Goal: Contribute content: Contribute content

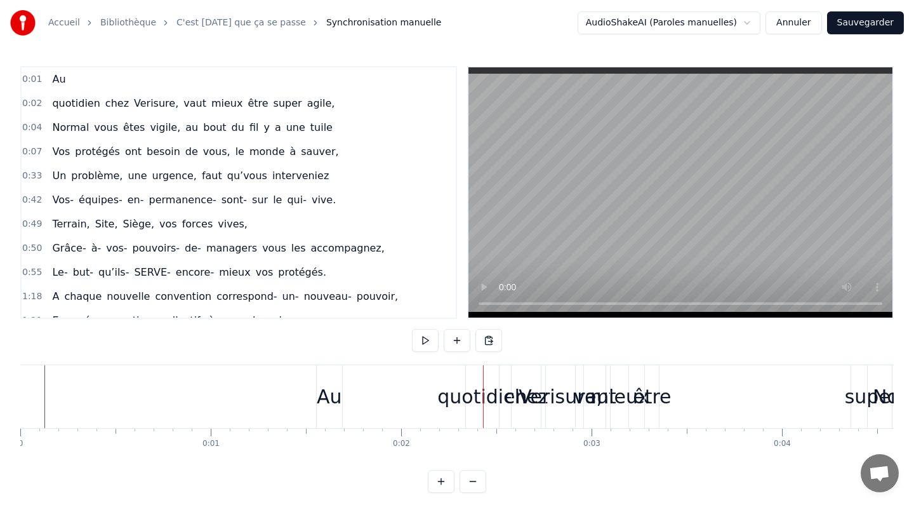
scroll to position [0, 232]
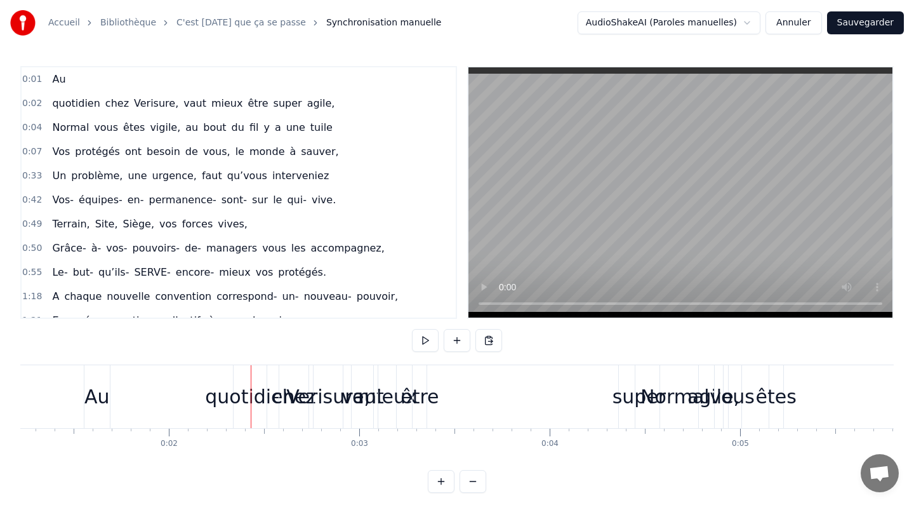
click at [59, 79] on span "Au" at bounding box center [59, 79] width 16 height 15
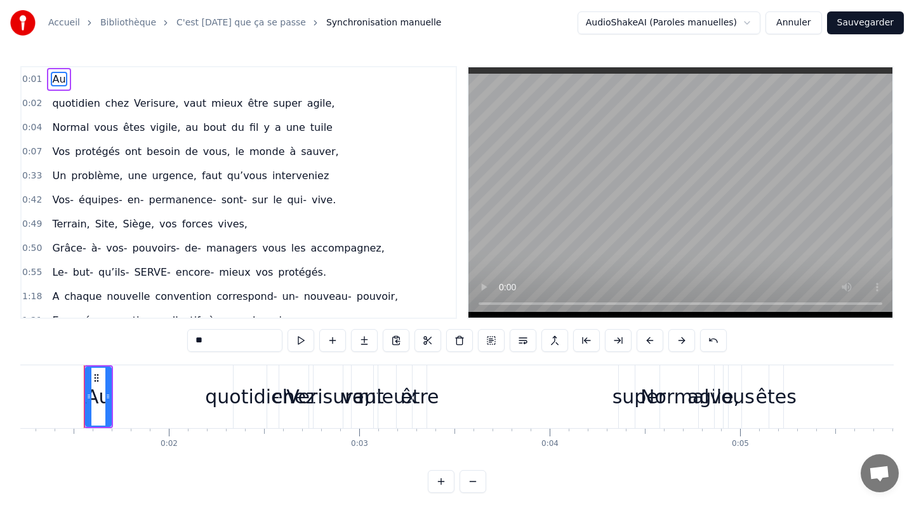
click at [749, 20] on html "Accueil Bibliothèque C'est aujourd'hui que ça se passe Synchronisation manuelle…" at bounding box center [457, 256] width 914 height 513
click at [748, 20] on html "Accueil Bibliothèque C'est aujourd'hui que ça se passe Synchronisation manuelle…" at bounding box center [457, 256] width 914 height 513
click at [491, 341] on button at bounding box center [491, 340] width 27 height 23
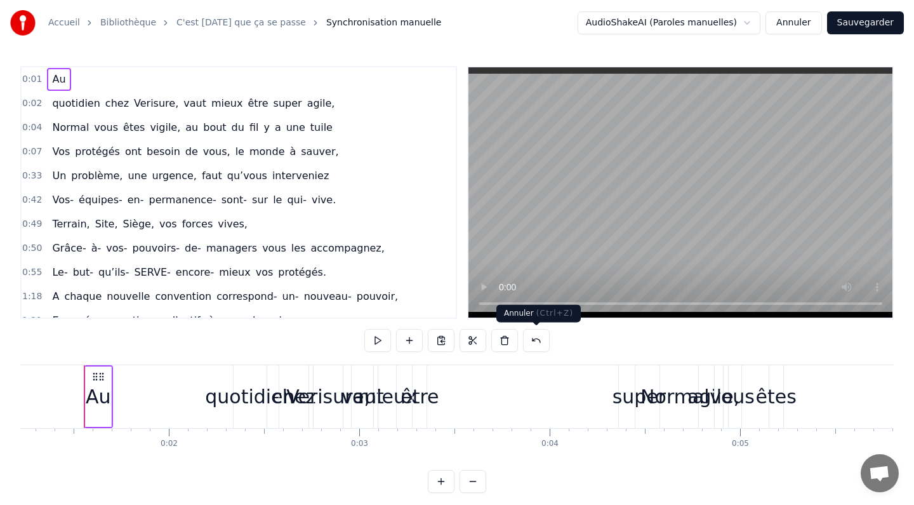
click at [533, 336] on button at bounding box center [536, 340] width 27 height 23
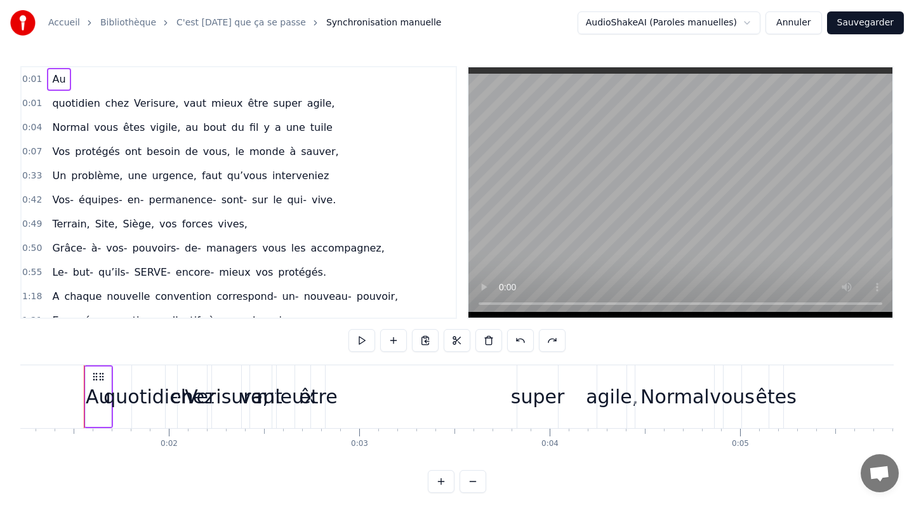
click at [55, 77] on span "Au" at bounding box center [59, 79] width 16 height 15
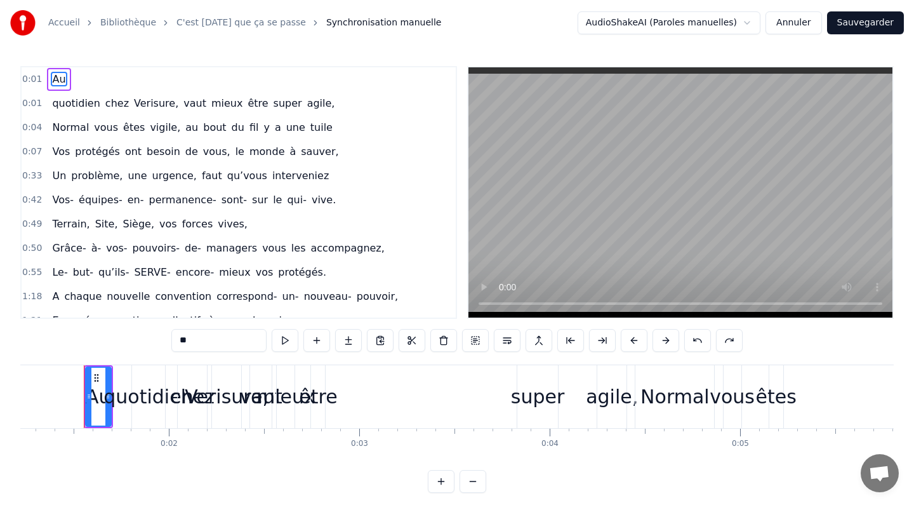
drag, startPoint x: 55, startPoint y: 77, endPoint x: 57, endPoint y: 163, distance: 85.1
click at [57, 163] on div "0:01 Au 0:01 quotidien chez Verisure, vaut mieux être super agile, 0:04 Normal …" at bounding box center [238, 192] width 437 height 253
drag, startPoint x: 57, startPoint y: 75, endPoint x: 190, endPoint y: 76, distance: 132.7
click at [190, 76] on div "0:01 Au" at bounding box center [239, 79] width 434 height 24
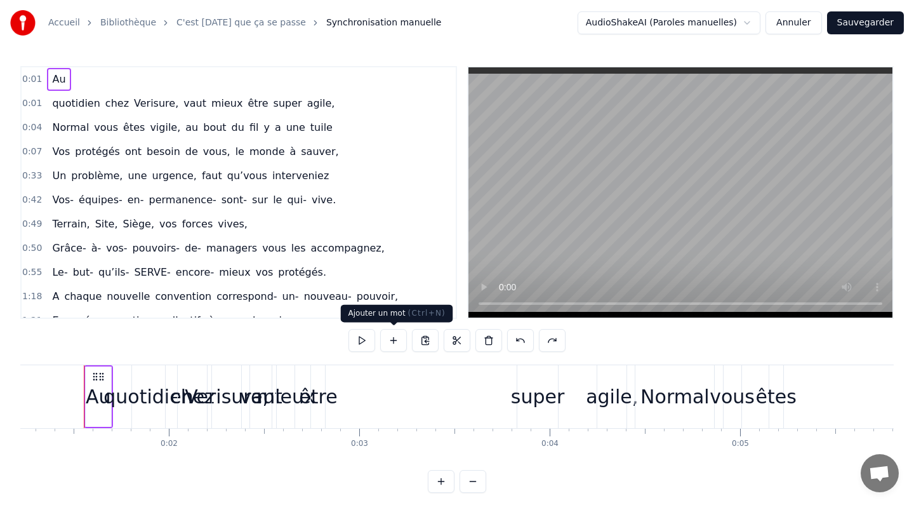
click at [392, 343] on button at bounding box center [393, 340] width 27 height 23
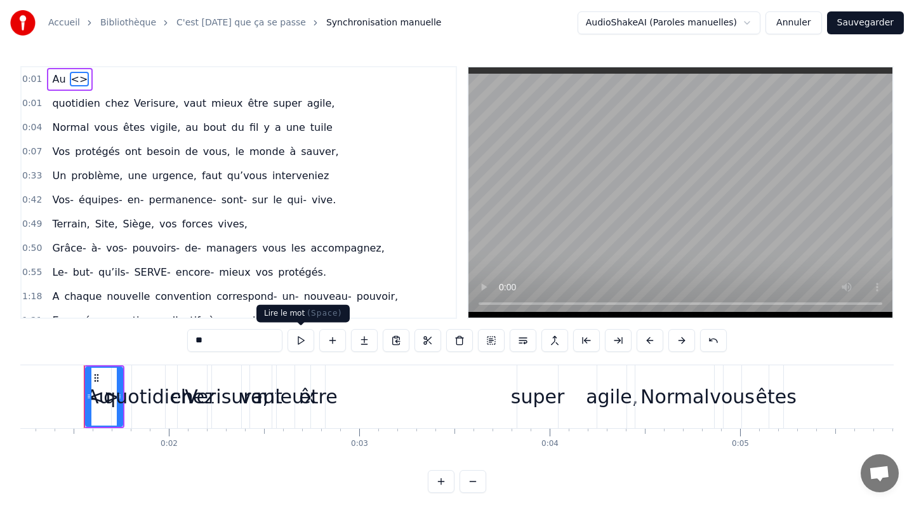
click at [300, 340] on button at bounding box center [301, 340] width 27 height 23
click at [210, 341] on input "**" at bounding box center [234, 340] width 95 height 23
type input "*"
click at [163, 236] on div "0:50 Grâce- à- vos- pouvoirs- de- managers vous les accompagnez," at bounding box center [239, 248] width 434 height 24
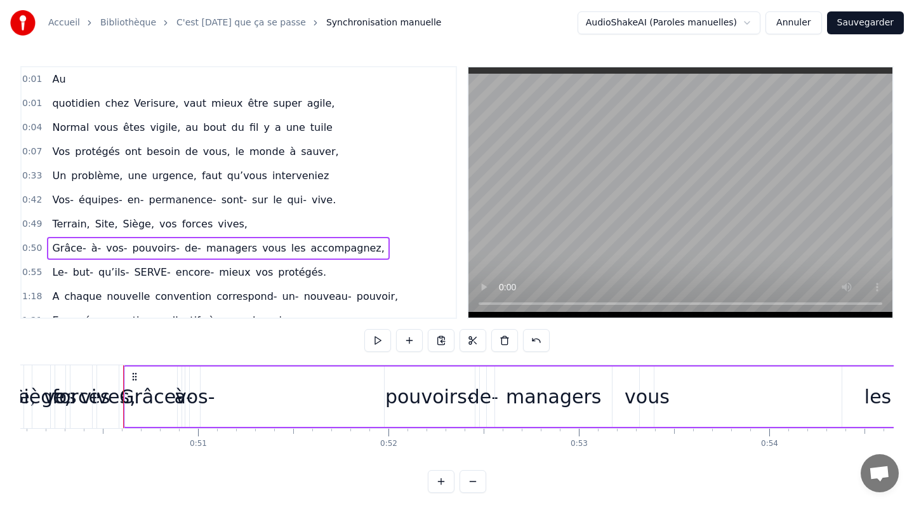
scroll to position [0, 9577]
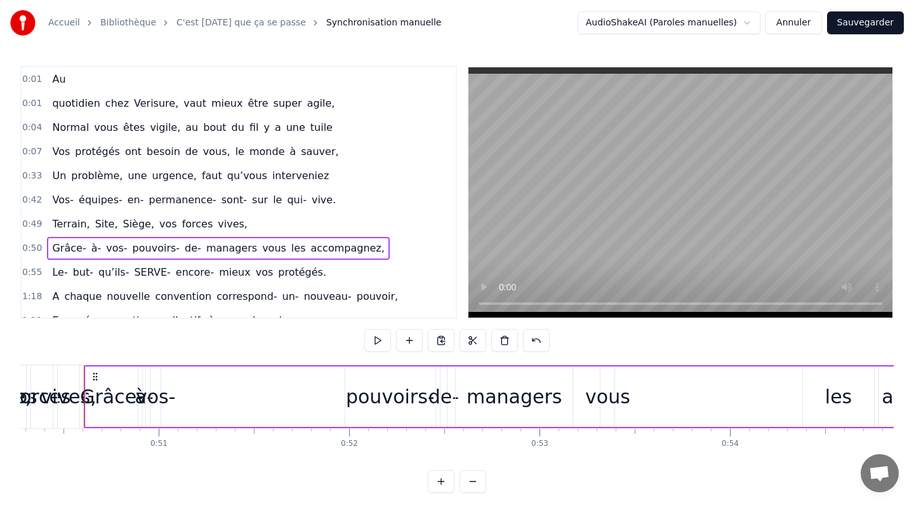
click at [60, 76] on span "Au" at bounding box center [59, 79] width 16 height 15
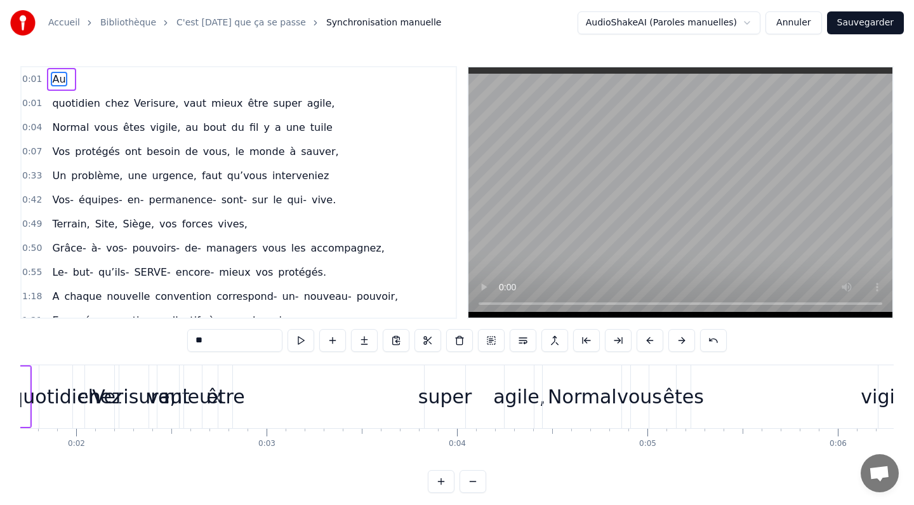
scroll to position [0, 232]
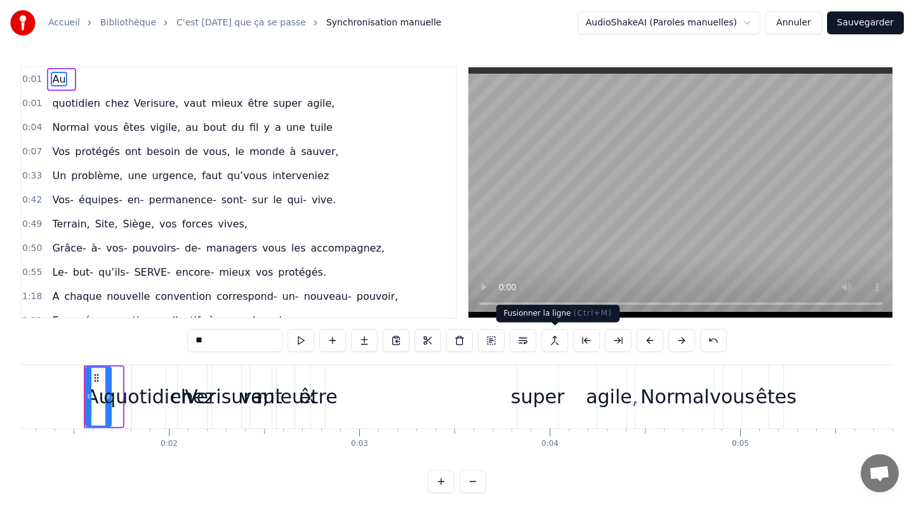
click at [556, 342] on button at bounding box center [555, 340] width 27 height 23
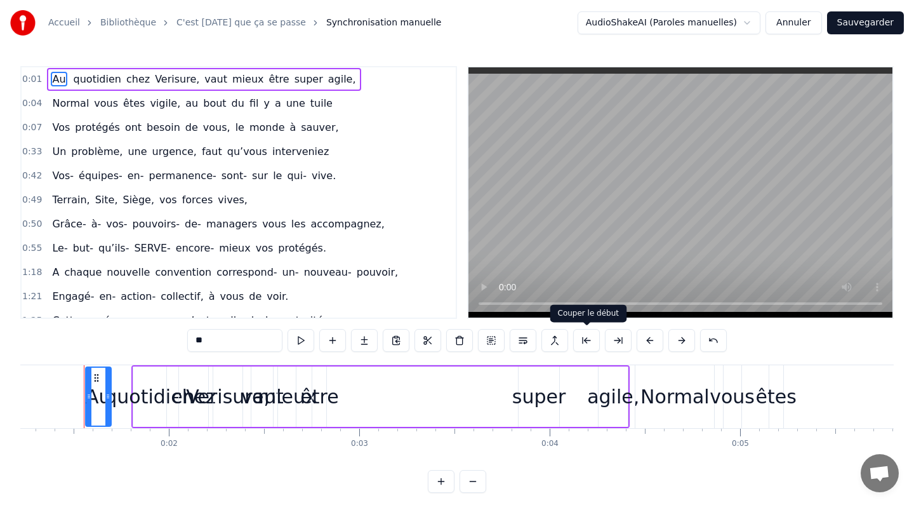
click at [581, 340] on button at bounding box center [586, 340] width 27 height 23
click at [616, 335] on button at bounding box center [618, 340] width 27 height 23
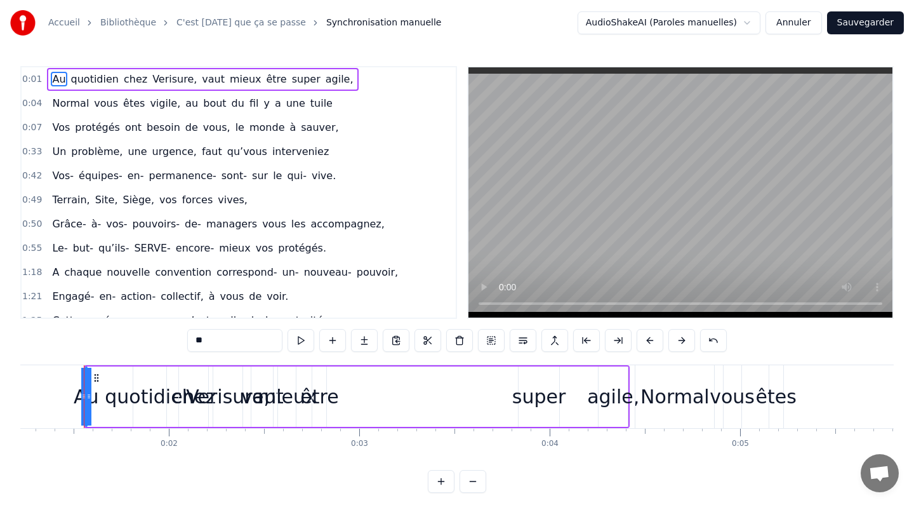
click at [616, 335] on button at bounding box center [618, 340] width 27 height 23
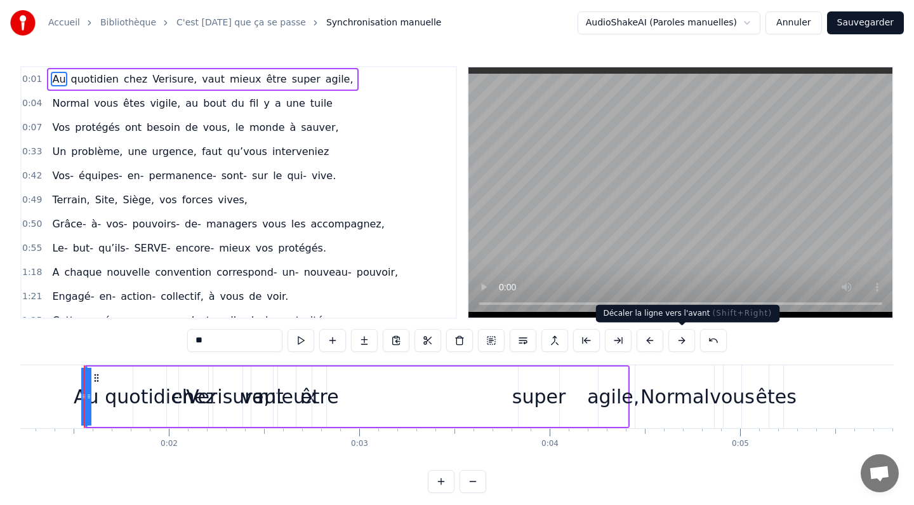
click at [682, 337] on button at bounding box center [682, 340] width 27 height 23
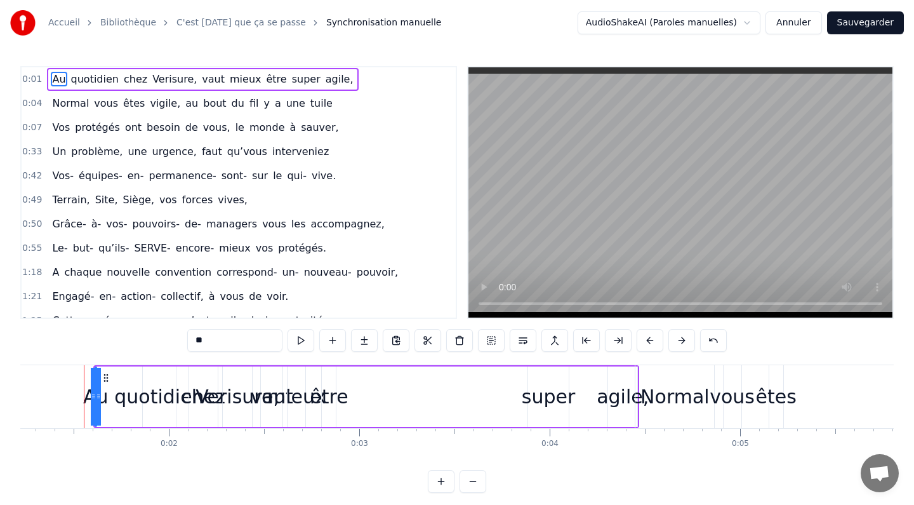
click at [682, 337] on button at bounding box center [682, 340] width 27 height 23
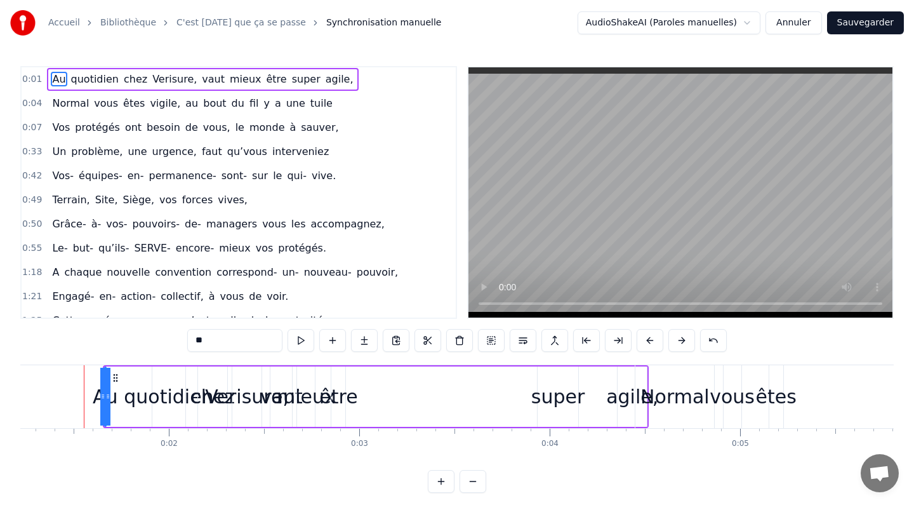
click at [682, 337] on button at bounding box center [682, 340] width 27 height 23
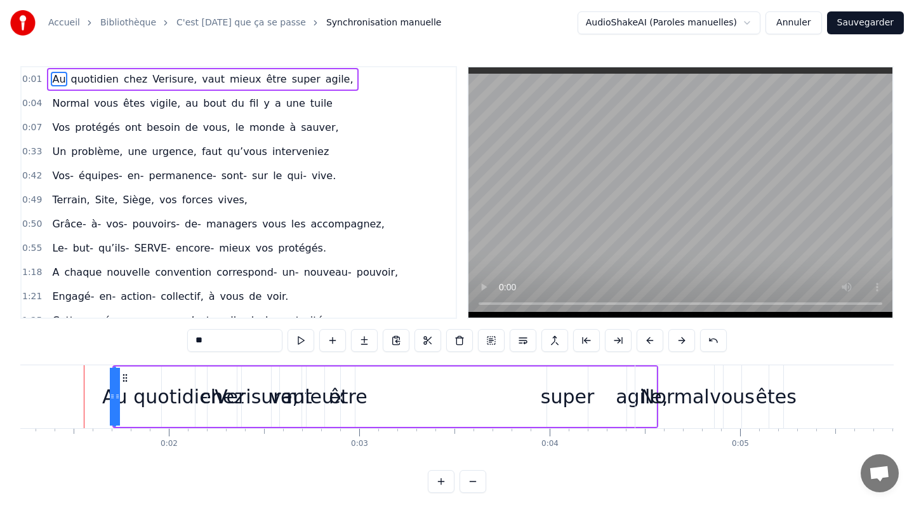
click at [682, 337] on button at bounding box center [682, 340] width 27 height 23
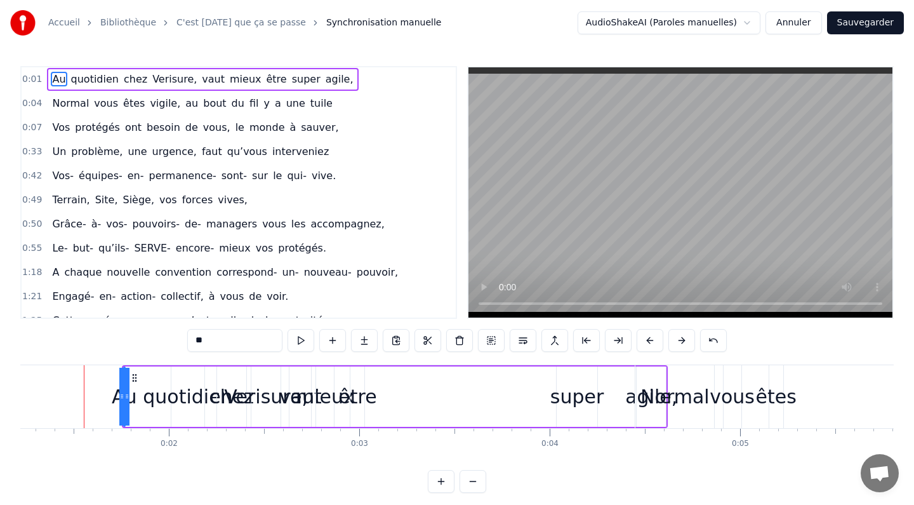
click at [682, 337] on button at bounding box center [682, 340] width 27 height 23
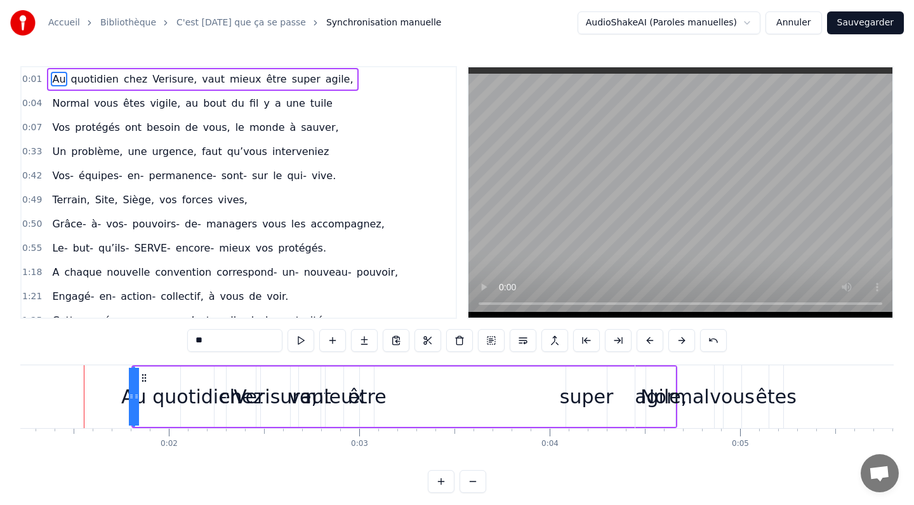
click at [682, 337] on button at bounding box center [682, 340] width 27 height 23
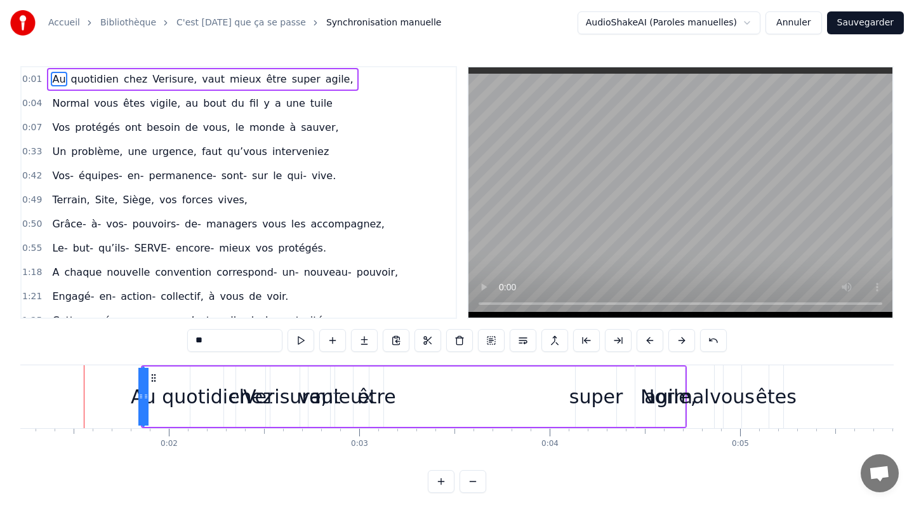
click at [682, 337] on button at bounding box center [682, 340] width 27 height 23
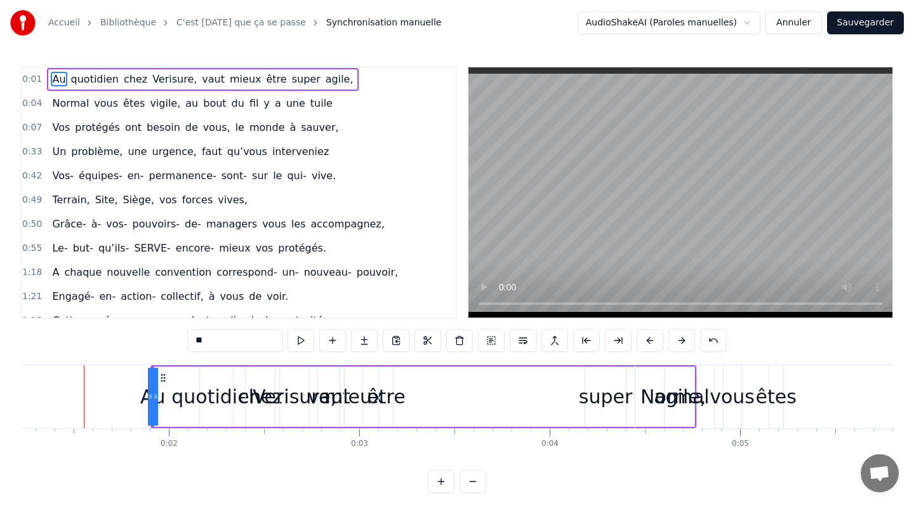
click at [682, 337] on button at bounding box center [682, 340] width 27 height 23
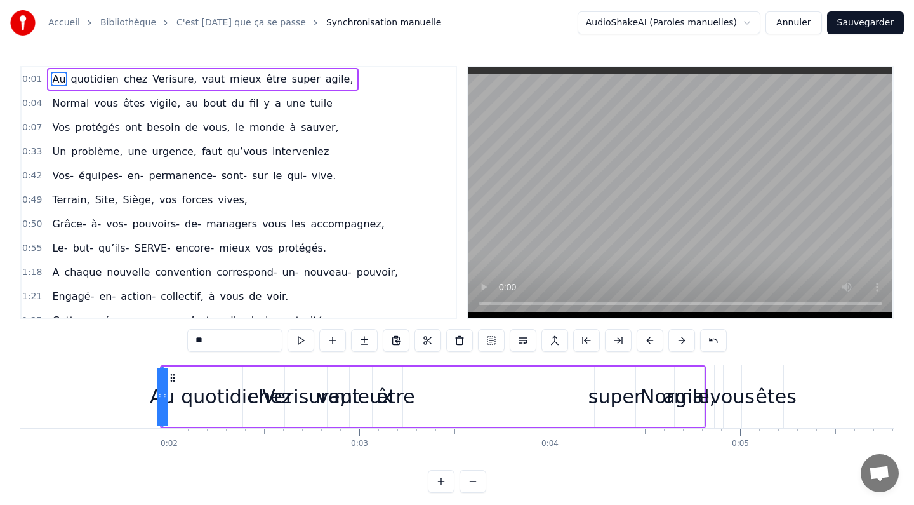
click at [682, 337] on button at bounding box center [682, 340] width 27 height 23
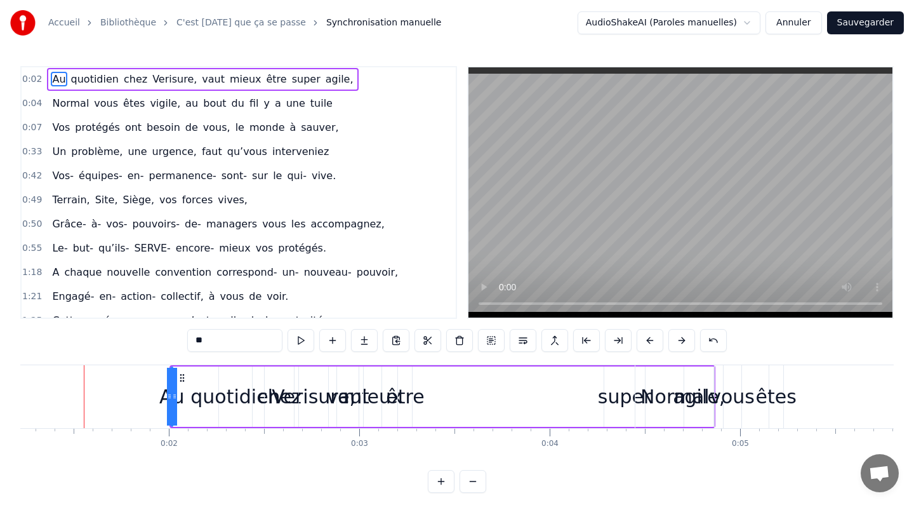
click at [682, 337] on button at bounding box center [682, 340] width 27 height 23
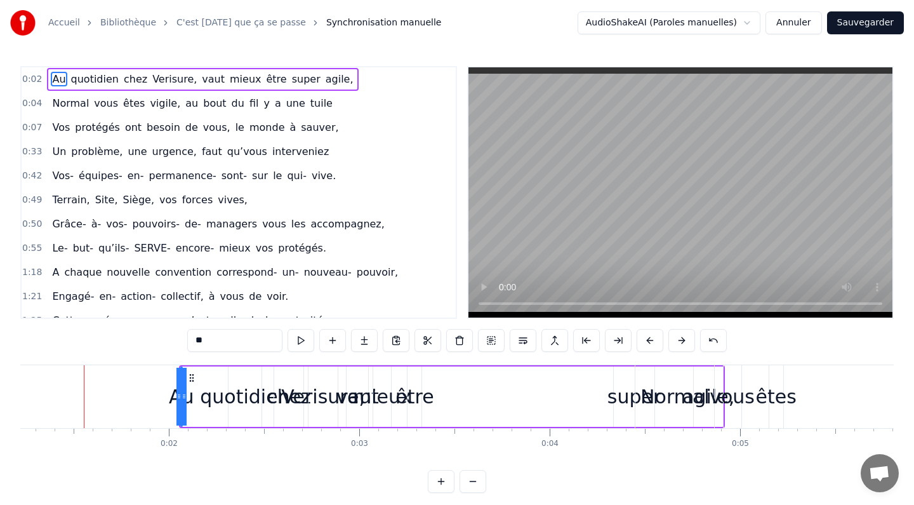
click at [682, 337] on button at bounding box center [682, 340] width 27 height 23
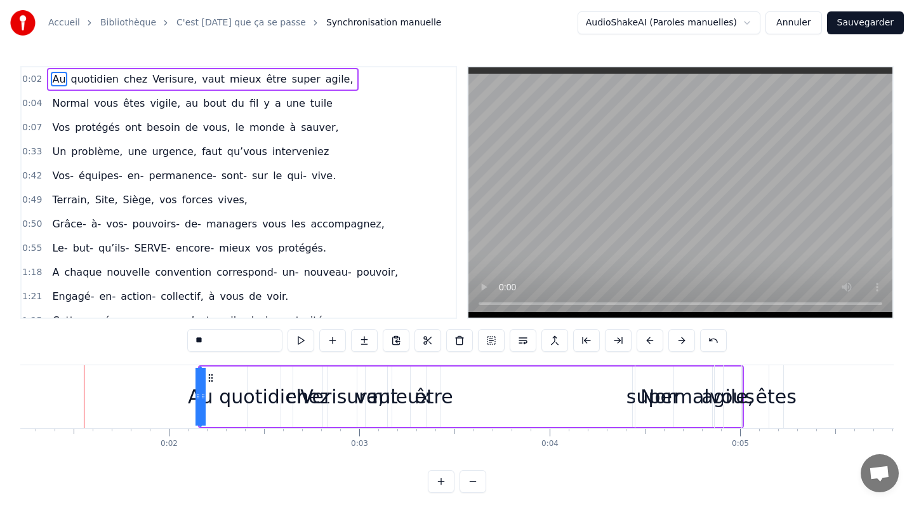
click at [682, 337] on button at bounding box center [682, 340] width 27 height 23
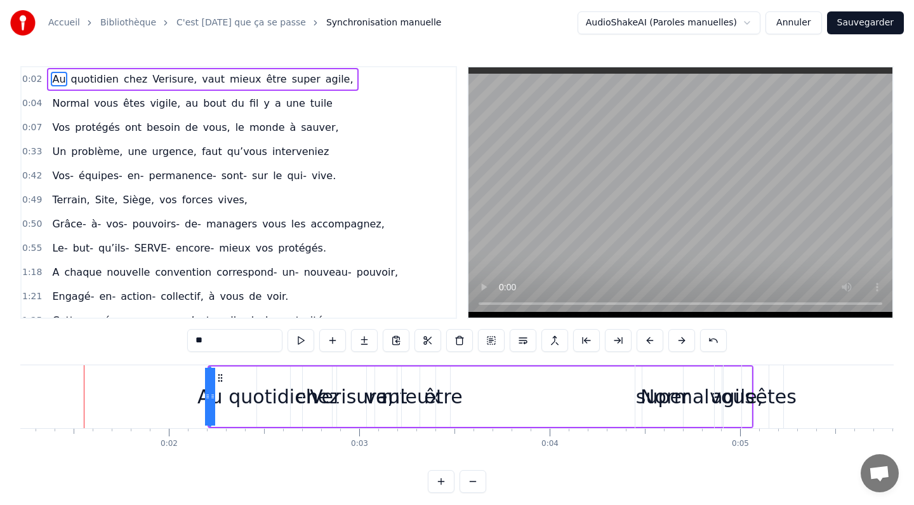
click at [682, 337] on button at bounding box center [682, 340] width 27 height 23
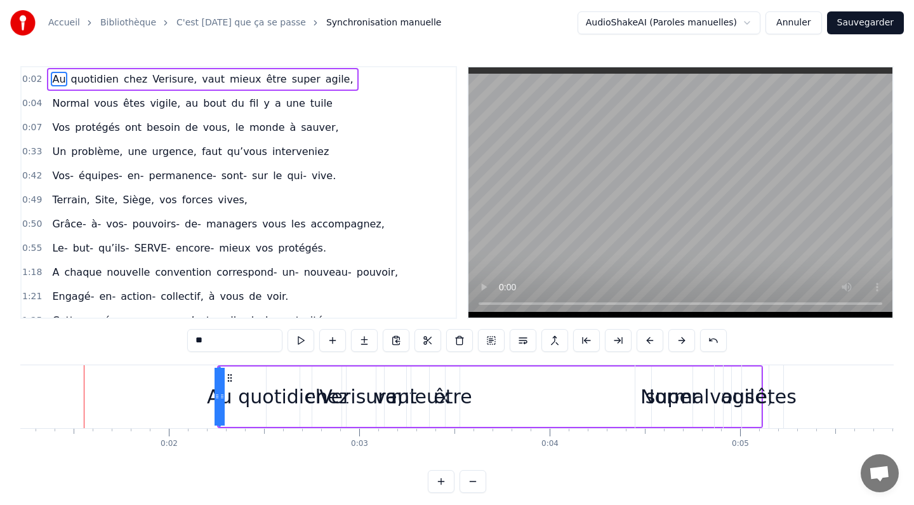
click at [682, 337] on button at bounding box center [682, 340] width 27 height 23
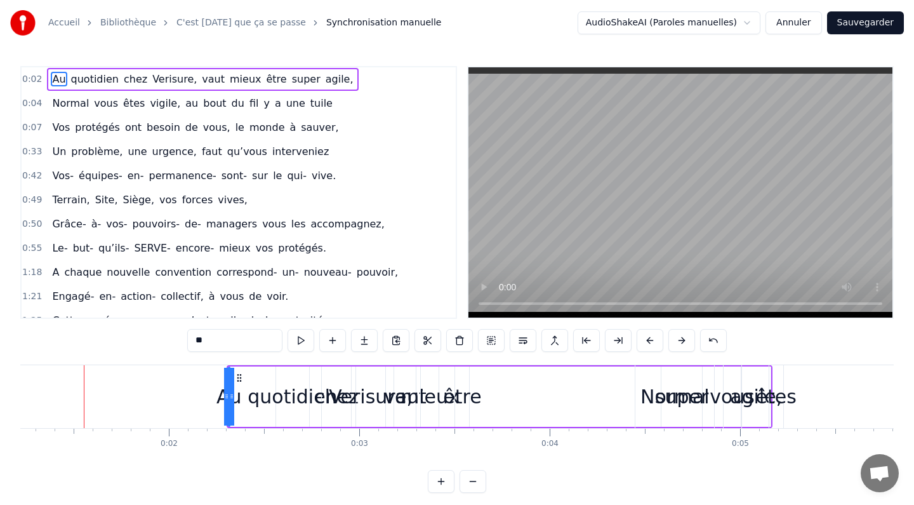
click at [682, 337] on button at bounding box center [682, 340] width 27 height 23
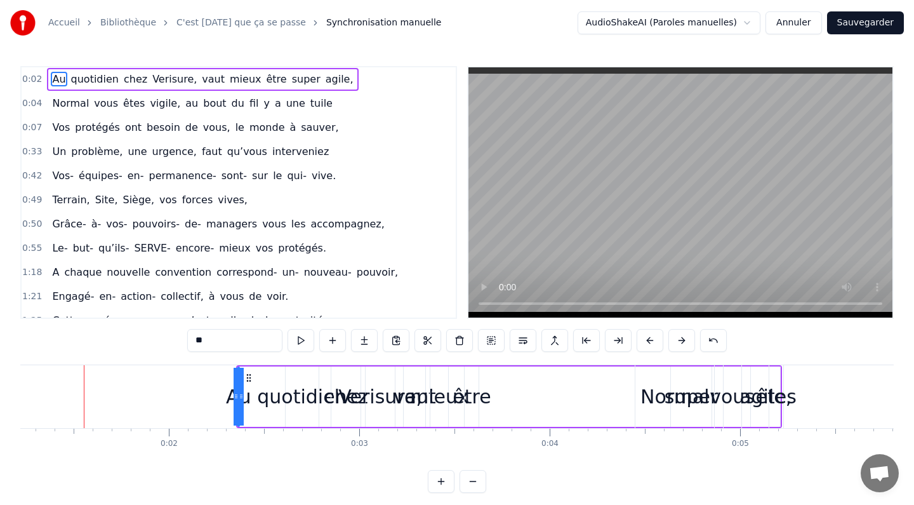
click at [682, 337] on button at bounding box center [682, 340] width 27 height 23
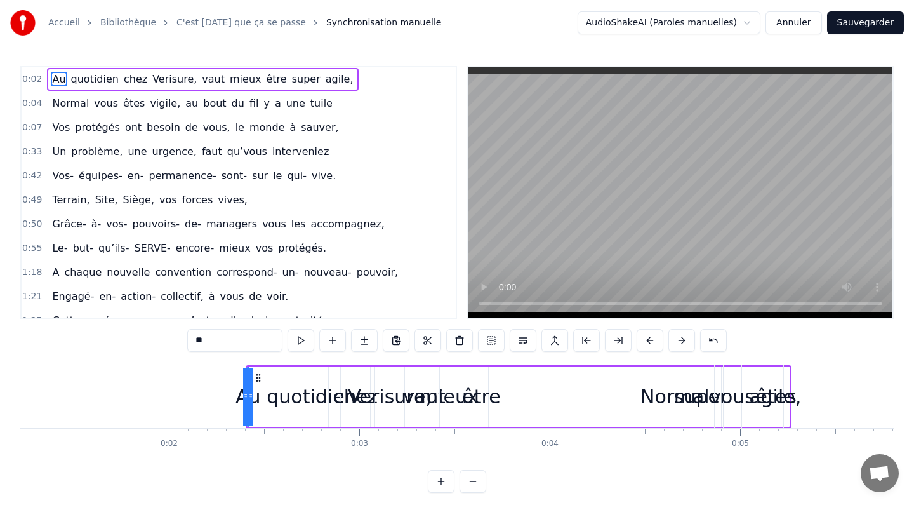
click at [682, 337] on button at bounding box center [682, 340] width 27 height 23
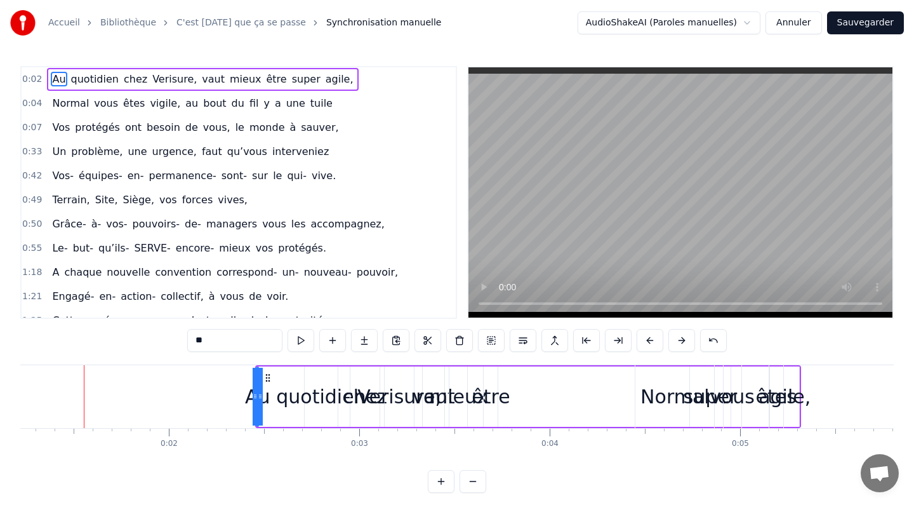
click at [682, 337] on button at bounding box center [682, 340] width 27 height 23
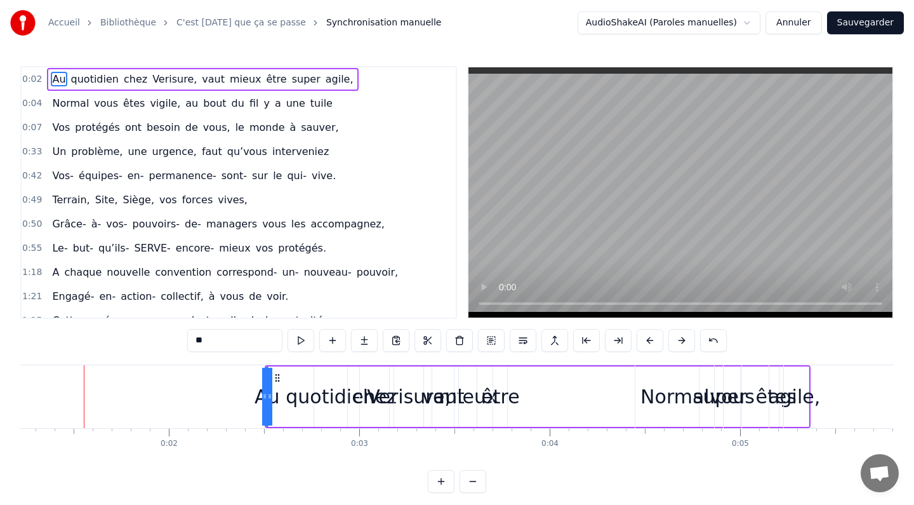
click at [682, 337] on button at bounding box center [682, 340] width 27 height 23
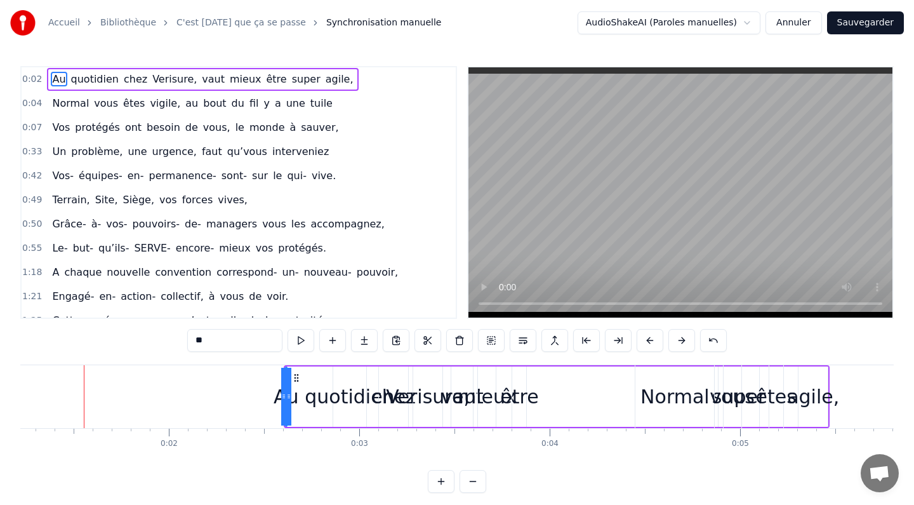
click at [682, 337] on button at bounding box center [682, 340] width 27 height 23
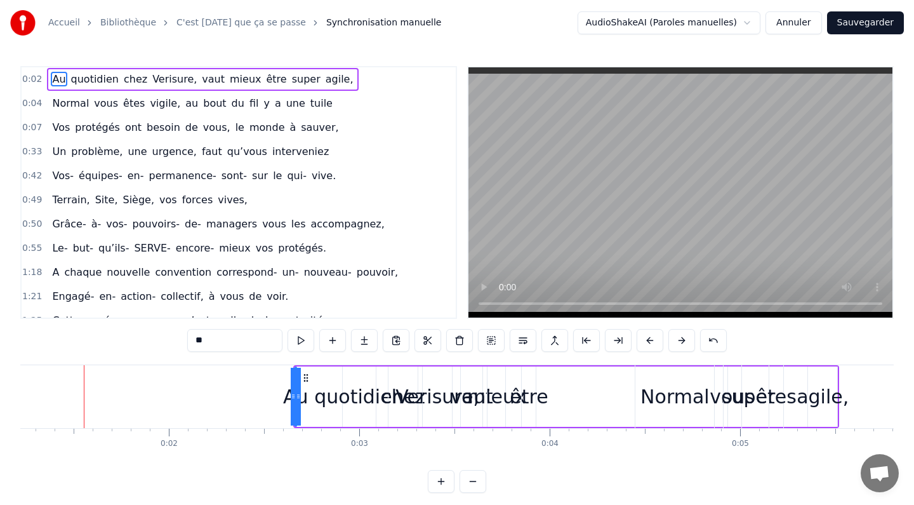
click at [682, 337] on button at bounding box center [682, 340] width 27 height 23
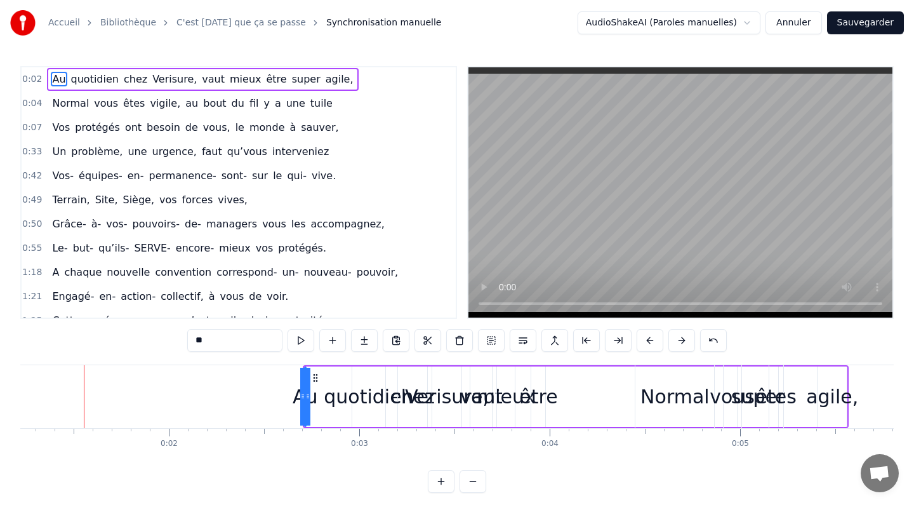
click at [682, 337] on button at bounding box center [682, 340] width 27 height 23
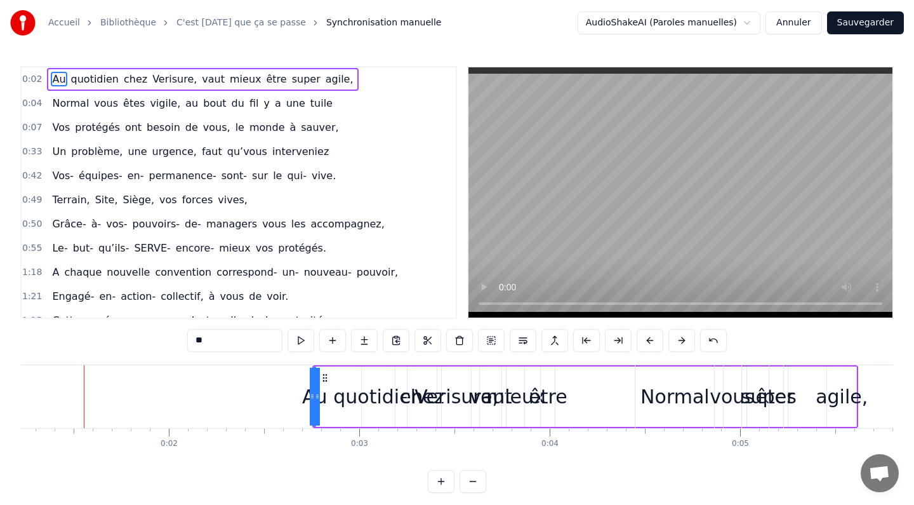
click at [682, 337] on button at bounding box center [682, 340] width 27 height 23
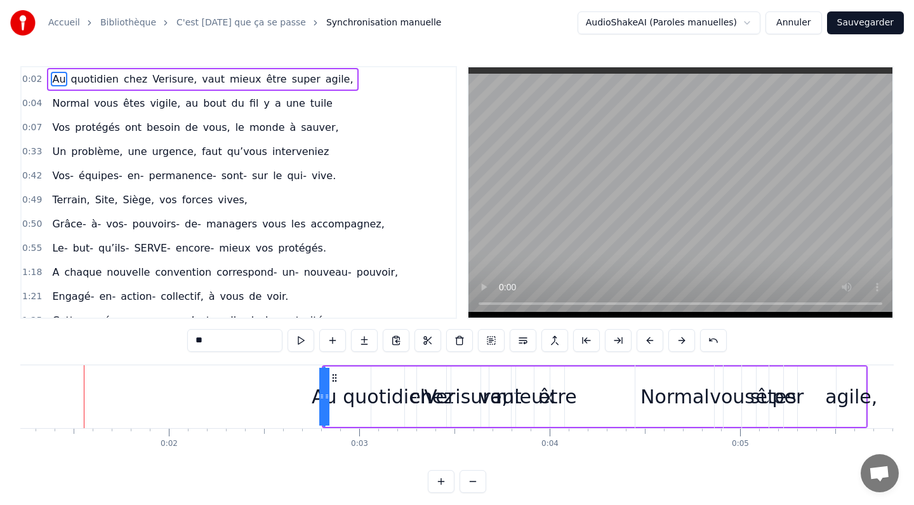
click at [682, 337] on button at bounding box center [682, 340] width 27 height 23
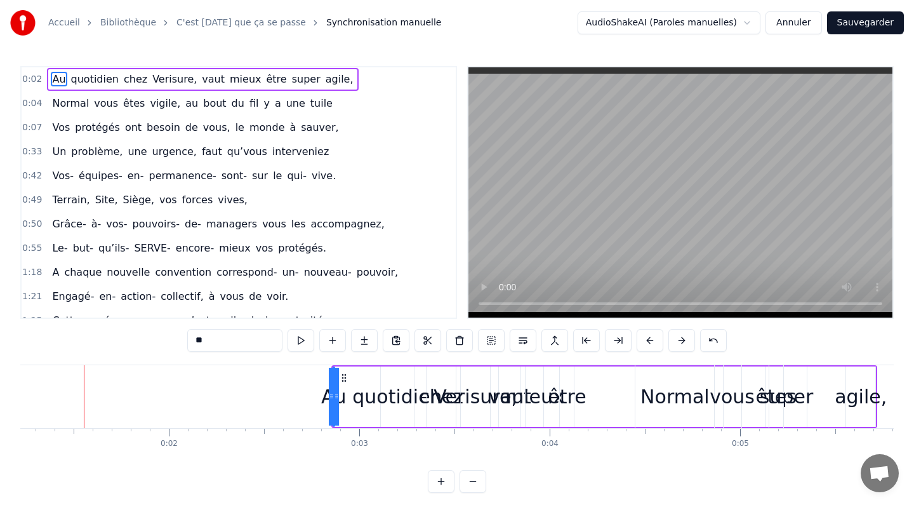
click at [682, 337] on button at bounding box center [682, 340] width 27 height 23
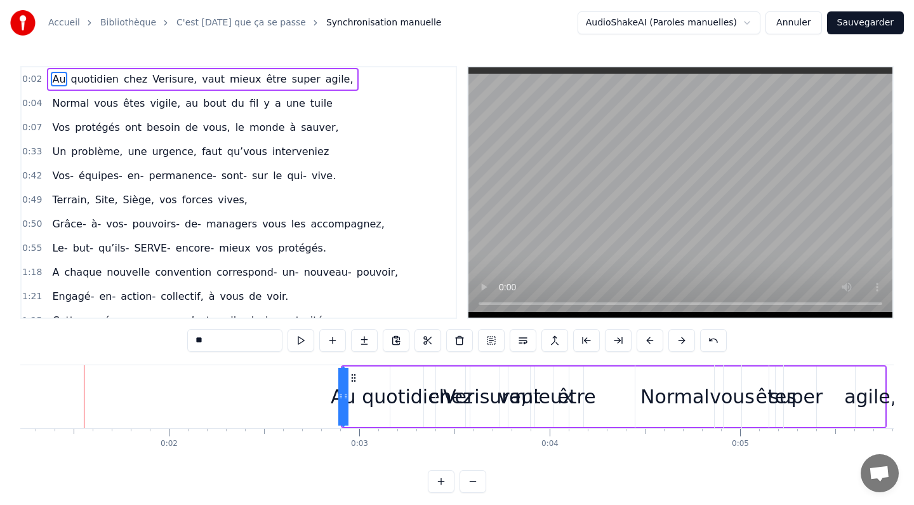
click at [682, 337] on button at bounding box center [682, 340] width 27 height 23
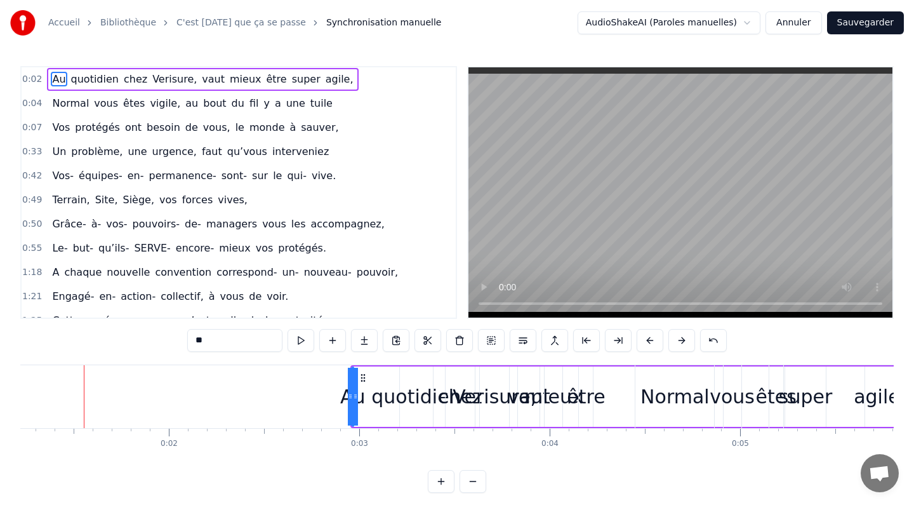
click at [682, 337] on button at bounding box center [682, 340] width 27 height 23
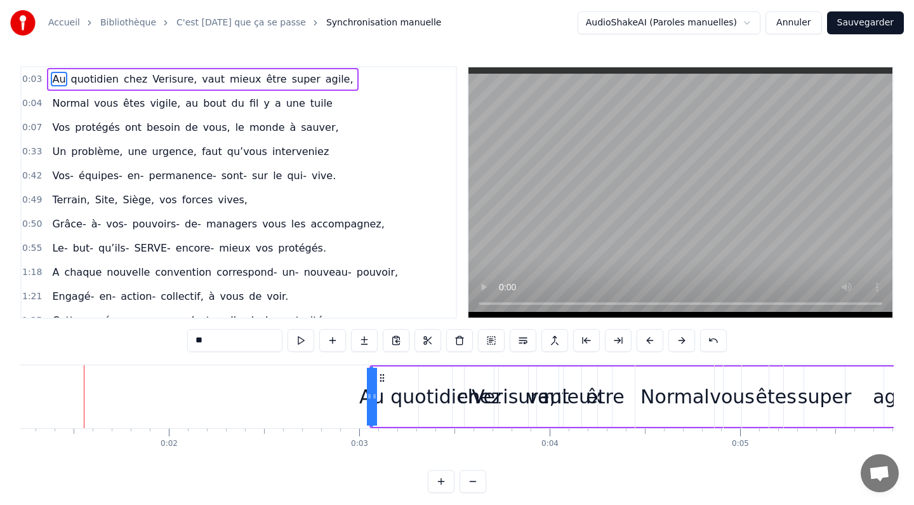
click at [682, 337] on button at bounding box center [682, 340] width 27 height 23
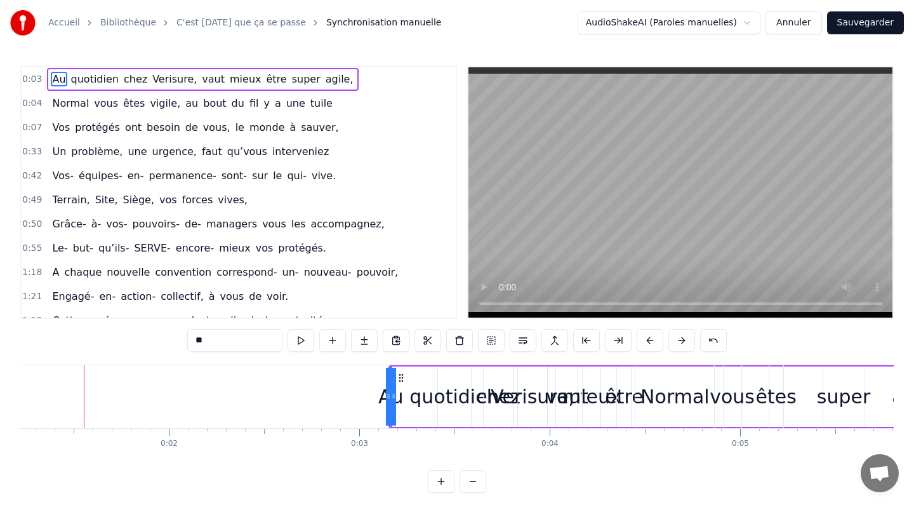
click at [682, 337] on button at bounding box center [682, 340] width 27 height 23
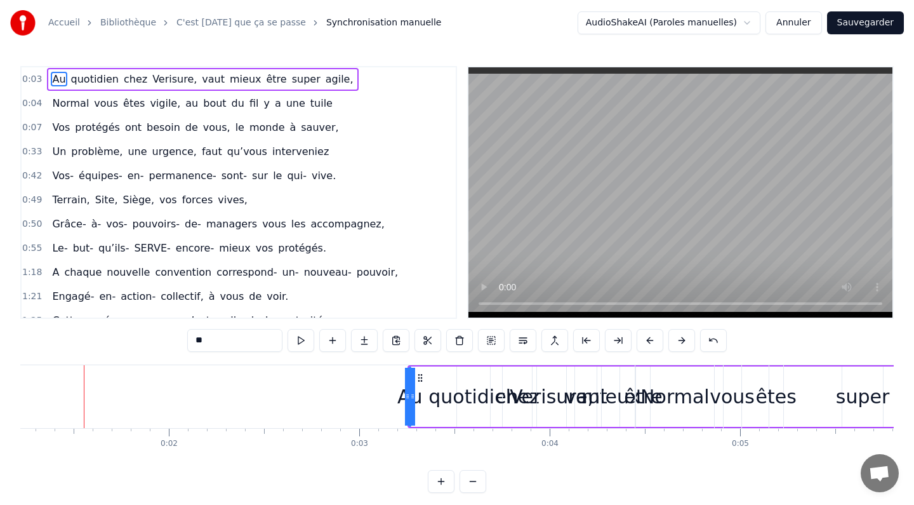
click at [682, 337] on button at bounding box center [682, 340] width 27 height 23
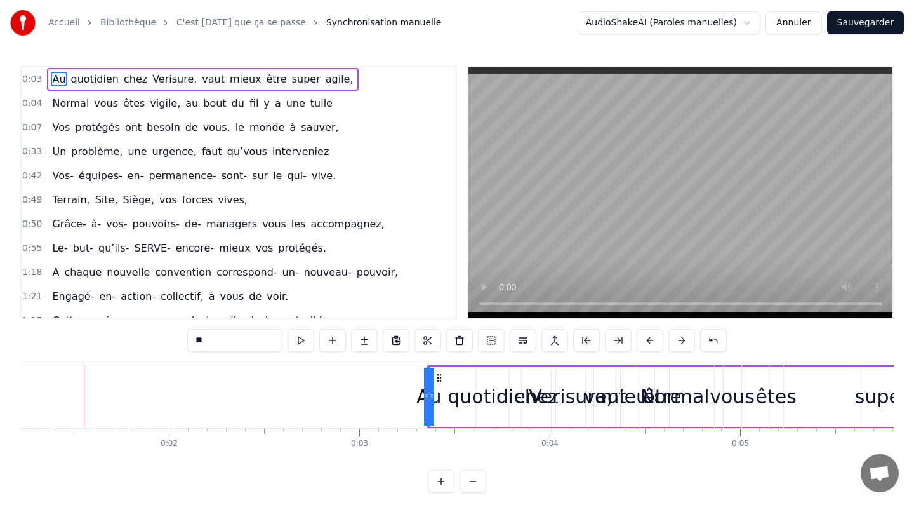
click at [682, 337] on button at bounding box center [682, 340] width 27 height 23
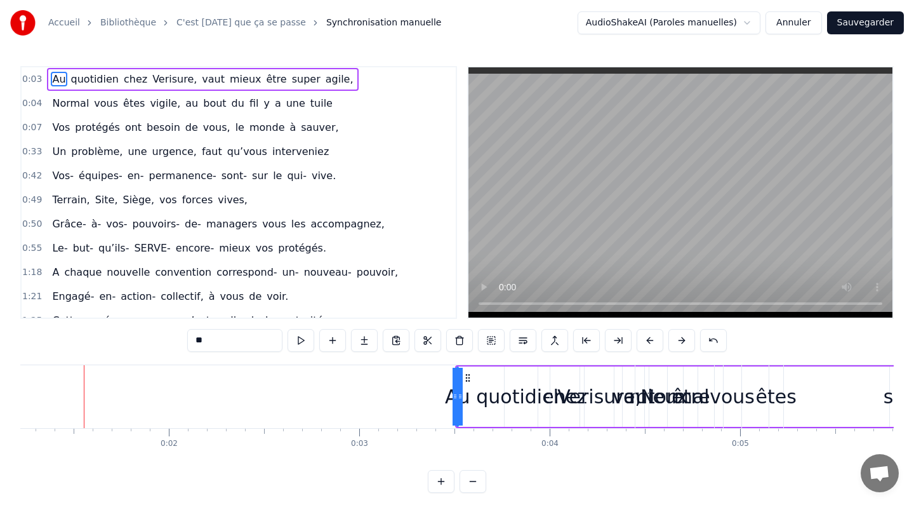
click at [682, 337] on button at bounding box center [682, 340] width 27 height 23
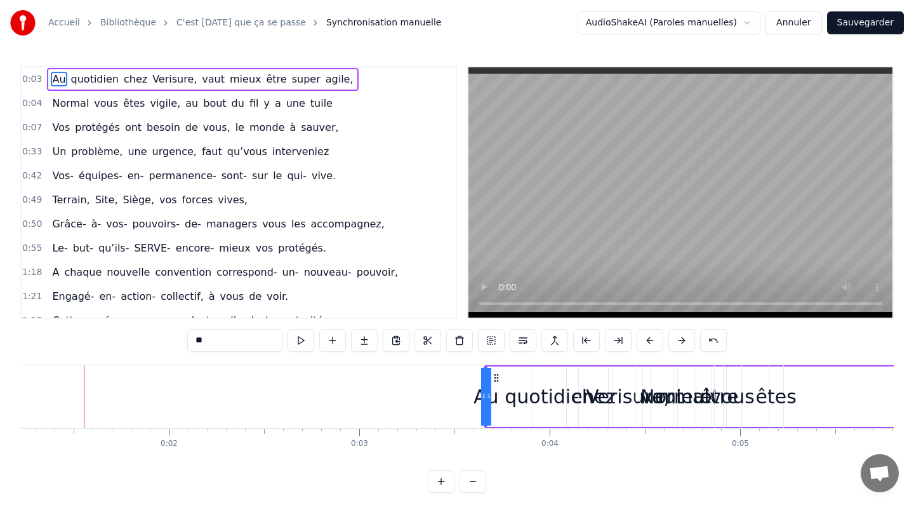
click at [682, 337] on button at bounding box center [682, 340] width 27 height 23
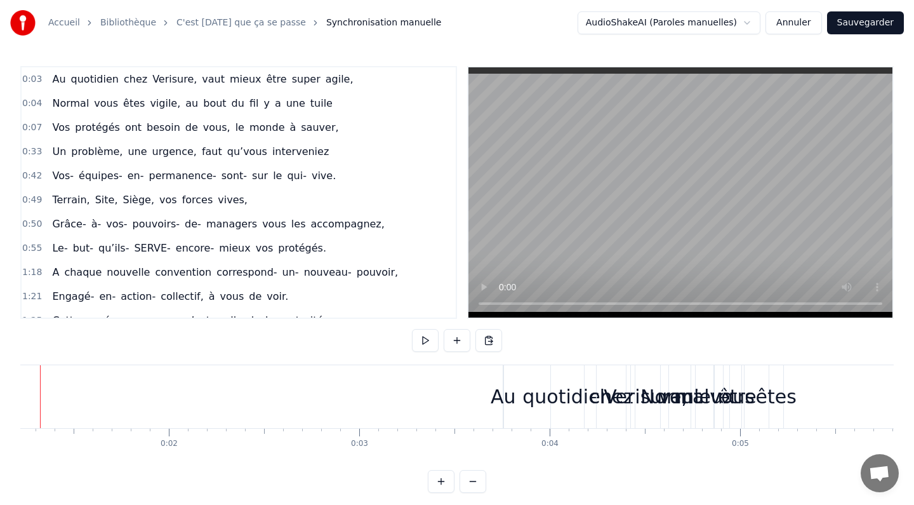
scroll to position [0, 189]
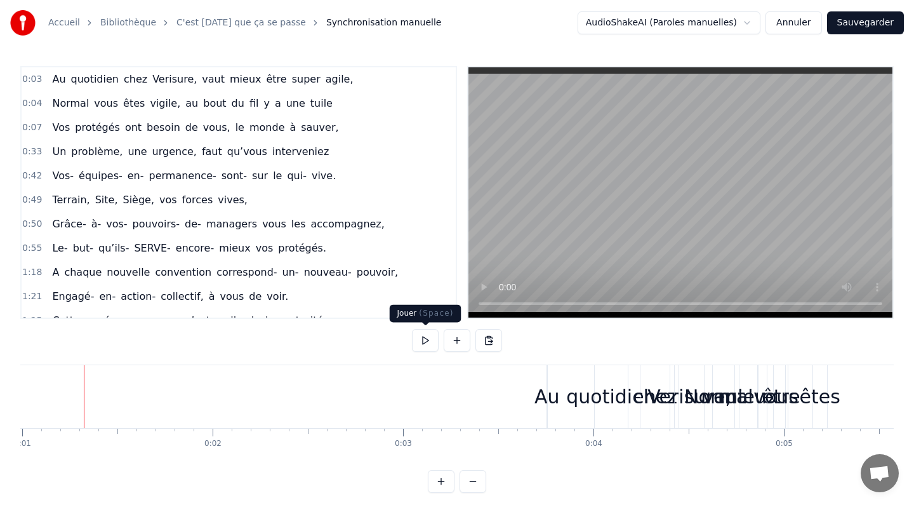
click at [424, 338] on button at bounding box center [425, 340] width 27 height 23
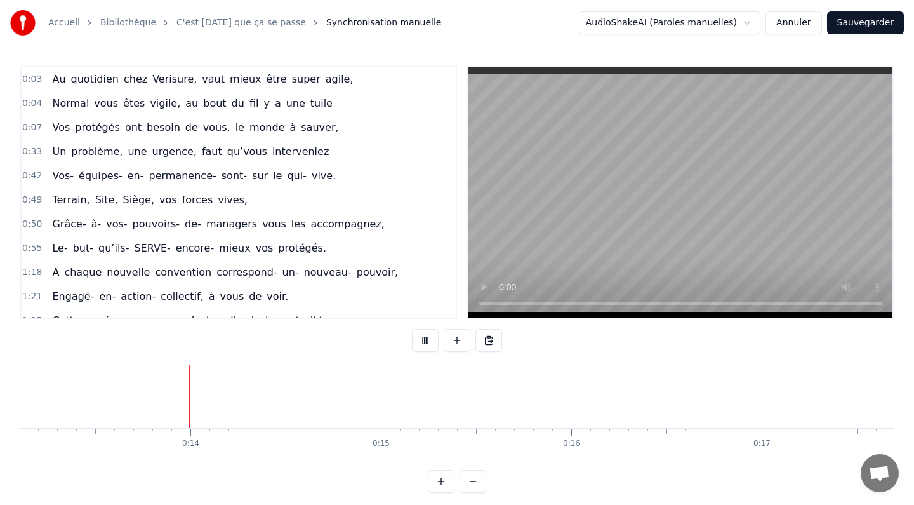
scroll to position [0, 2500]
click at [442, 478] on button at bounding box center [441, 481] width 27 height 23
click at [474, 481] on button at bounding box center [473, 481] width 27 height 23
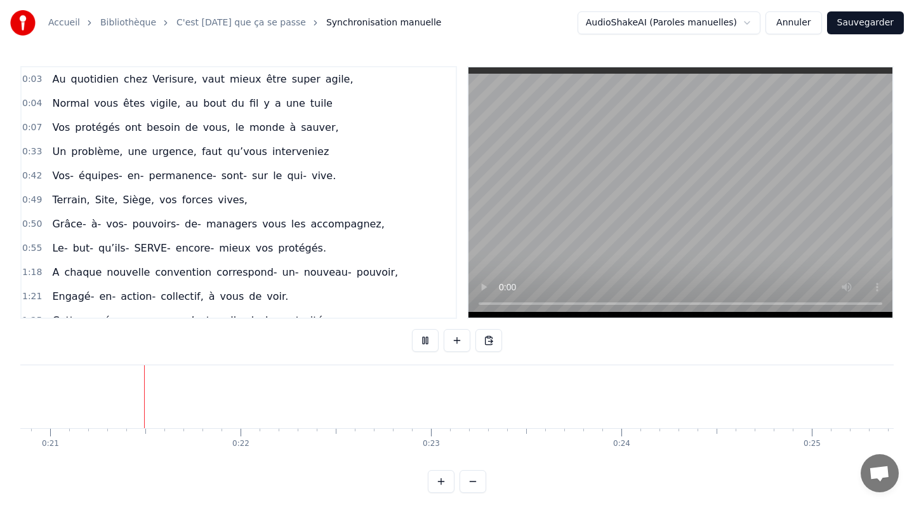
click at [474, 481] on button at bounding box center [473, 481] width 27 height 23
click at [474, 481] on div at bounding box center [457, 481] width 58 height 23
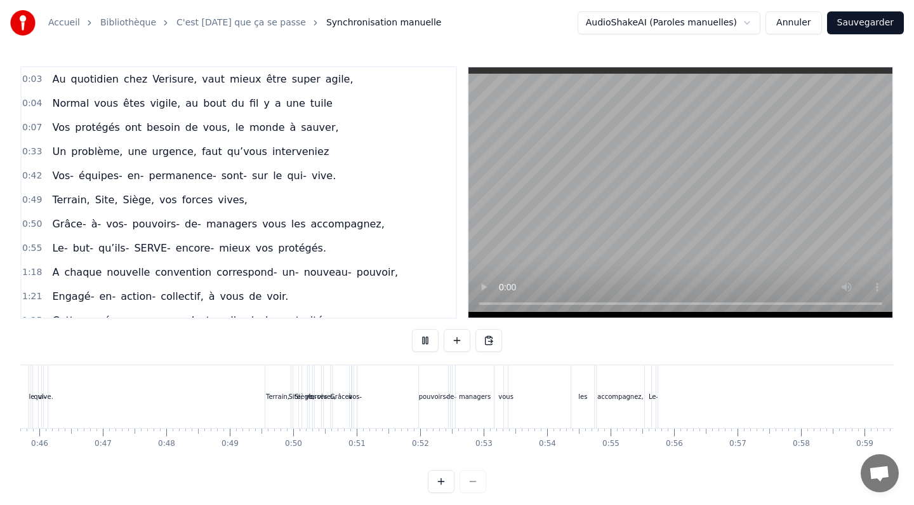
click at [474, 481] on div at bounding box center [457, 481] width 58 height 23
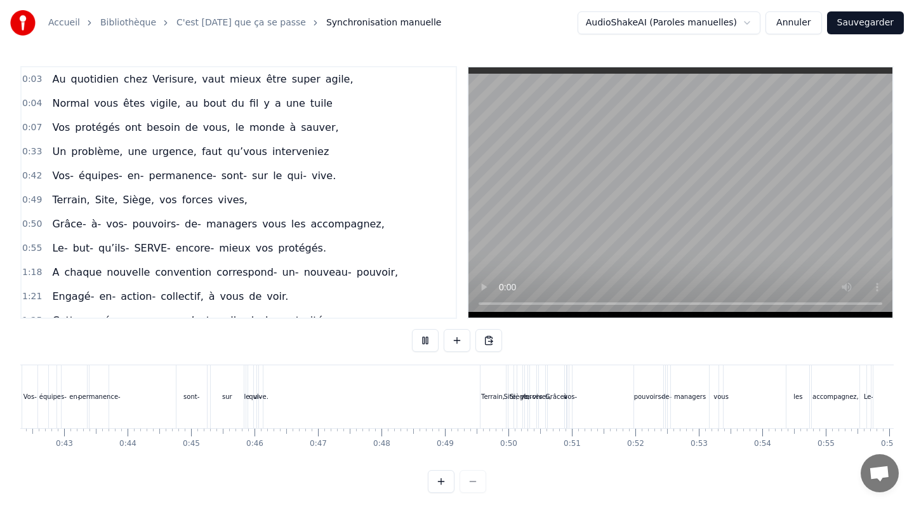
click at [474, 481] on div at bounding box center [457, 481] width 58 height 23
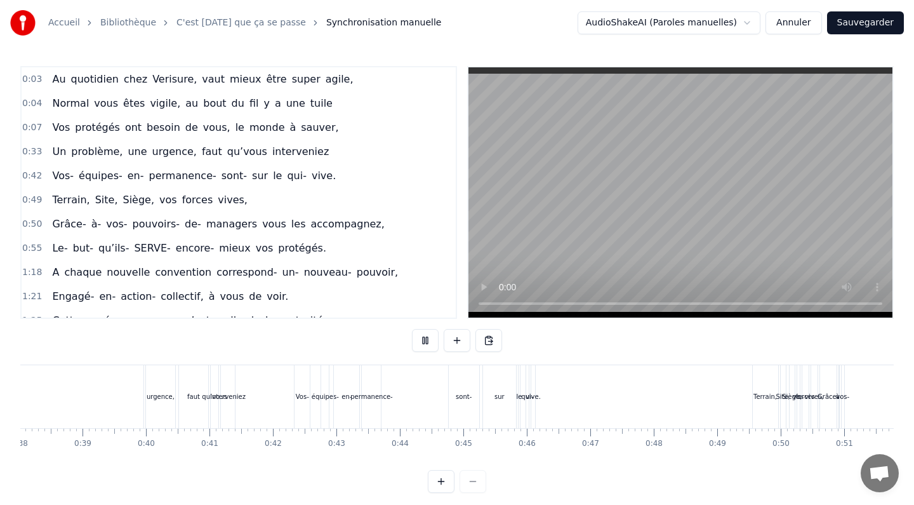
click at [474, 481] on div at bounding box center [457, 481] width 58 height 23
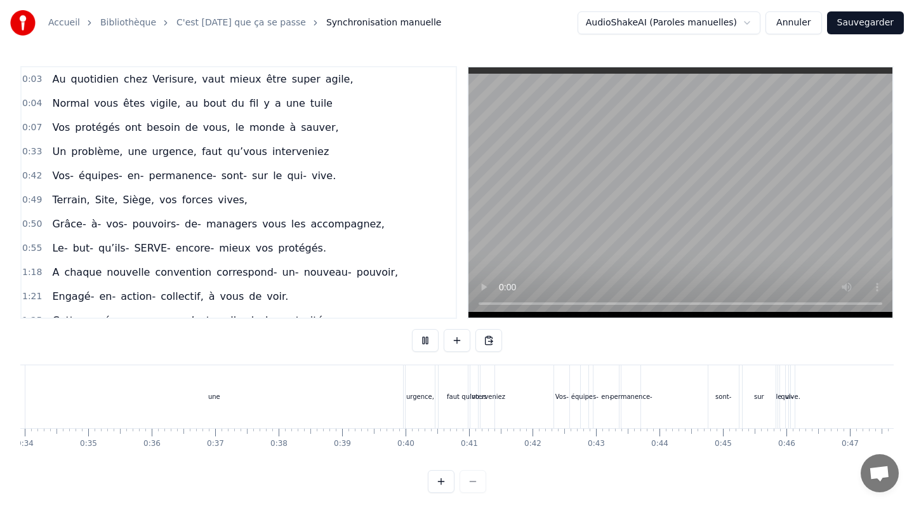
click at [474, 481] on div at bounding box center [457, 481] width 58 height 23
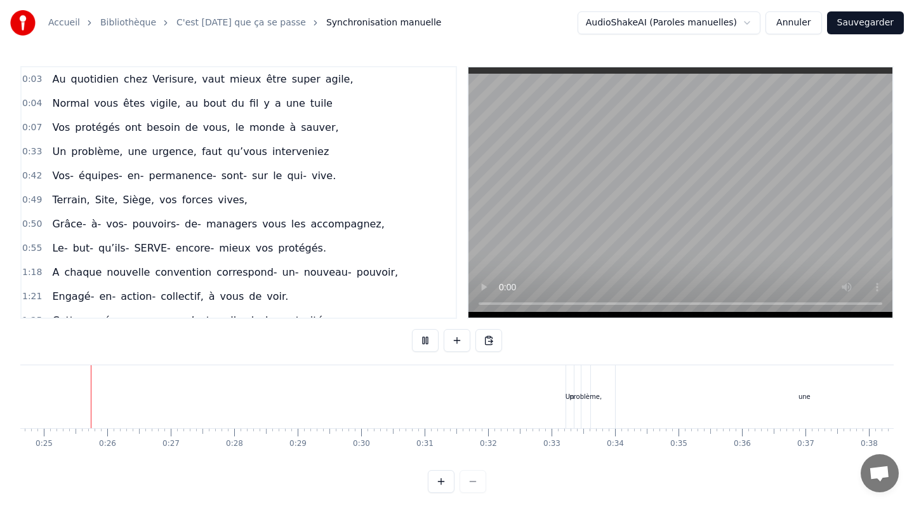
scroll to position [0, 1561]
click at [62, 83] on span "Au" at bounding box center [59, 79] width 16 height 15
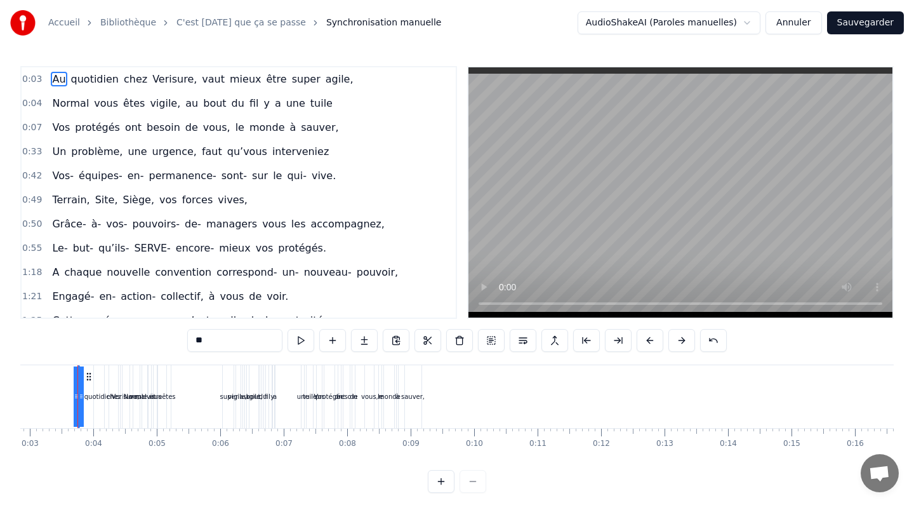
scroll to position [0, 175]
click at [57, 77] on span "Au" at bounding box center [59, 79] width 16 height 15
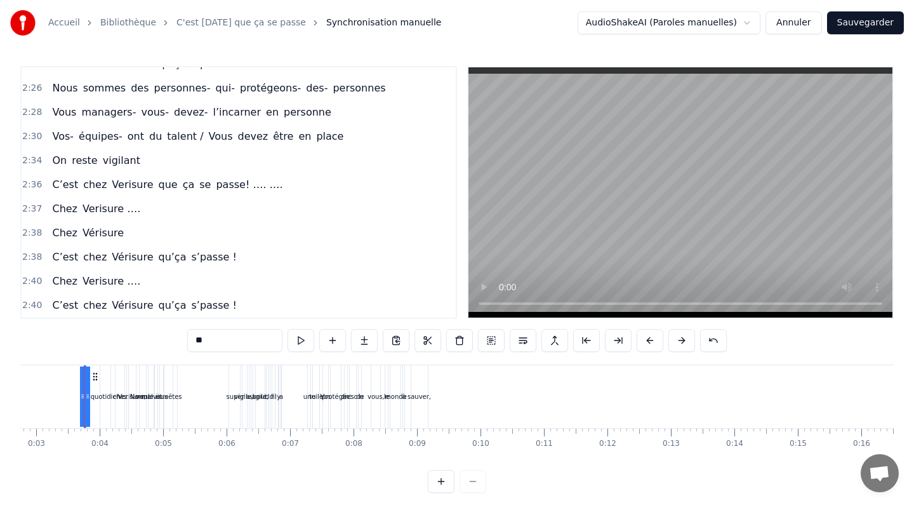
scroll to position [8, 0]
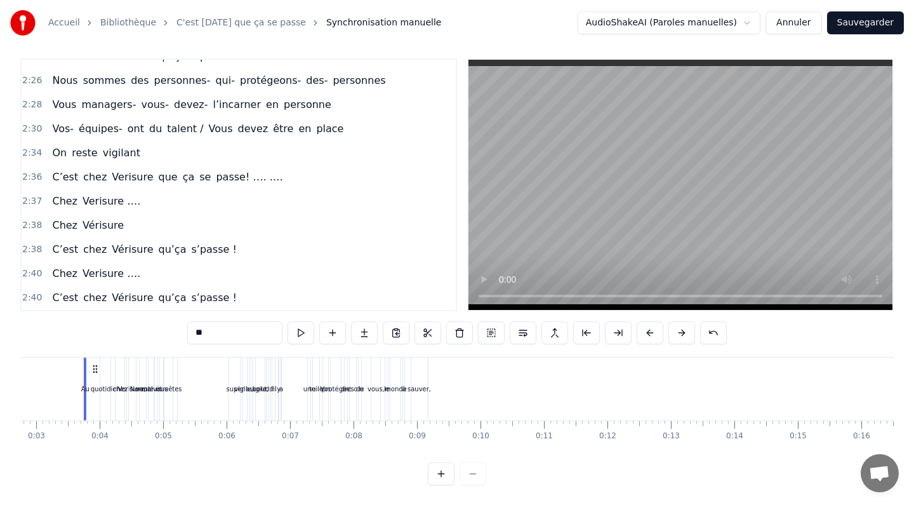
click at [73, 300] on span "C’est" at bounding box center [65, 297] width 29 height 15
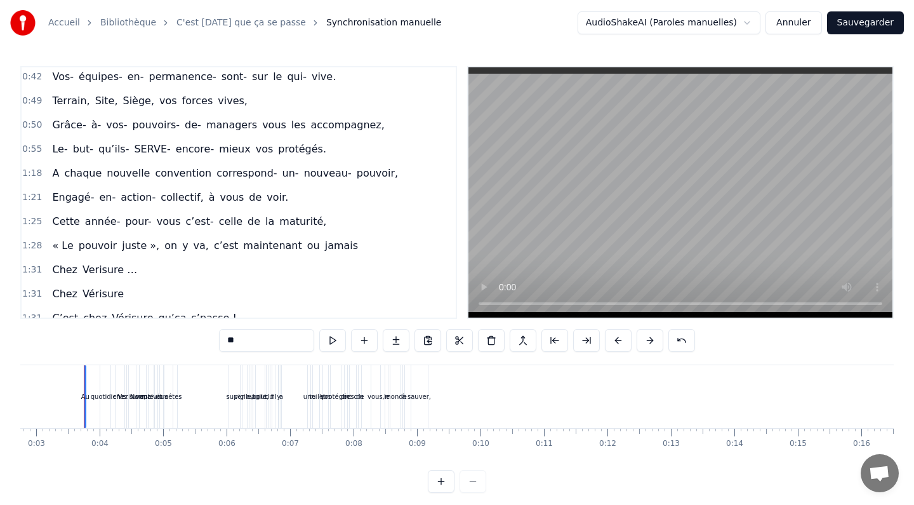
scroll to position [0, 0]
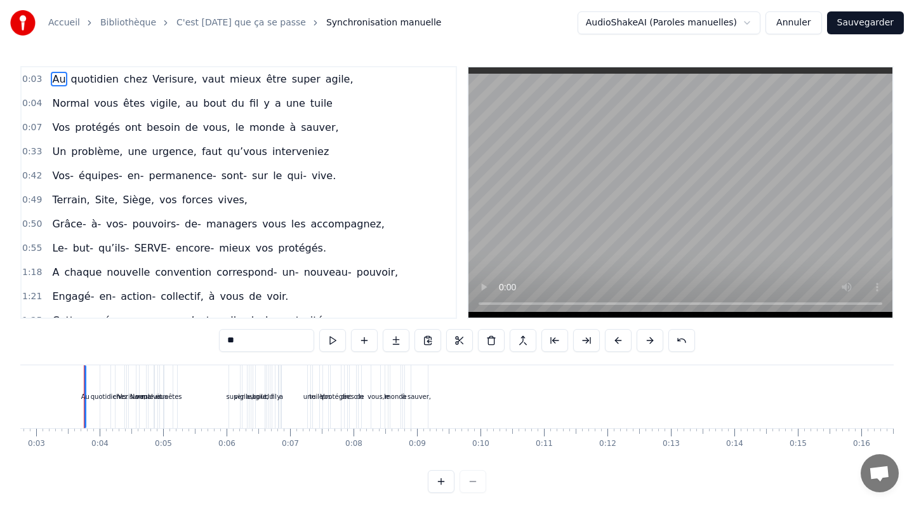
click at [53, 74] on span "Au" at bounding box center [59, 79] width 16 height 15
click at [72, 166] on div "Vos- équipes- en- permanence- sont- sur le qui- vive." at bounding box center [194, 175] width 294 height 23
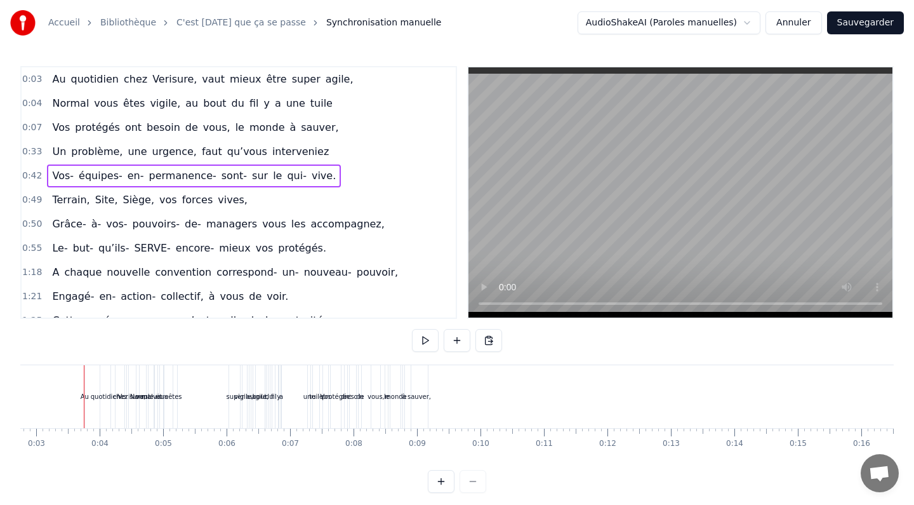
click at [56, 81] on span "Au" at bounding box center [59, 79] width 16 height 15
click at [65, 107] on span "Normal" at bounding box center [70, 103] width 39 height 15
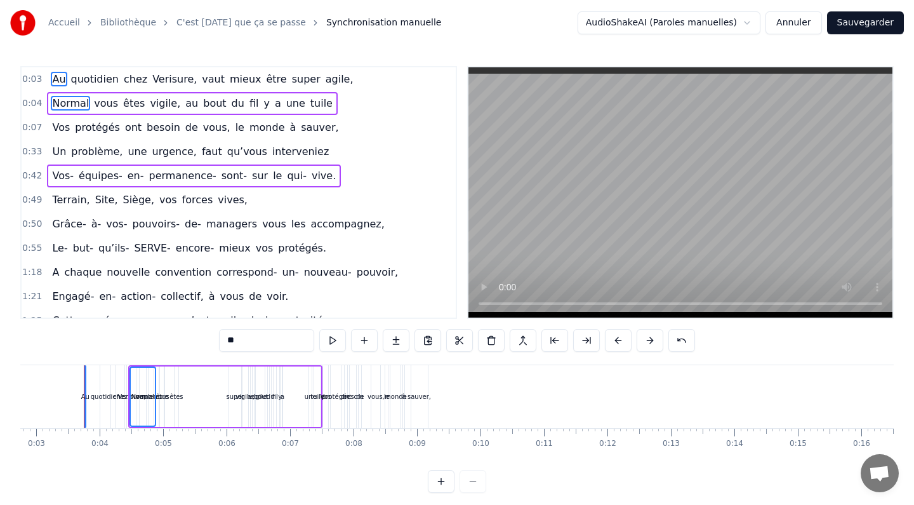
click at [70, 137] on div "Vos protégés ont besoin de vous, le monde à sauver," at bounding box center [195, 127] width 297 height 23
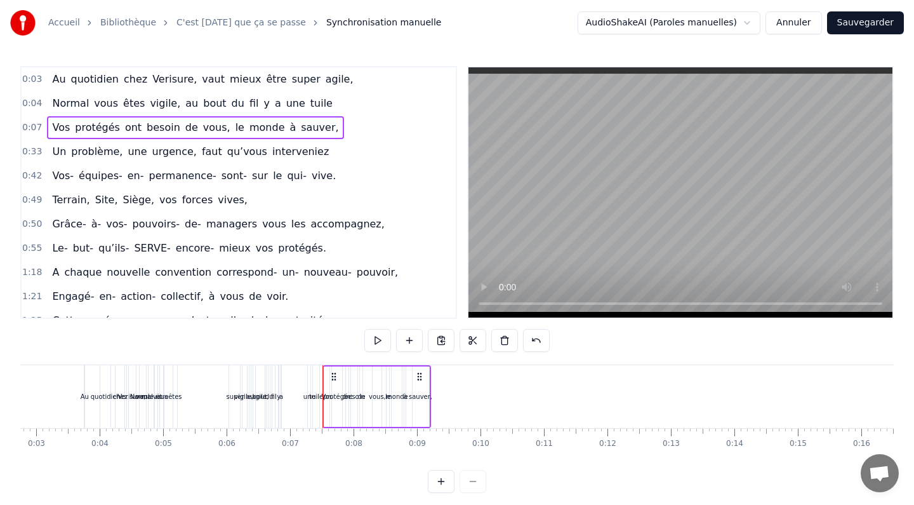
click at [158, 207] on span "vos" at bounding box center [168, 199] width 20 height 15
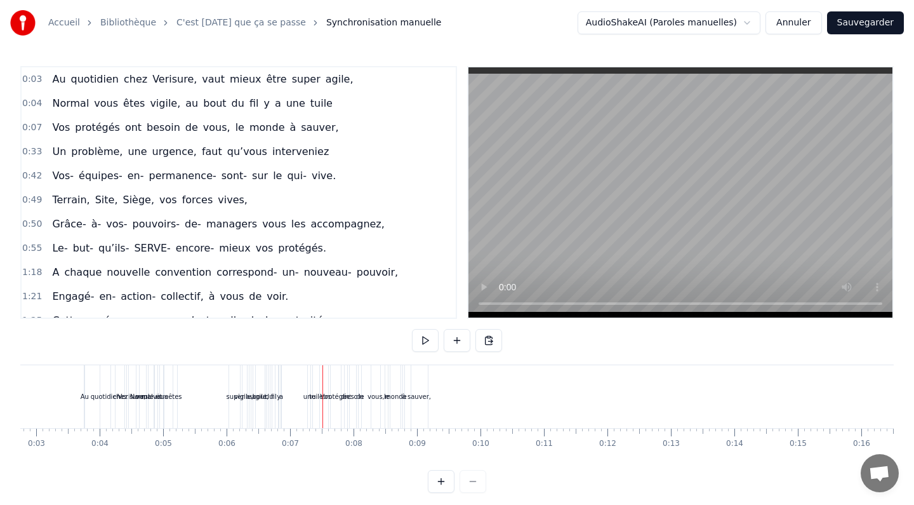
click at [54, 77] on span "Au" at bounding box center [59, 79] width 16 height 15
click at [60, 107] on span "Normal" at bounding box center [70, 103] width 39 height 15
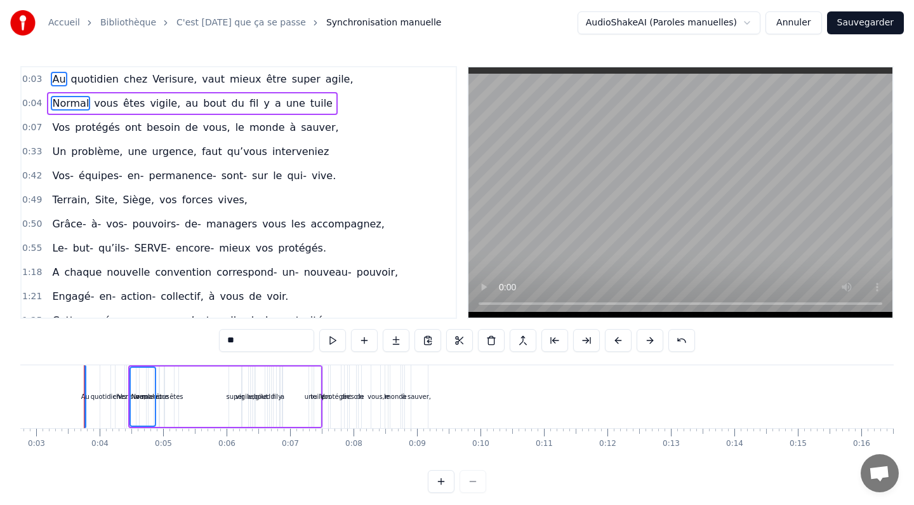
click at [61, 133] on span "Vos" at bounding box center [61, 127] width 20 height 15
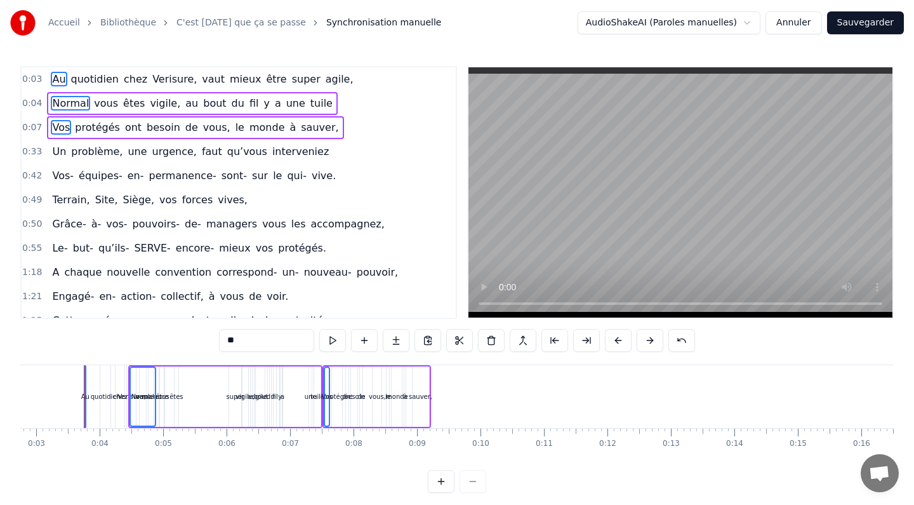
click at [65, 81] on div "Au quotidien chez Verisure, vaut mieux être super agile," at bounding box center [202, 79] width 311 height 23
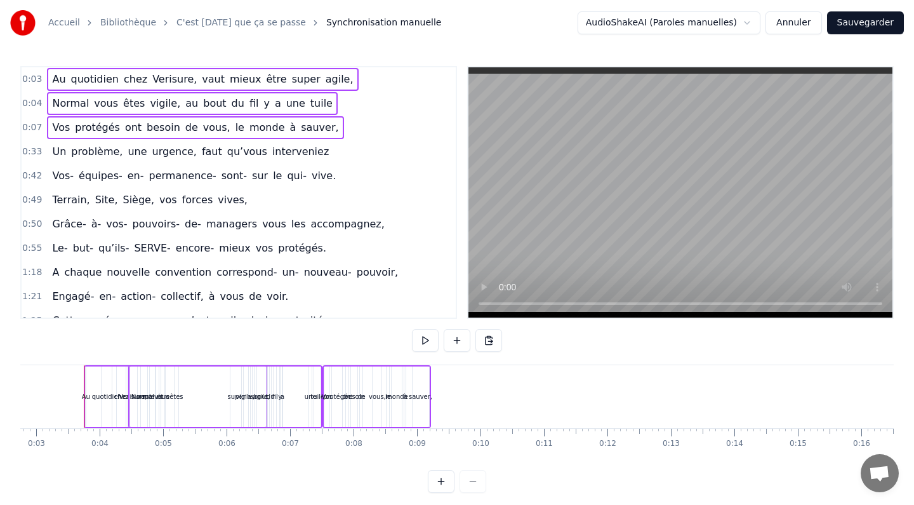
click at [70, 160] on div "Un problème, une urgence, faut qu’vous interveniez" at bounding box center [190, 151] width 287 height 23
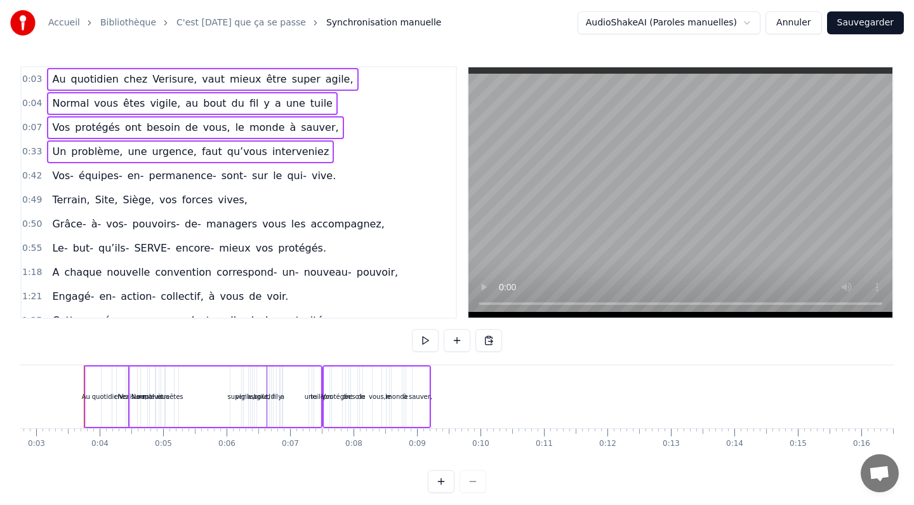
click at [72, 178] on span "Vos-" at bounding box center [63, 175] width 24 height 15
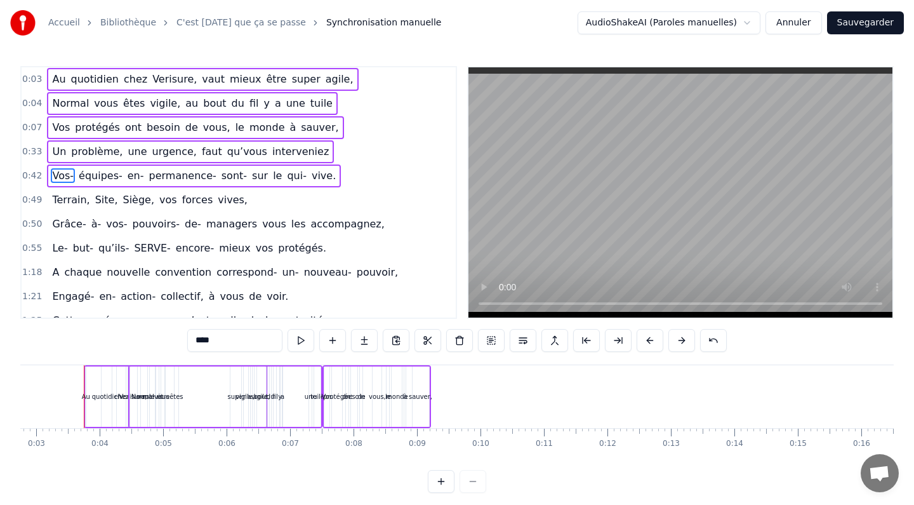
click at [76, 201] on span "Terrain," at bounding box center [71, 199] width 40 height 15
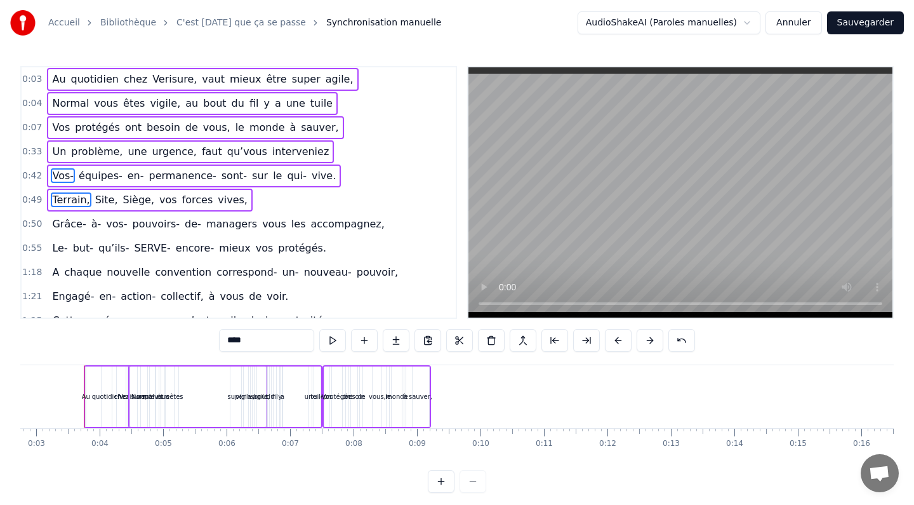
click at [78, 225] on span "Grâce-" at bounding box center [69, 224] width 36 height 15
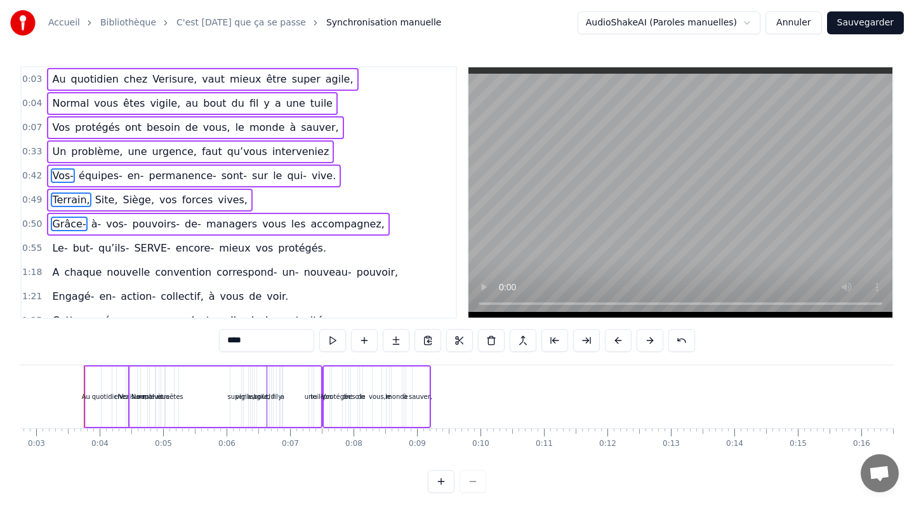
click at [60, 77] on span "Au" at bounding box center [59, 79] width 16 height 15
type input "**"
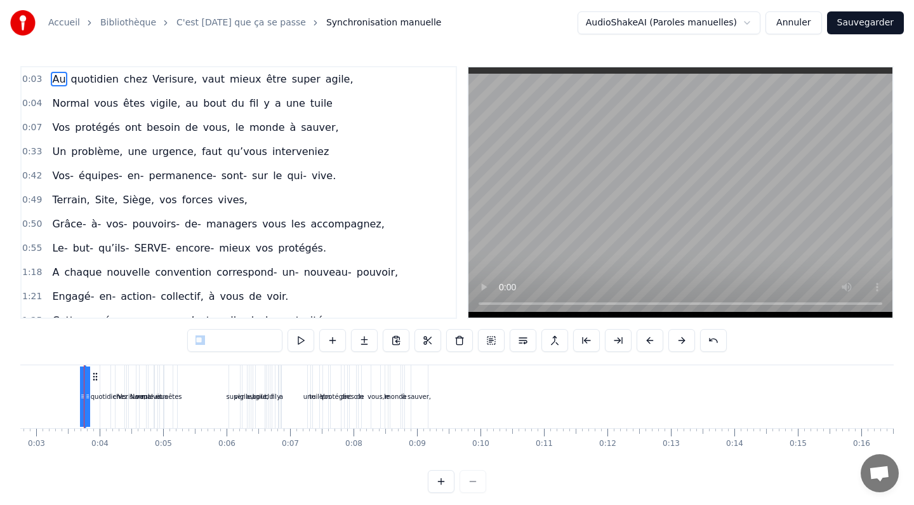
click at [59, 79] on span "Au" at bounding box center [59, 79] width 16 height 15
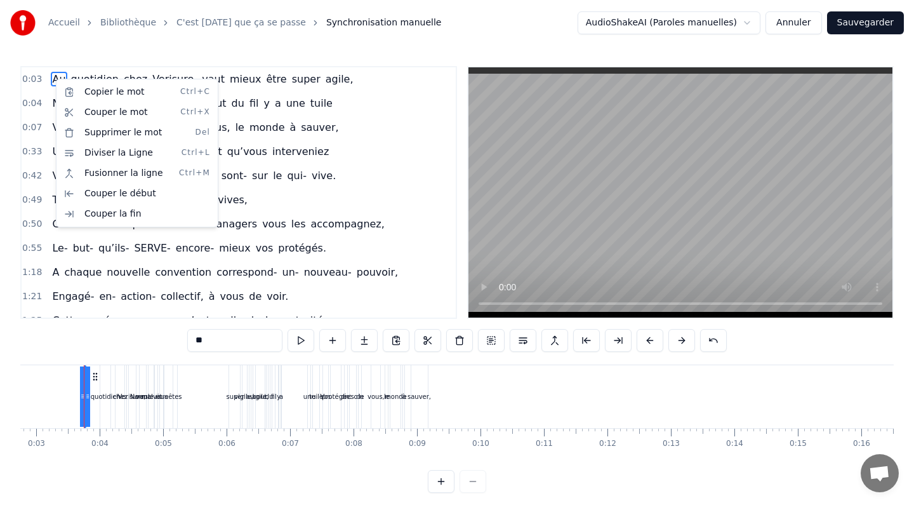
click at [325, 175] on html "Accueil Bibliothèque C'est aujourd'hui que ça se passe Synchronisation manuelle…" at bounding box center [457, 256] width 914 height 513
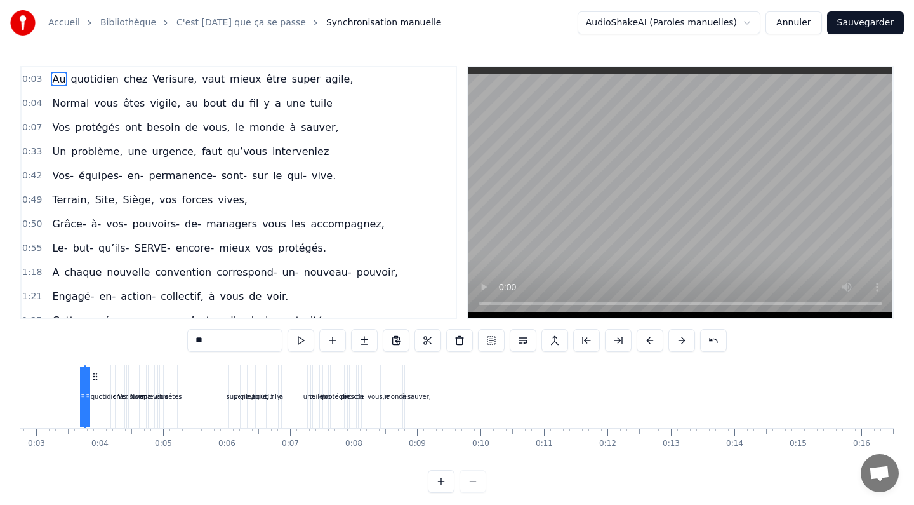
scroll to position [1, 0]
click at [419, 404] on div "sauver," at bounding box center [419, 395] width 17 height 63
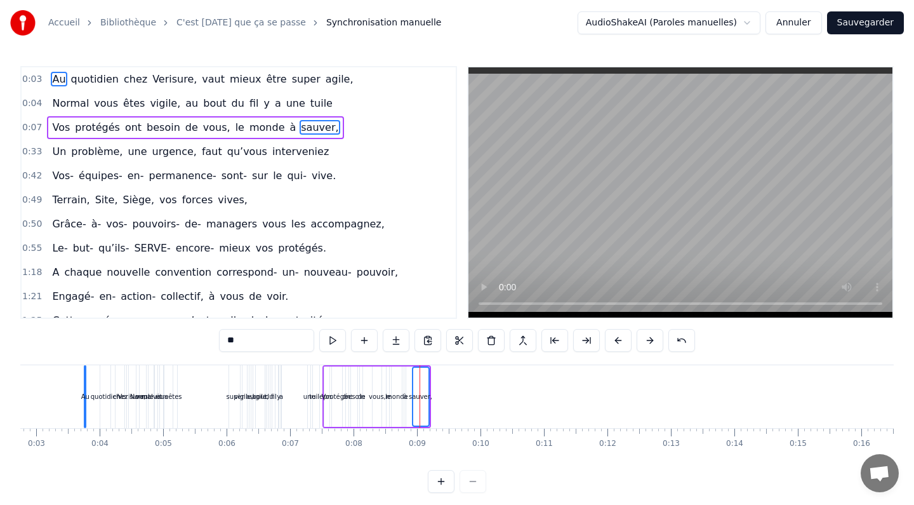
scroll to position [0, 0]
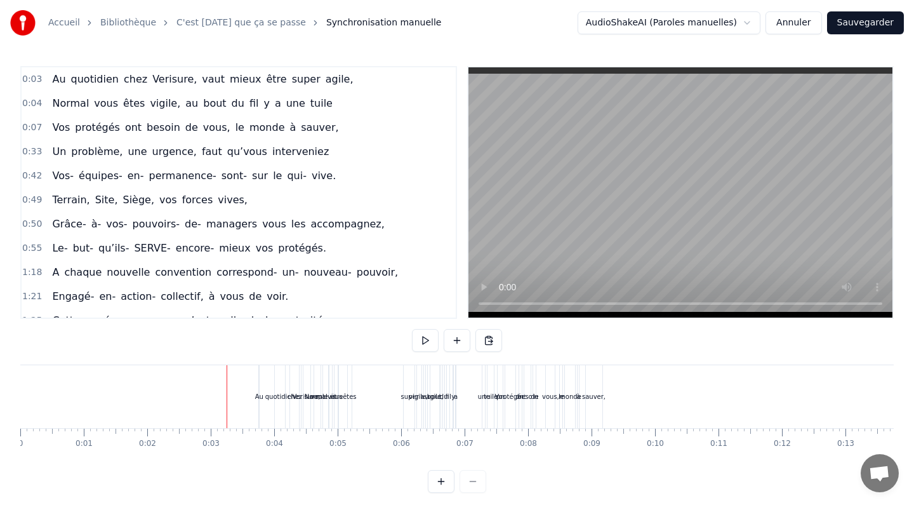
click at [257, 395] on div "Au" at bounding box center [259, 397] width 8 height 10
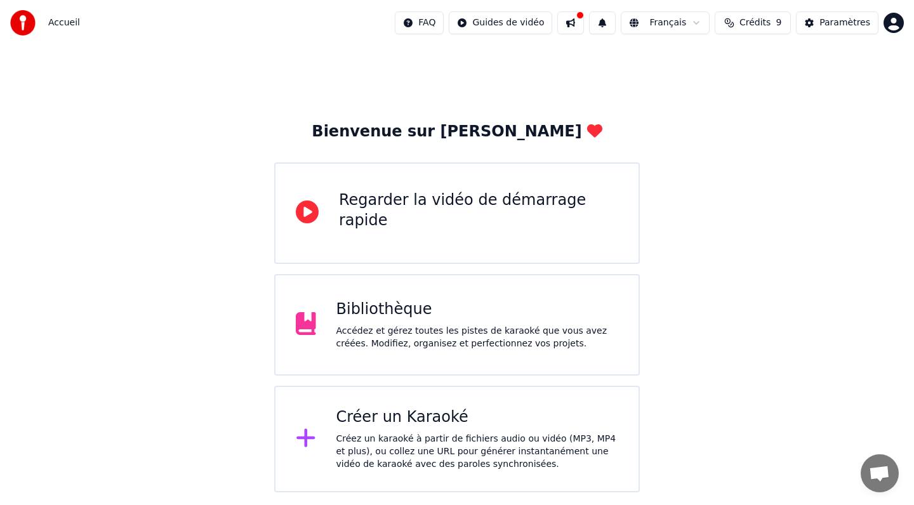
click at [388, 319] on div "Bibliothèque" at bounding box center [478, 310] width 283 height 20
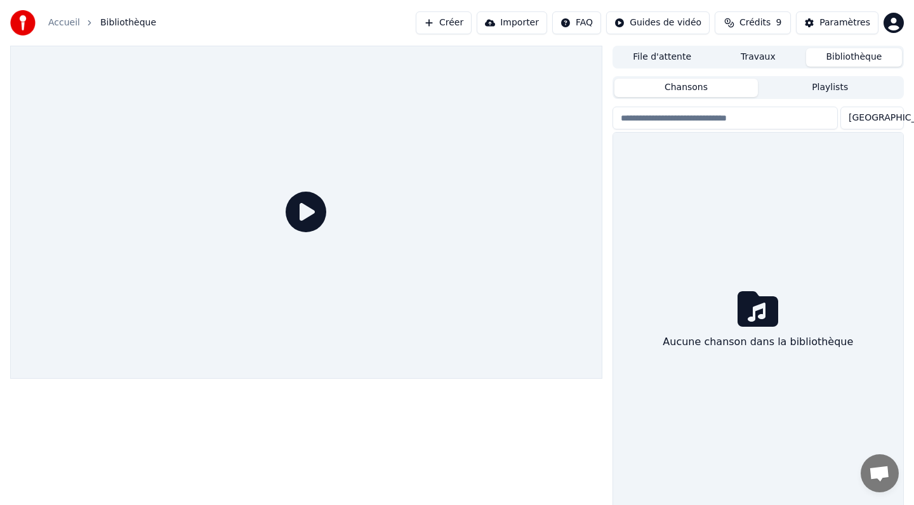
click at [388, 319] on div at bounding box center [306, 212] width 592 height 333
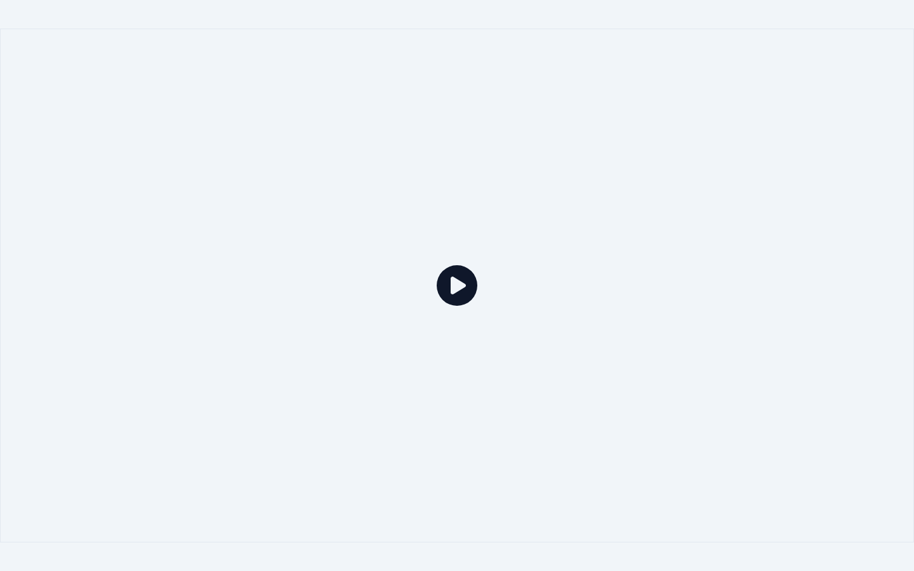
click at [469, 276] on icon at bounding box center [457, 285] width 41 height 41
click at [452, 288] on icon at bounding box center [457, 285] width 41 height 41
click at [452, 293] on icon at bounding box center [457, 285] width 41 height 41
click at [281, 329] on div at bounding box center [457, 286] width 914 height 514
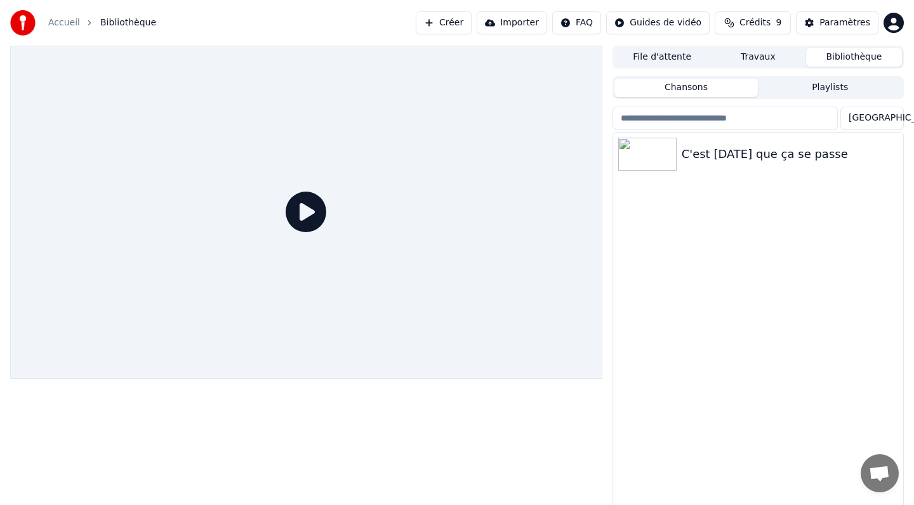
click at [306, 215] on icon at bounding box center [306, 212] width 41 height 41
click at [655, 156] on img at bounding box center [647, 154] width 58 height 33
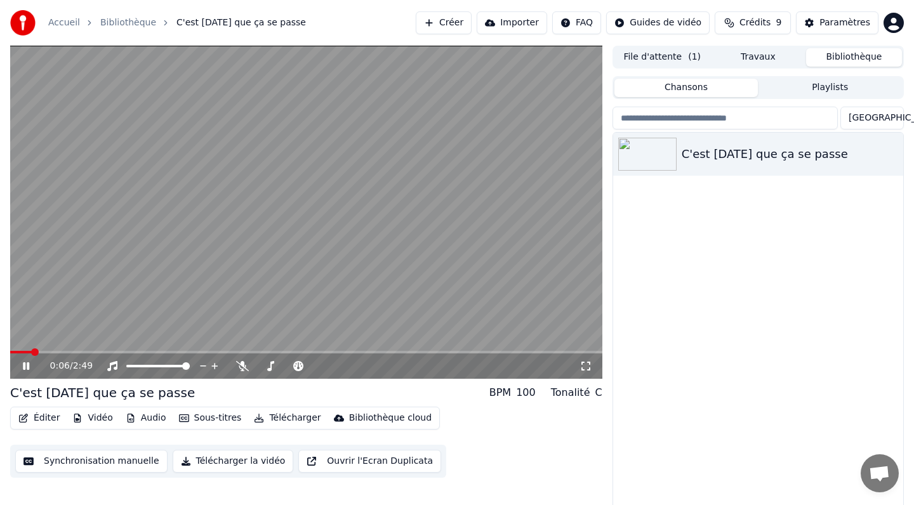
click at [31, 364] on icon at bounding box center [35, 366] width 30 height 10
click at [213, 418] on button "Sous-titres" at bounding box center [210, 419] width 73 height 18
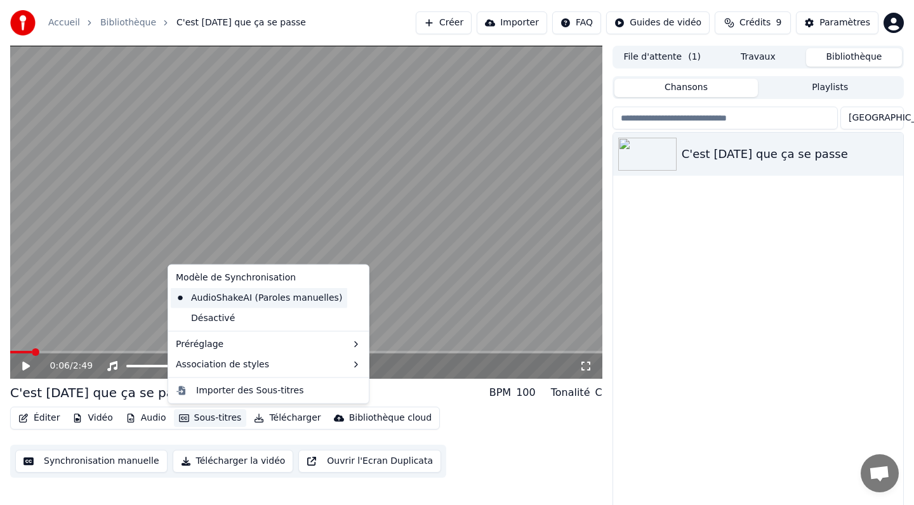
click at [215, 298] on div "AudioShakeAI (Paroles manuelles)" at bounding box center [259, 298] width 177 height 20
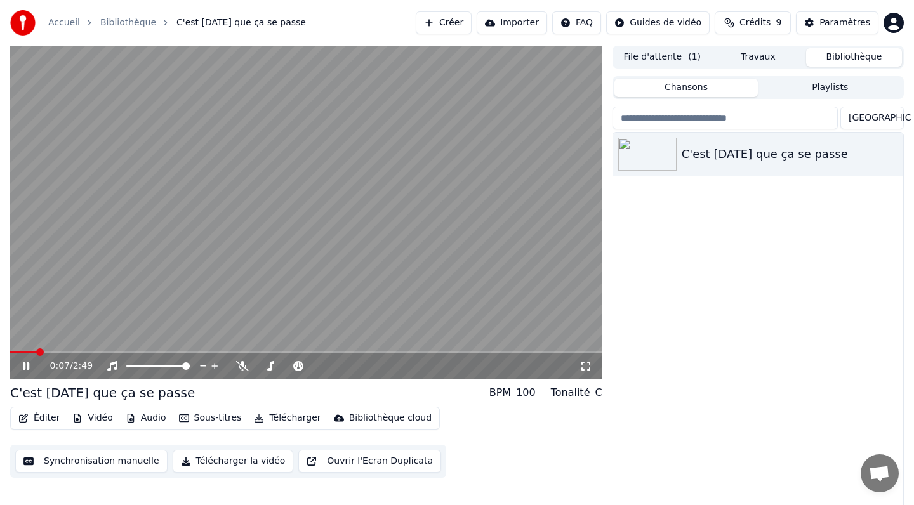
click at [27, 366] on icon at bounding box center [26, 367] width 6 height 8
click at [368, 462] on button "Ouvrir l'Ecran Duplicata" at bounding box center [369, 461] width 143 height 23
click at [24, 350] on video at bounding box center [306, 212] width 592 height 333
click at [0, 359] on div "0:00 / 2:49 C'est [DATE] que ça se passe BPM 100 Tonalité C Éditer Vidéo Audio …" at bounding box center [457, 278] width 914 height 465
click at [28, 364] on icon at bounding box center [26, 366] width 8 height 9
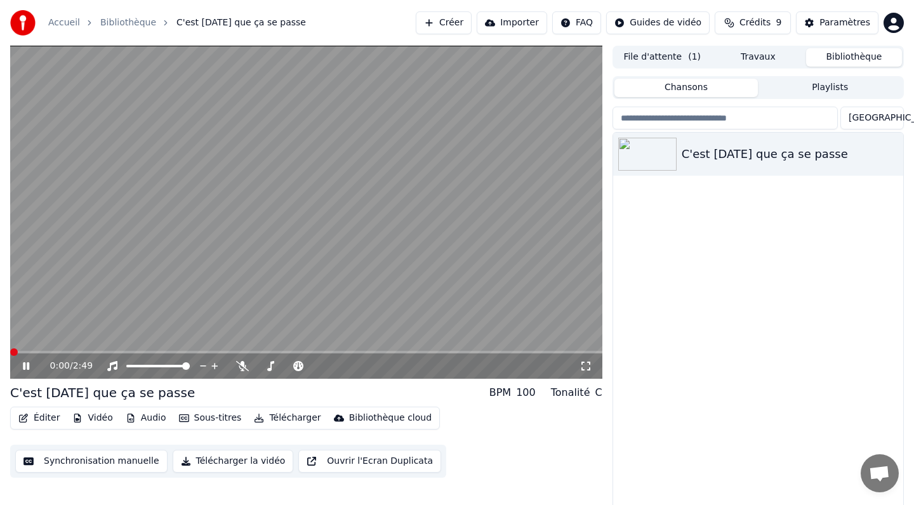
click at [105, 269] on video at bounding box center [306, 212] width 592 height 333
click at [101, 458] on button "Synchronisation manuelle" at bounding box center [91, 461] width 152 height 23
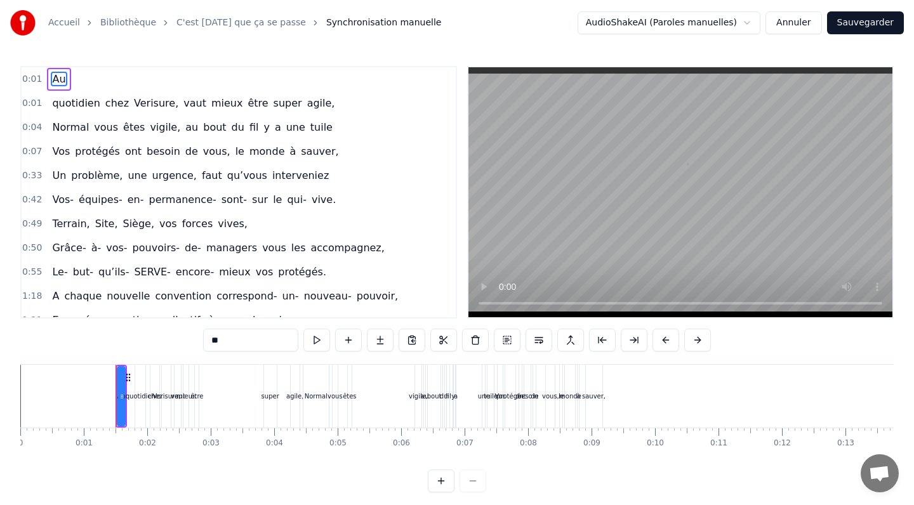
click at [728, 18] on html "Accueil Bibliothèque C'est [DATE] que ça se passe Synchronisation manuelle Audi…" at bounding box center [457, 256] width 914 height 513
drag, startPoint x: 119, startPoint y: 391, endPoint x: 227, endPoint y: 391, distance: 108.6
click at [794, 24] on button "Annuler" at bounding box center [794, 22] width 56 height 23
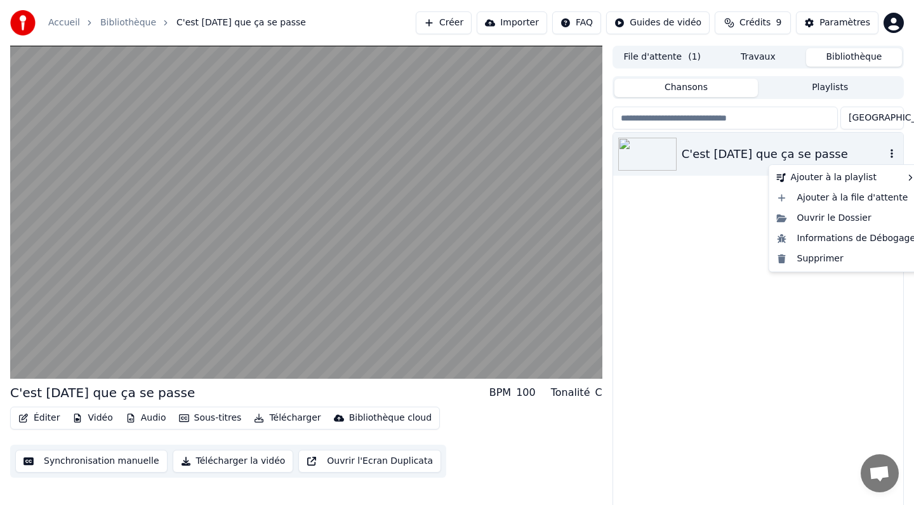
click at [892, 155] on icon "button" at bounding box center [892, 153] width 3 height 9
click at [820, 262] on div "Supprimer" at bounding box center [846, 259] width 149 height 20
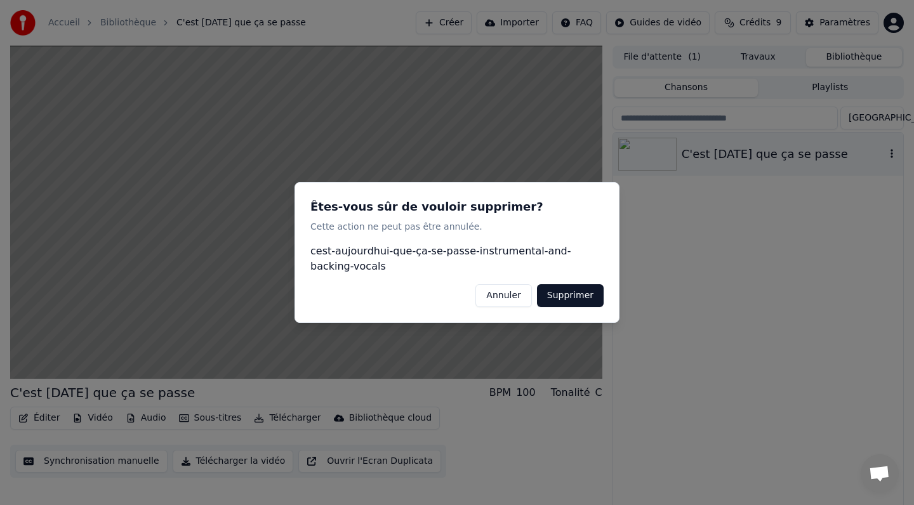
click at [582, 293] on button "Supprimer" at bounding box center [570, 295] width 67 height 23
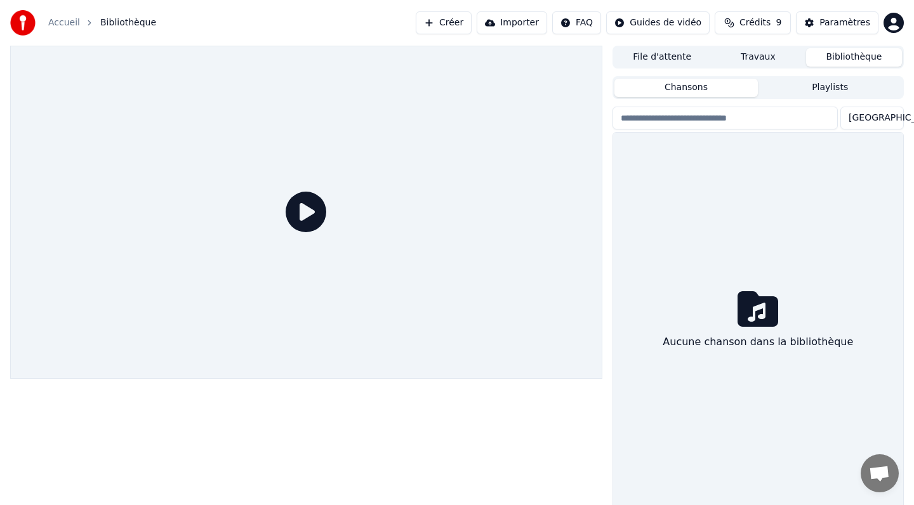
click at [446, 25] on button "Créer" at bounding box center [444, 22] width 56 height 23
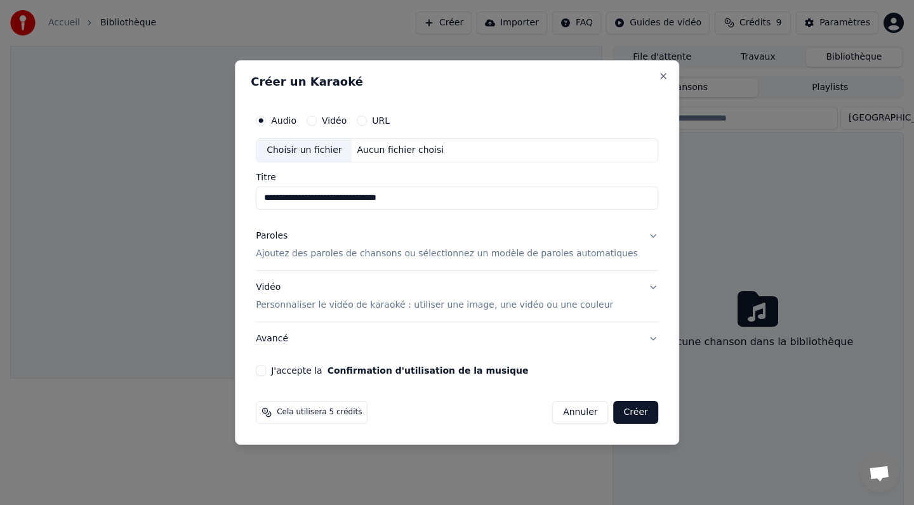
click at [323, 150] on div "Choisir un fichier" at bounding box center [304, 150] width 95 height 23
click at [584, 200] on input "**********" at bounding box center [457, 198] width 403 height 23
type input "**********"
click at [431, 251] on p "Ajoutez des paroles de chansons ou sélectionnez un modèle de paroles automatiqu…" at bounding box center [447, 254] width 382 height 13
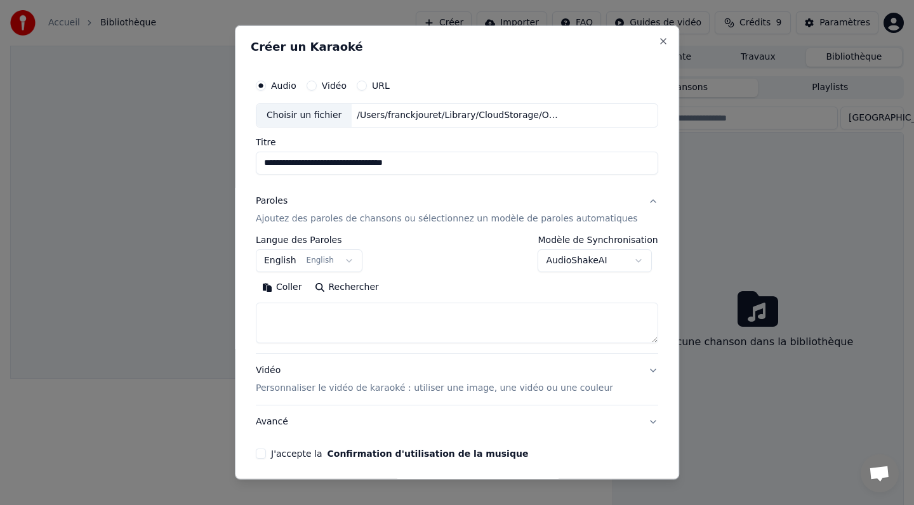
click at [354, 260] on button "English English" at bounding box center [309, 261] width 107 height 23
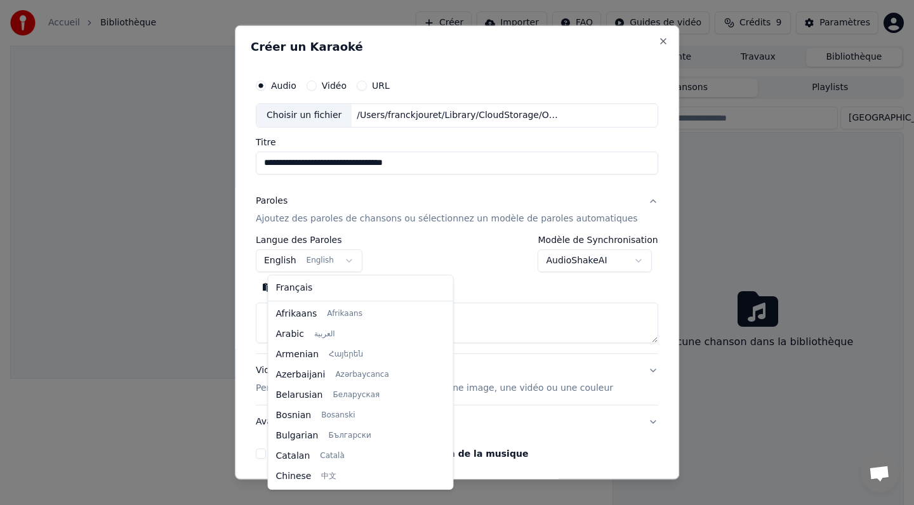
scroll to position [102, 0]
select select "**"
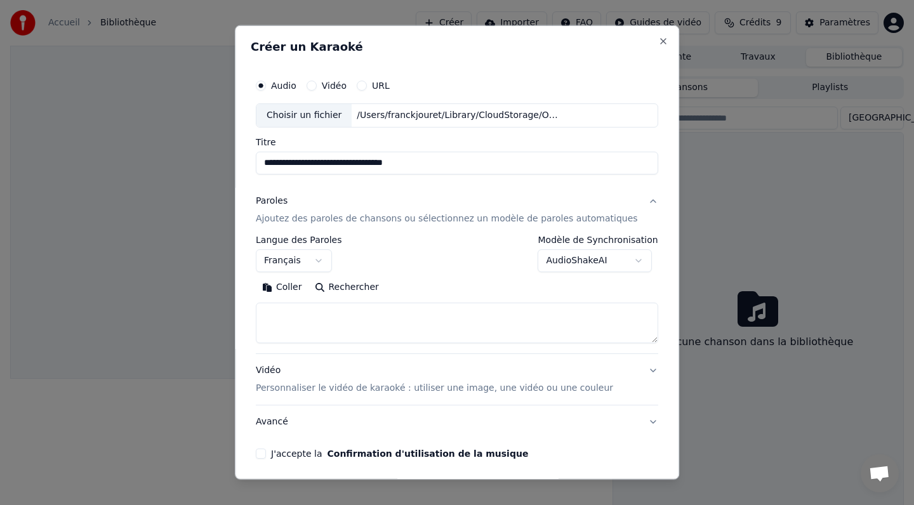
click at [631, 260] on body "**********" at bounding box center [457, 252] width 914 height 505
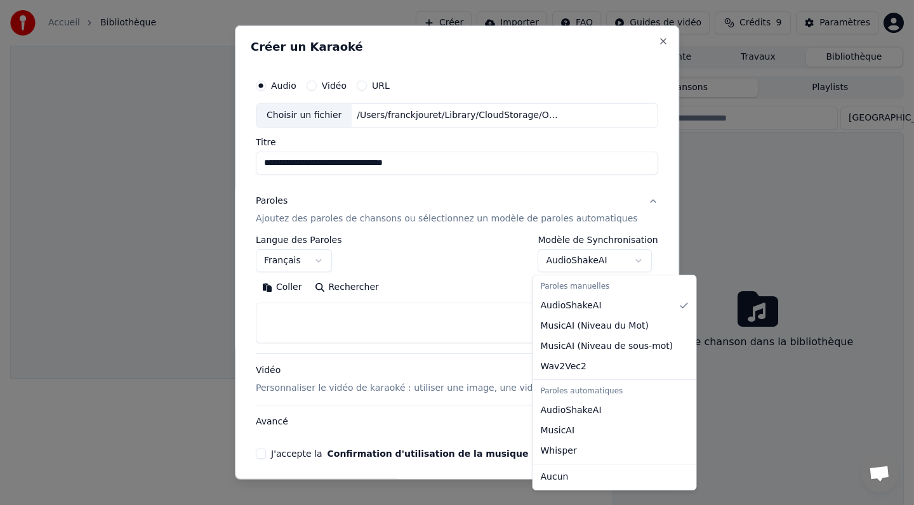
select select "****"
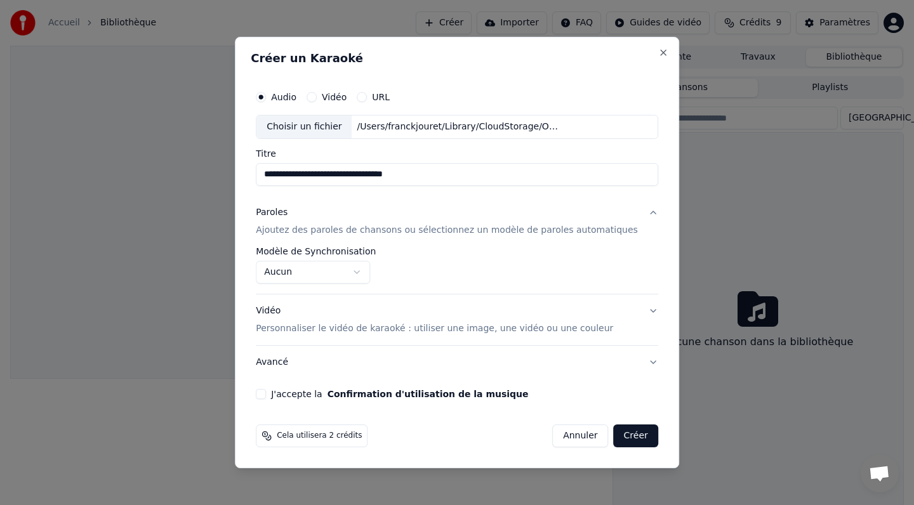
click at [359, 329] on p "Personnaliser le vidéo de karaoké : utiliser une image, une vidéo ou une couleur" at bounding box center [434, 329] width 357 height 13
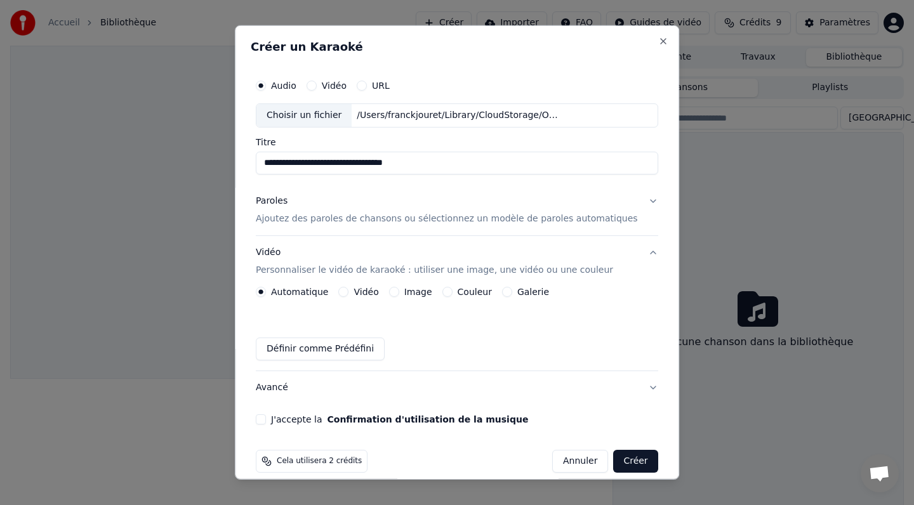
click at [639, 252] on button "Vidéo Personnaliser le vidéo de karaoké : utiliser une image, une vidéo ou une …" at bounding box center [457, 261] width 403 height 51
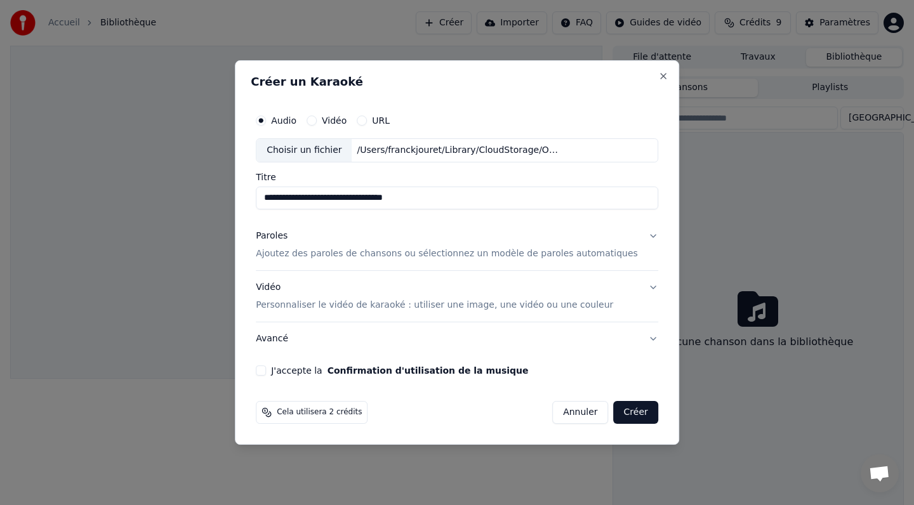
click at [468, 256] on p "Ajoutez des paroles de chansons ou sélectionnez un modèle de paroles automatiqu…" at bounding box center [447, 254] width 382 height 13
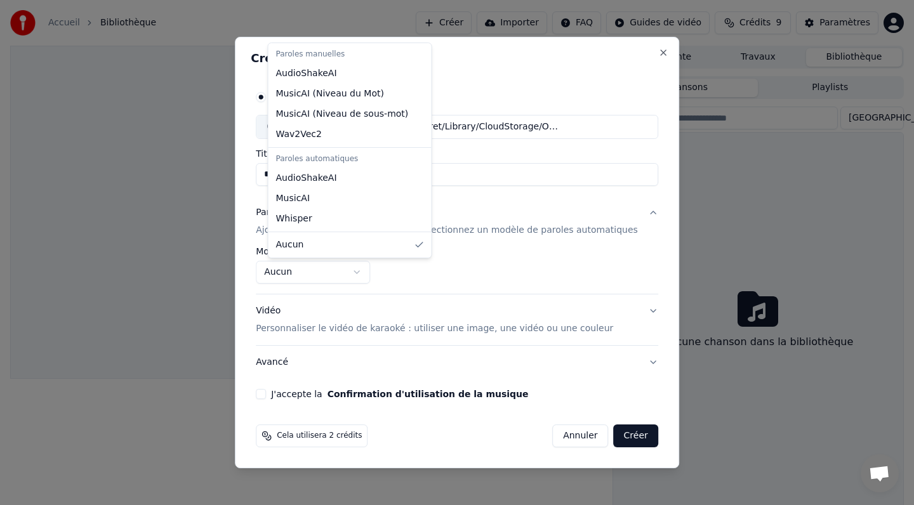
click at [364, 269] on body "**********" at bounding box center [457, 252] width 914 height 505
select select "**********"
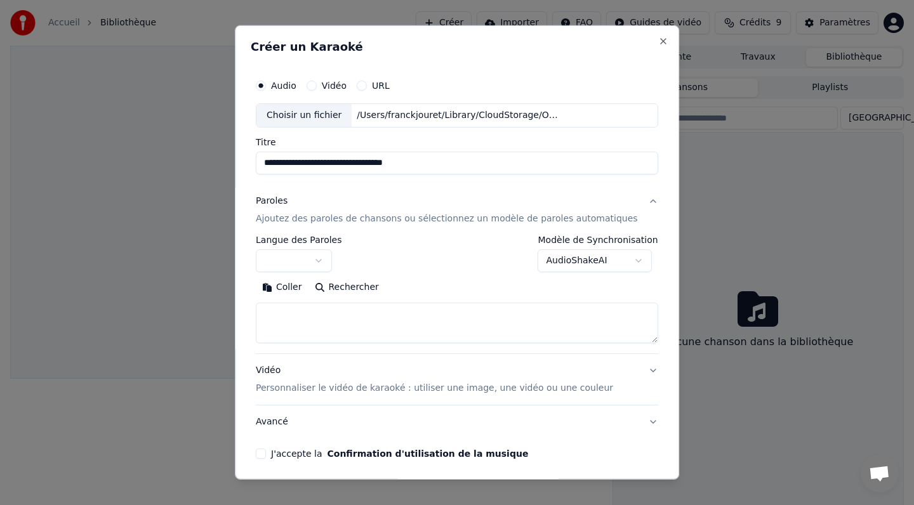
click at [329, 258] on body "**********" at bounding box center [457, 252] width 914 height 505
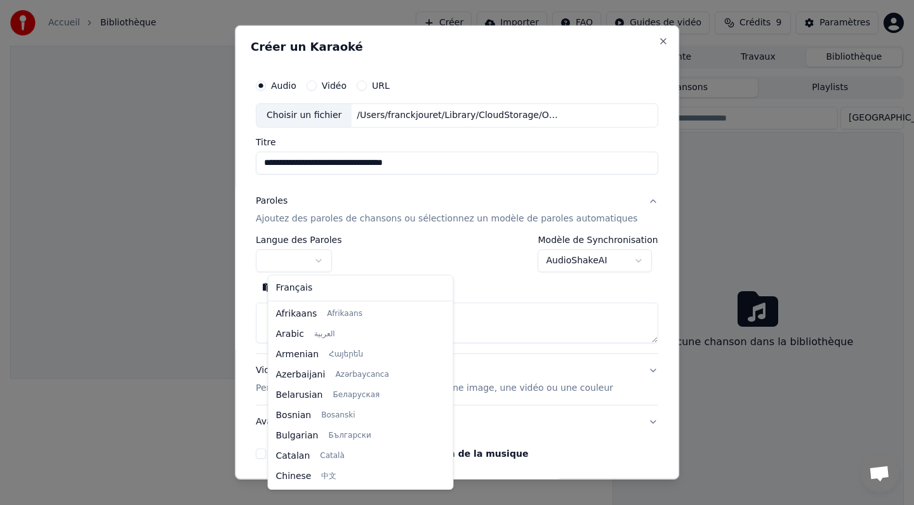
select select "**"
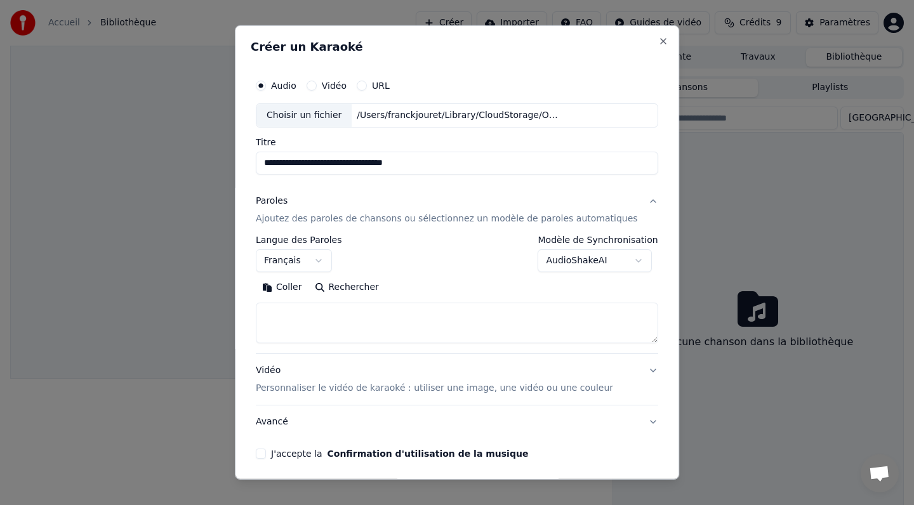
click at [303, 314] on textarea at bounding box center [457, 323] width 403 height 41
paste textarea "**********"
type textarea "**********"
click at [643, 369] on button "Vidéo Personnaliser le vidéo de karaoké : utiliser une image, une vidéo ou une …" at bounding box center [457, 379] width 403 height 51
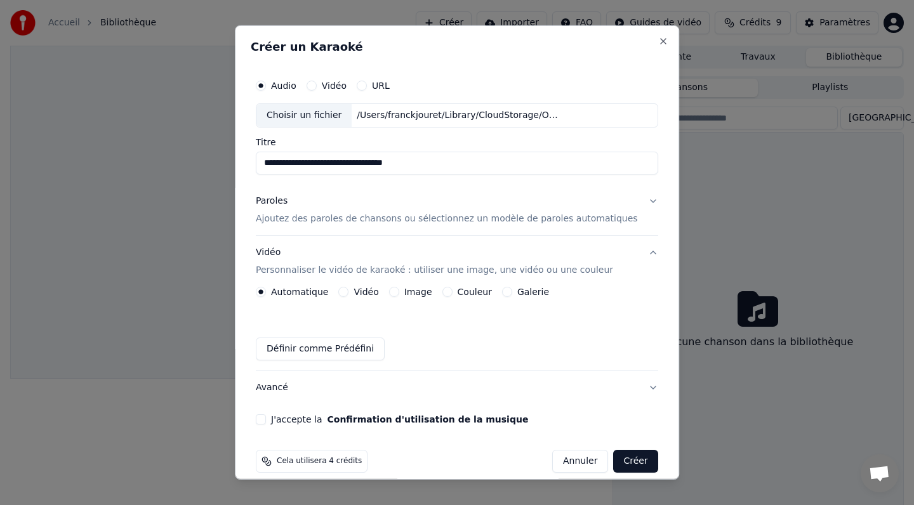
click at [451, 293] on button "Couleur" at bounding box center [448, 292] width 10 height 10
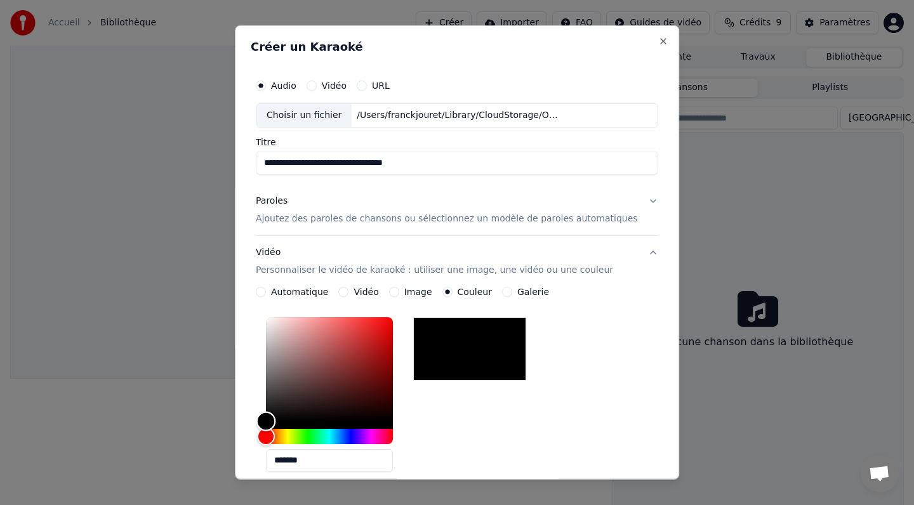
click at [361, 323] on div "Color" at bounding box center [329, 369] width 127 height 104
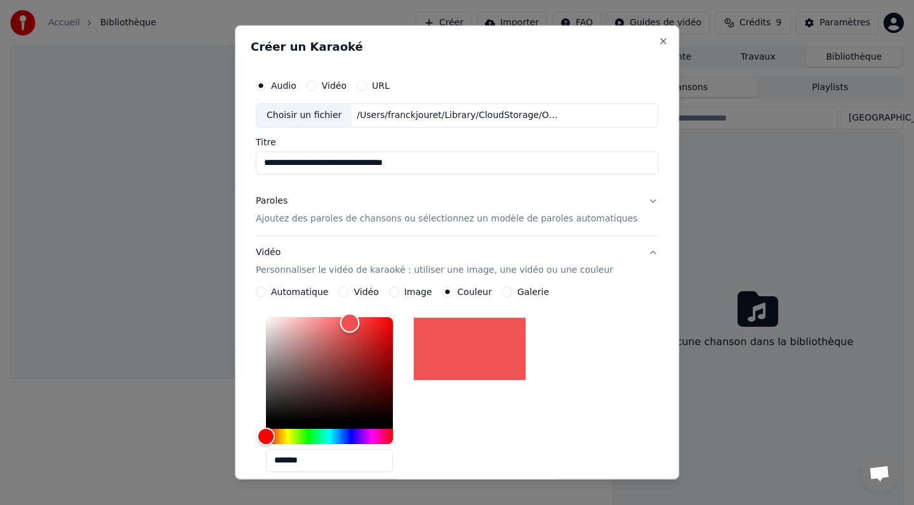
type input "*******"
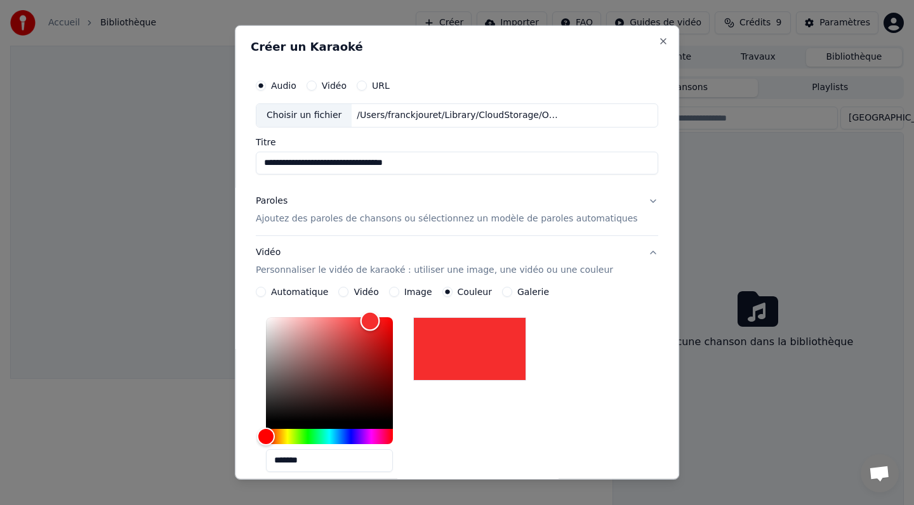
click at [382, 321] on div "Color" at bounding box center [329, 369] width 127 height 104
click at [509, 292] on button "Galerie" at bounding box center [507, 292] width 10 height 10
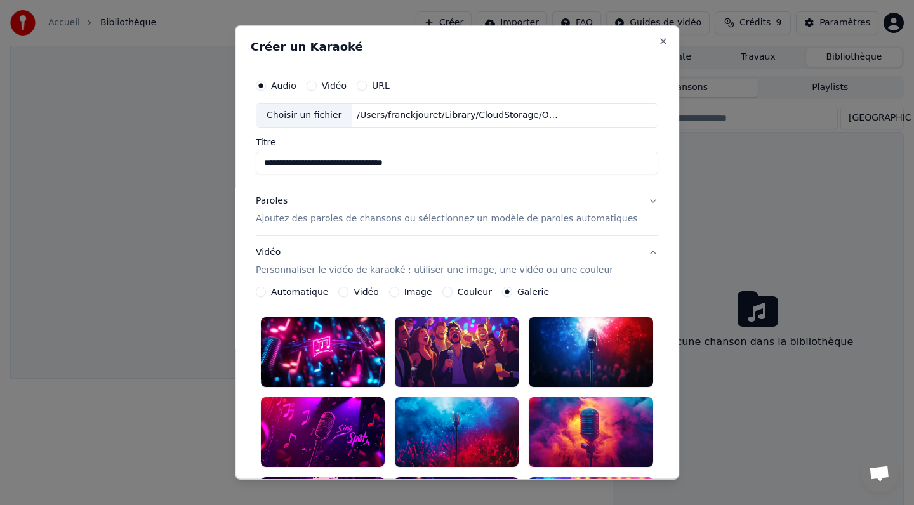
click at [399, 295] on button "Image" at bounding box center [394, 292] width 10 height 10
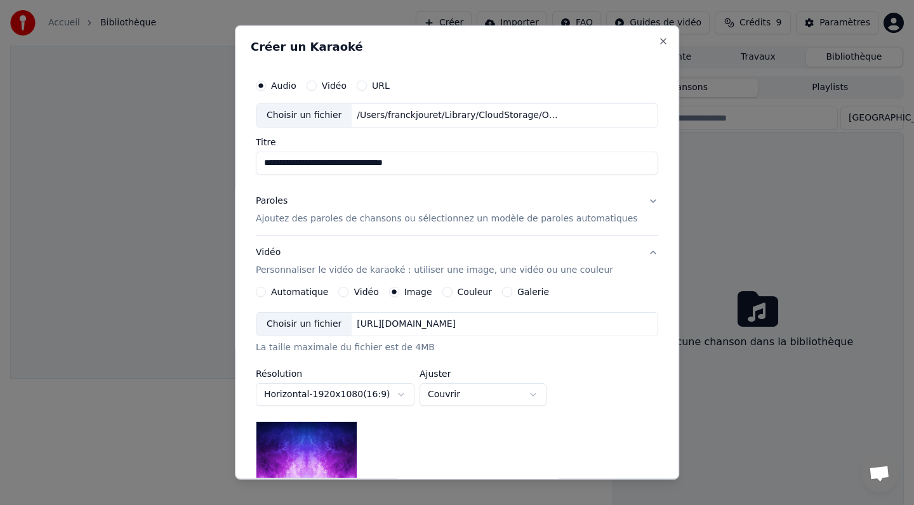
click at [453, 290] on button "Couleur" at bounding box center [448, 292] width 10 height 10
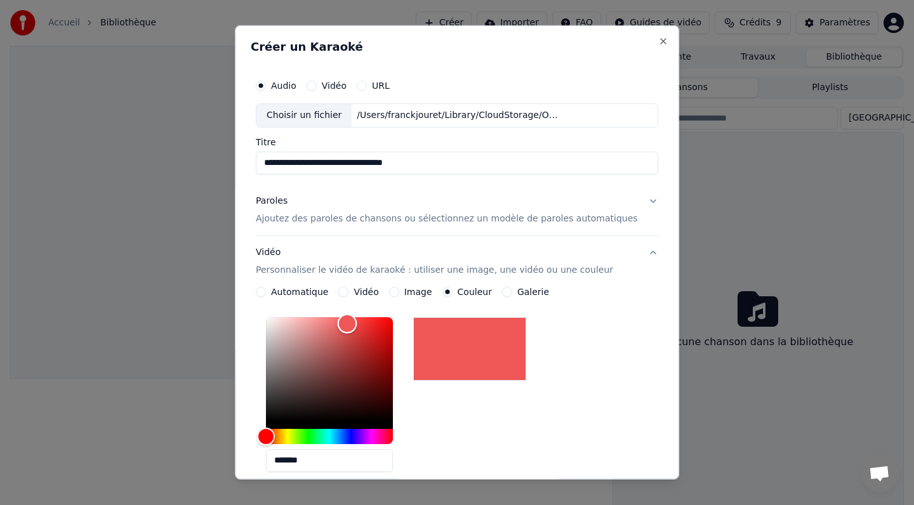
click at [359, 324] on div "Color" at bounding box center [329, 369] width 127 height 104
type input "*******"
click at [377, 329] on div "Color" at bounding box center [329, 369] width 127 height 104
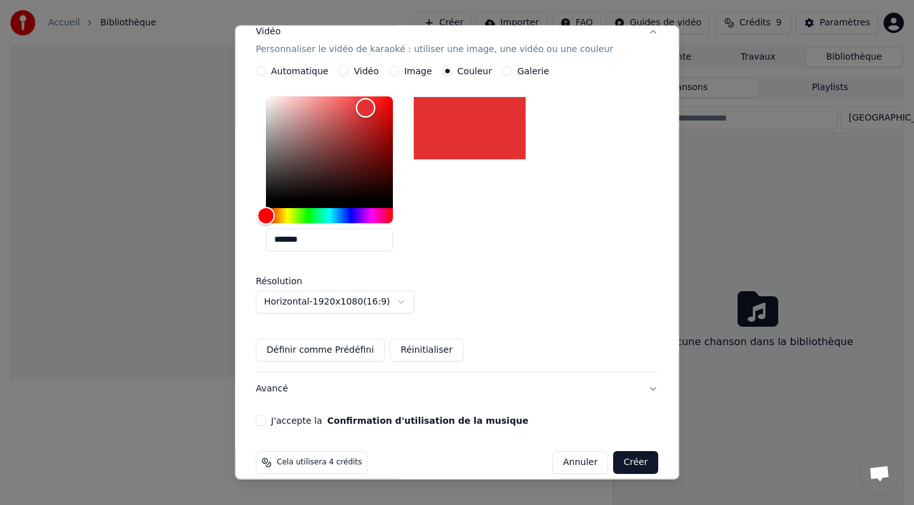
scroll to position [236, 0]
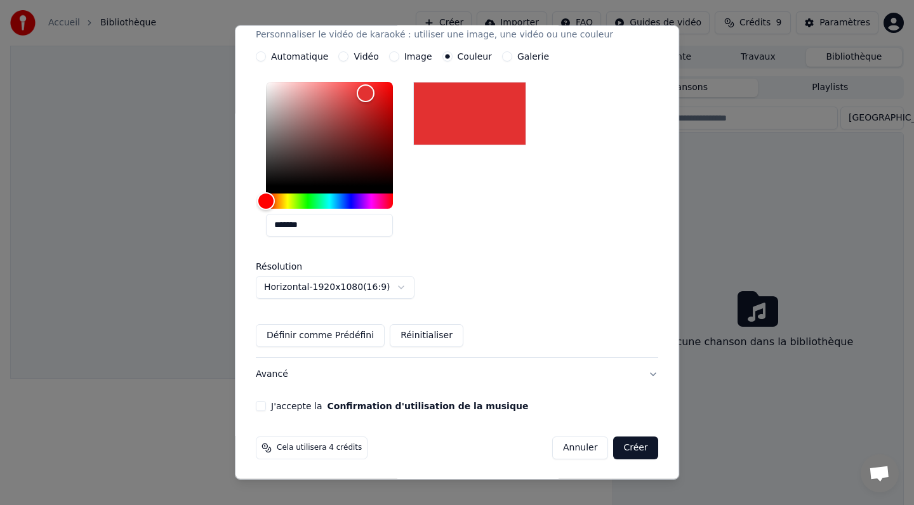
click at [279, 404] on div "J'accepte la Confirmation d'utilisation de la musique" at bounding box center [457, 406] width 403 height 10
click at [266, 406] on button "J'accepte la Confirmation d'utilisation de la musique" at bounding box center [261, 406] width 10 height 10
click at [624, 442] on button "Créer" at bounding box center [636, 448] width 44 height 23
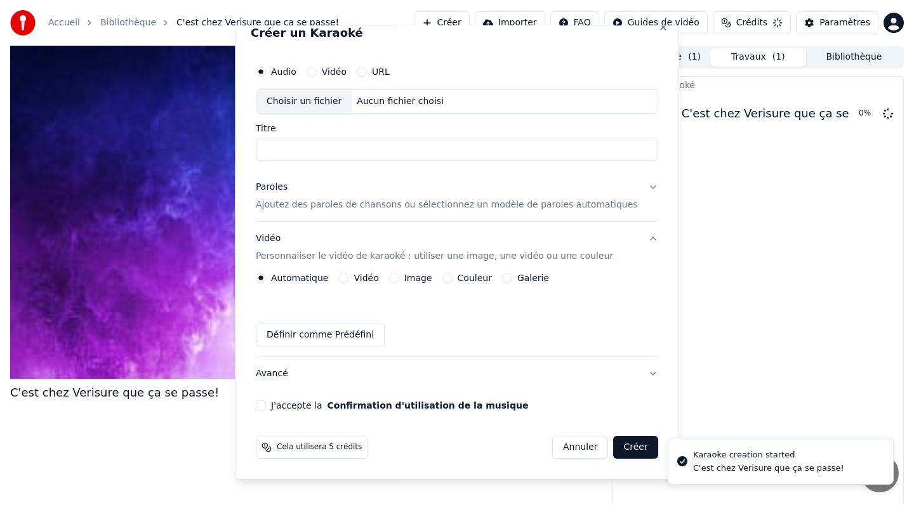
scroll to position [0, 0]
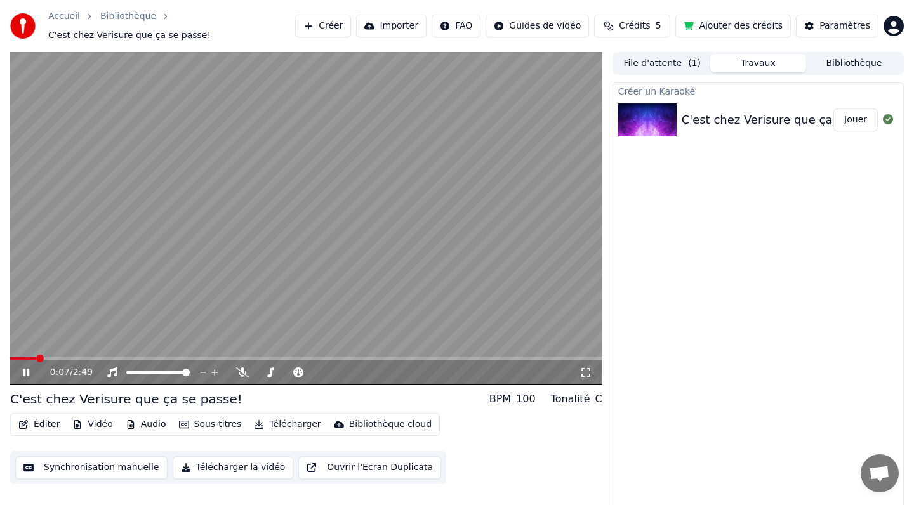
click at [204, 424] on button "Sous-titres" at bounding box center [210, 425] width 73 height 18
click at [49, 424] on button "Éditer" at bounding box center [38, 425] width 51 height 18
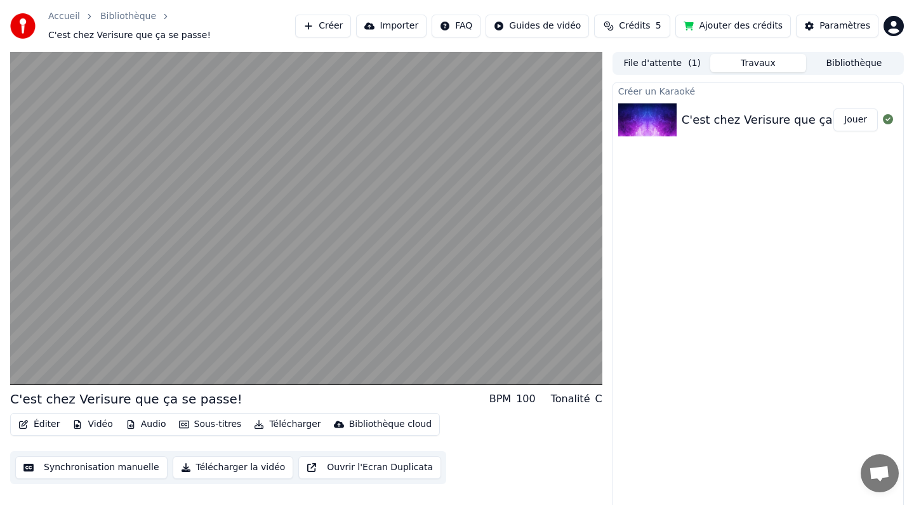
click at [49, 424] on button "Éditer" at bounding box center [38, 425] width 51 height 18
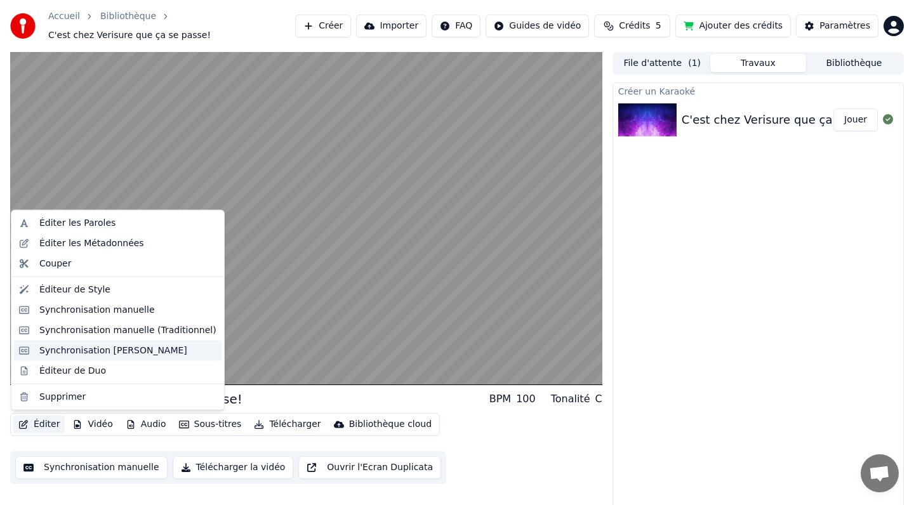
click at [83, 353] on div "Synchronisation [PERSON_NAME]" at bounding box center [113, 350] width 148 height 13
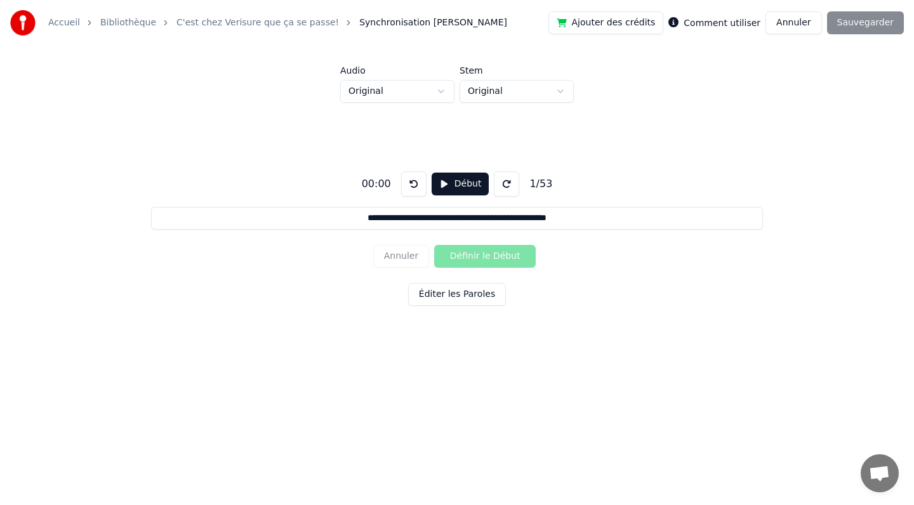
click at [344, 220] on input "**********" at bounding box center [456, 218] width 611 height 23
click at [440, 93] on html "**********" at bounding box center [457, 195] width 914 height 390
click at [562, 91] on html "**********" at bounding box center [457, 195] width 914 height 390
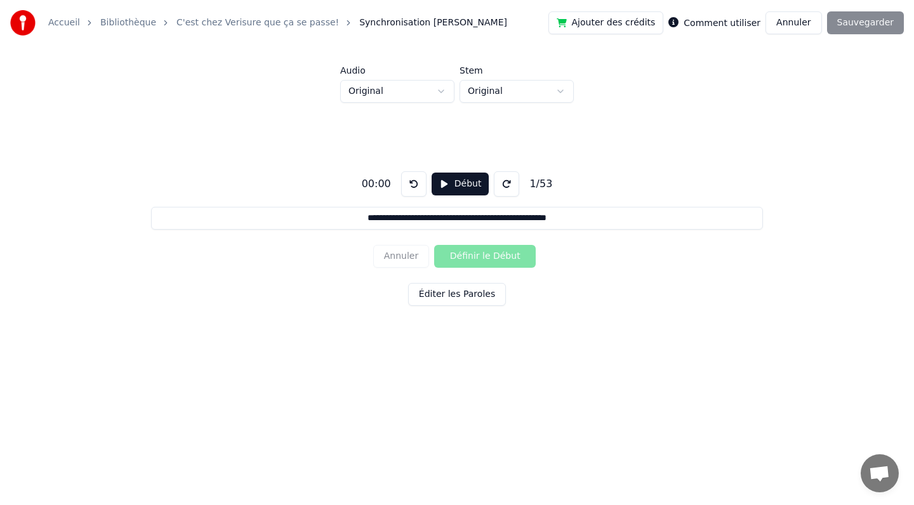
click at [498, 184] on button at bounding box center [506, 183] width 25 height 25
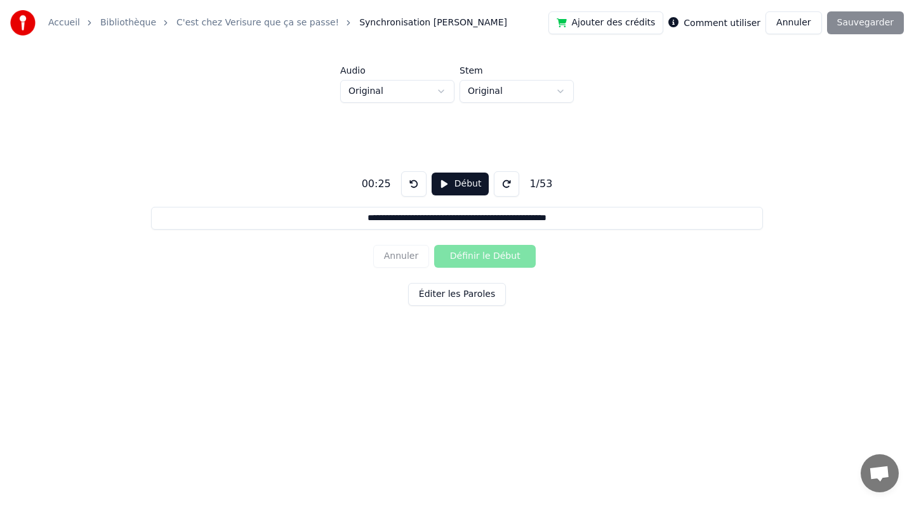
click at [498, 184] on button at bounding box center [506, 183] width 25 height 25
click at [506, 187] on button at bounding box center [506, 183] width 25 height 25
click at [415, 186] on button at bounding box center [413, 183] width 25 height 25
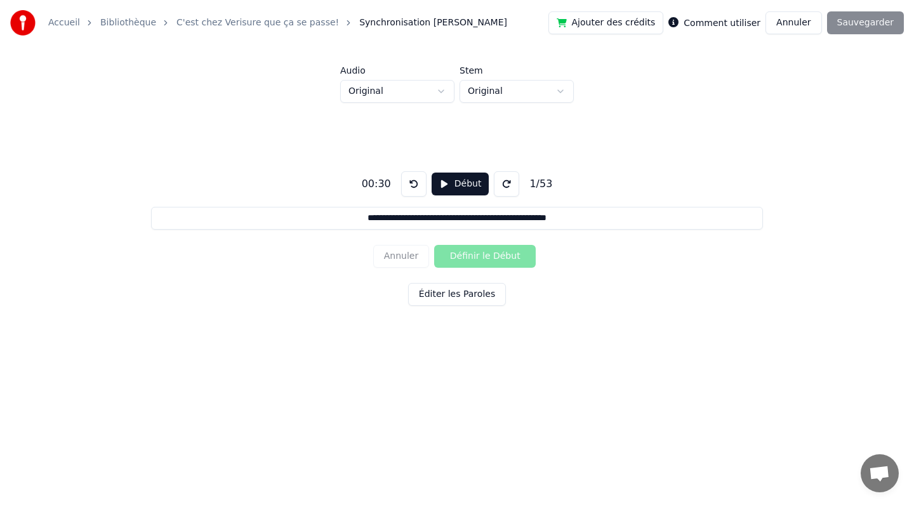
click at [415, 186] on button at bounding box center [413, 183] width 25 height 25
click at [453, 298] on button "Éditer les Paroles" at bounding box center [457, 294] width 98 height 23
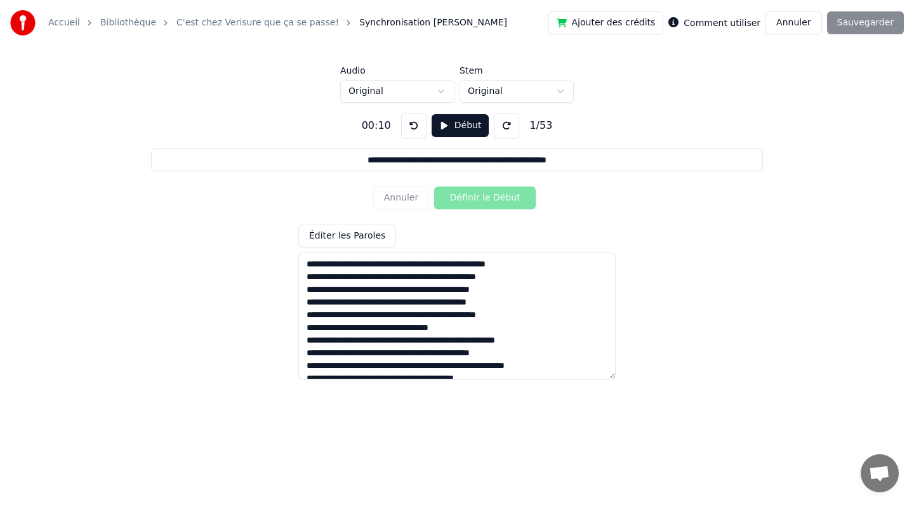
click at [439, 127] on button "Début" at bounding box center [461, 125] width 58 height 23
click at [411, 125] on button at bounding box center [413, 125] width 25 height 25
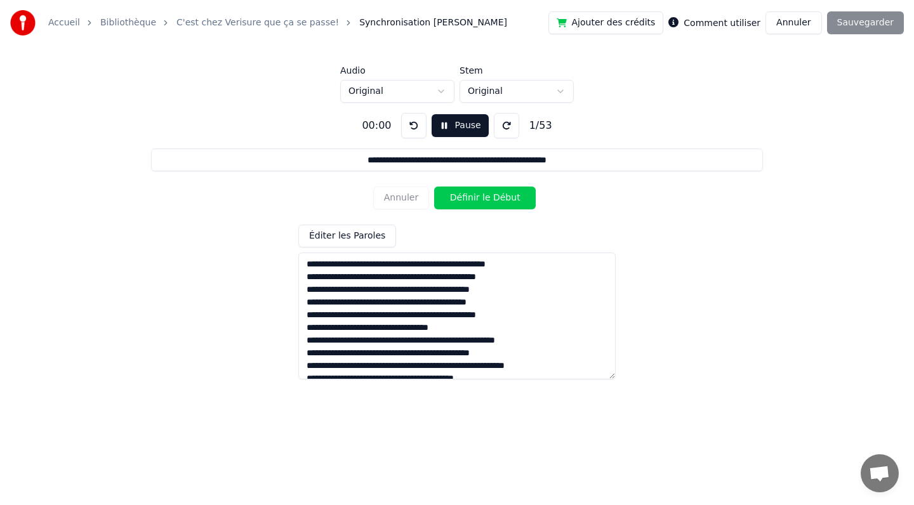
click at [411, 125] on button at bounding box center [413, 125] width 25 height 25
click at [444, 128] on button "Pause" at bounding box center [460, 125] width 57 height 23
click at [315, 265] on textarea at bounding box center [456, 316] width 317 height 127
type textarea "**********"
click at [415, 122] on button at bounding box center [413, 125] width 25 height 25
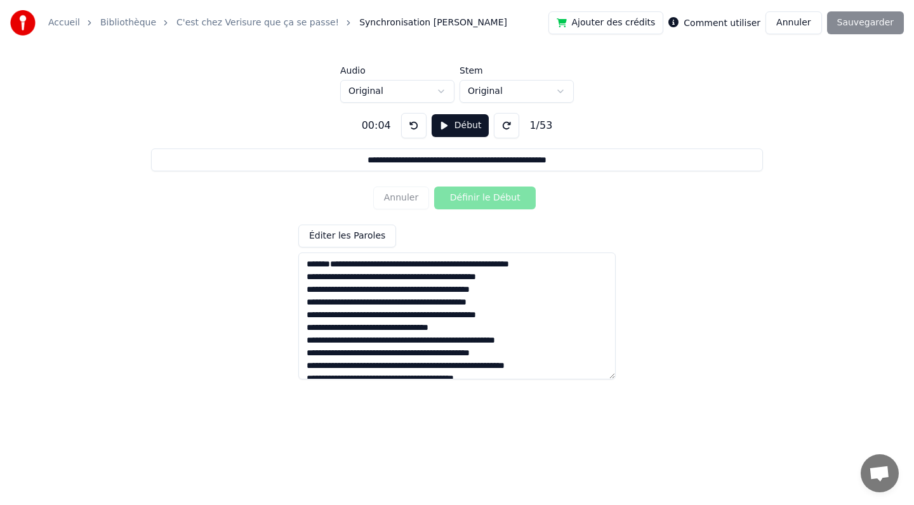
click at [415, 122] on button at bounding box center [413, 125] width 25 height 25
click at [433, 123] on button "Début" at bounding box center [461, 125] width 58 height 23
click at [319, 322] on textarea at bounding box center [456, 316] width 317 height 127
click at [344, 161] on input "**********" at bounding box center [456, 160] width 611 height 23
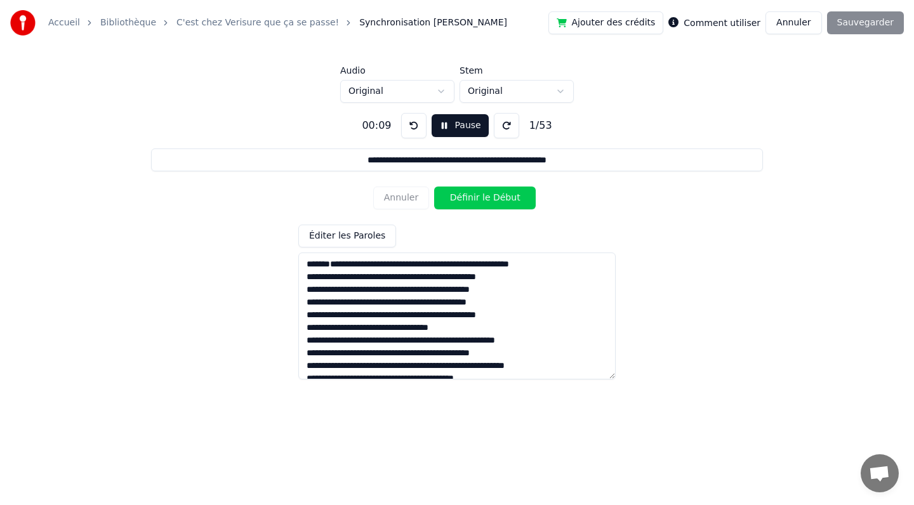
click at [480, 196] on button "Définir le Début" at bounding box center [485, 198] width 102 height 23
click at [443, 126] on button "Pause" at bounding box center [460, 125] width 57 height 23
click at [363, 243] on button "Éditer les Paroles" at bounding box center [347, 236] width 98 height 23
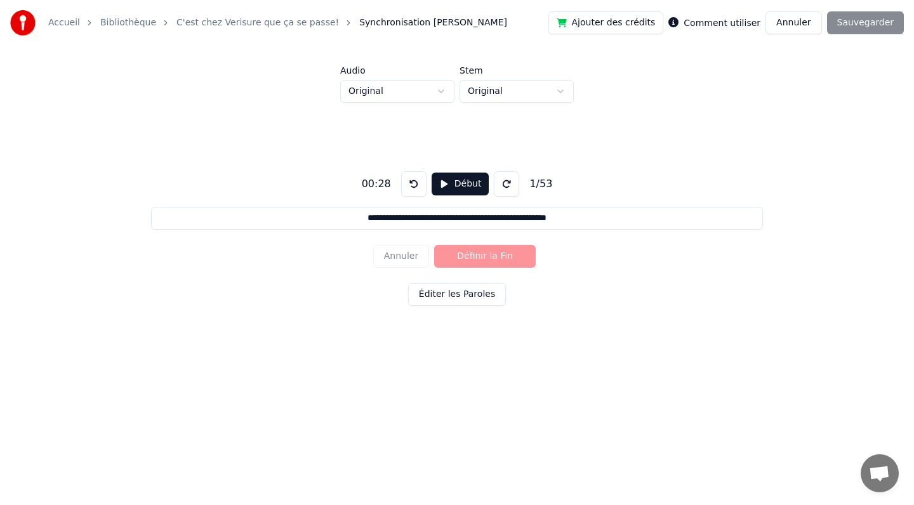
click at [396, 23] on span "Synchronisation [PERSON_NAME]" at bounding box center [433, 23] width 148 height 13
click at [394, 92] on html "**********" at bounding box center [457, 195] width 914 height 390
click at [397, 90] on html "**********" at bounding box center [457, 195] width 914 height 390
click at [443, 185] on button "Début" at bounding box center [461, 184] width 58 height 23
click at [403, 258] on button "Annuler" at bounding box center [401, 256] width 56 height 23
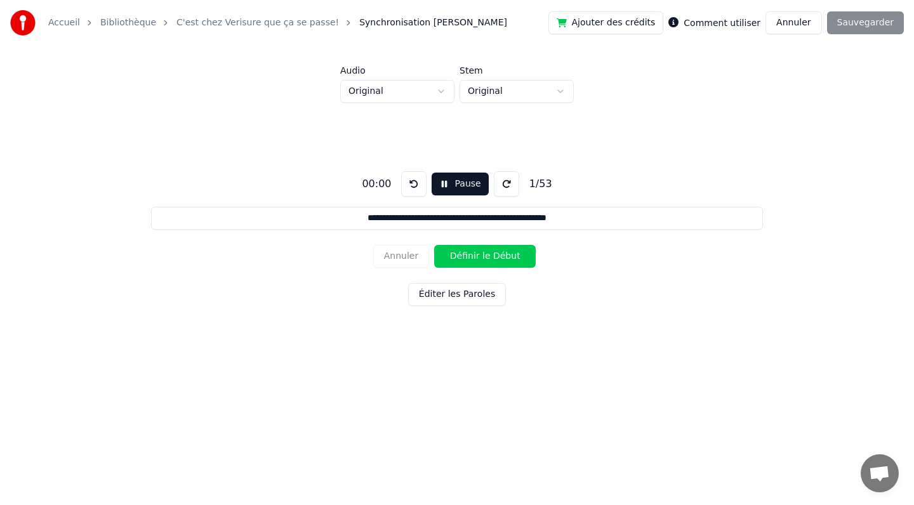
click at [403, 258] on div "Annuler Définir le Début" at bounding box center [457, 256] width 168 height 33
click at [803, 24] on button "Annuler" at bounding box center [794, 22] width 56 height 23
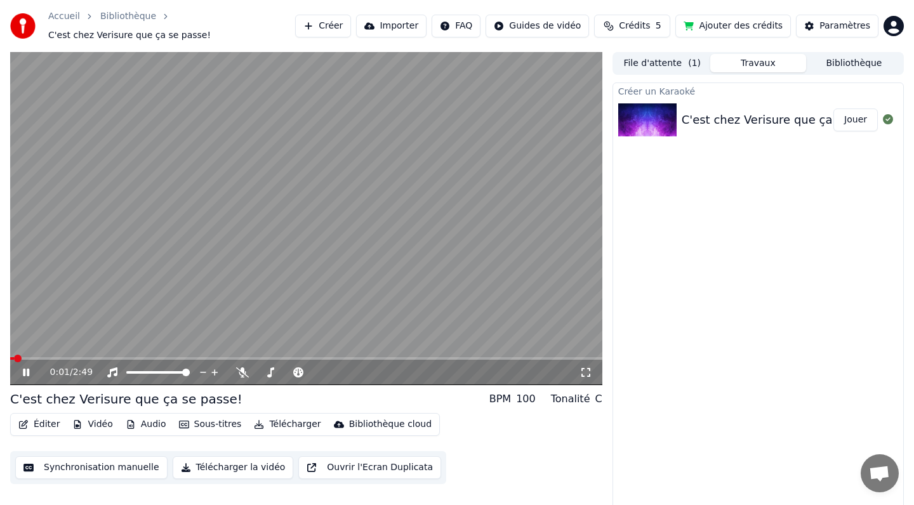
click at [49, 423] on button "Éditer" at bounding box center [38, 425] width 51 height 18
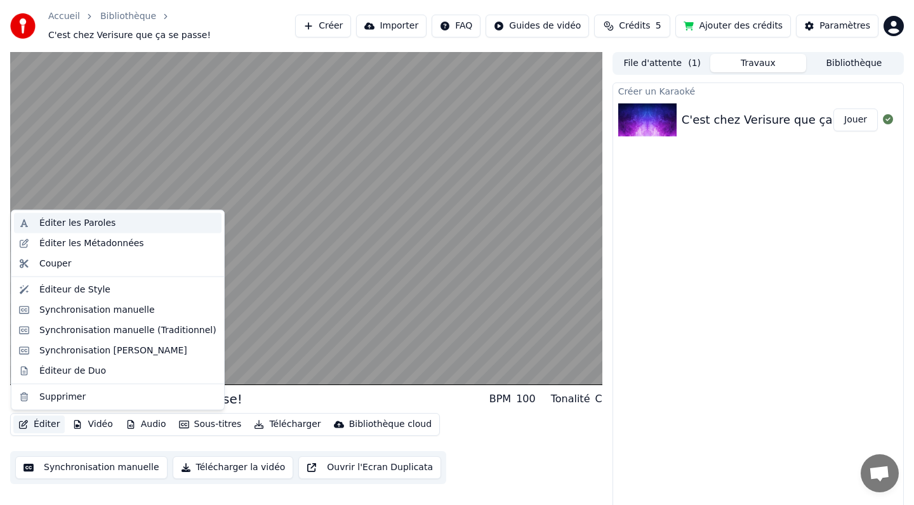
click at [93, 224] on div "Éditer les Paroles" at bounding box center [77, 223] width 76 height 13
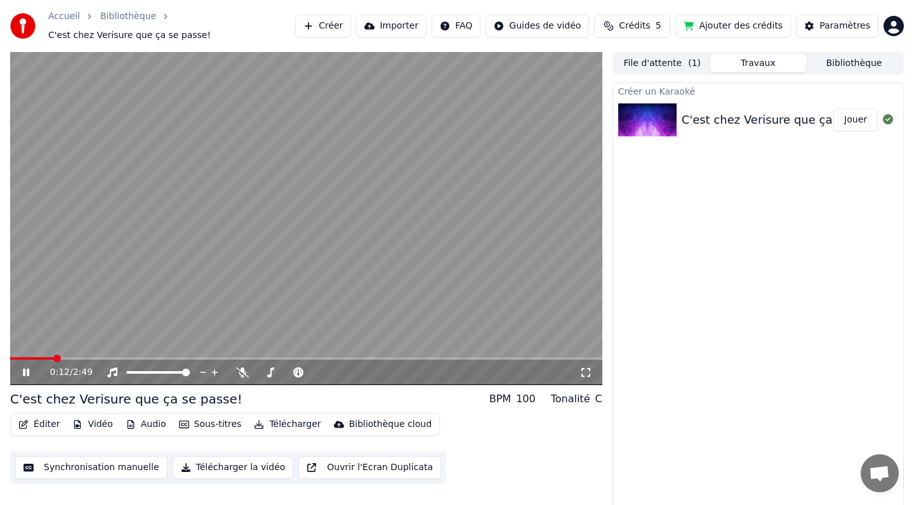
click at [31, 369] on icon at bounding box center [35, 373] width 30 height 10
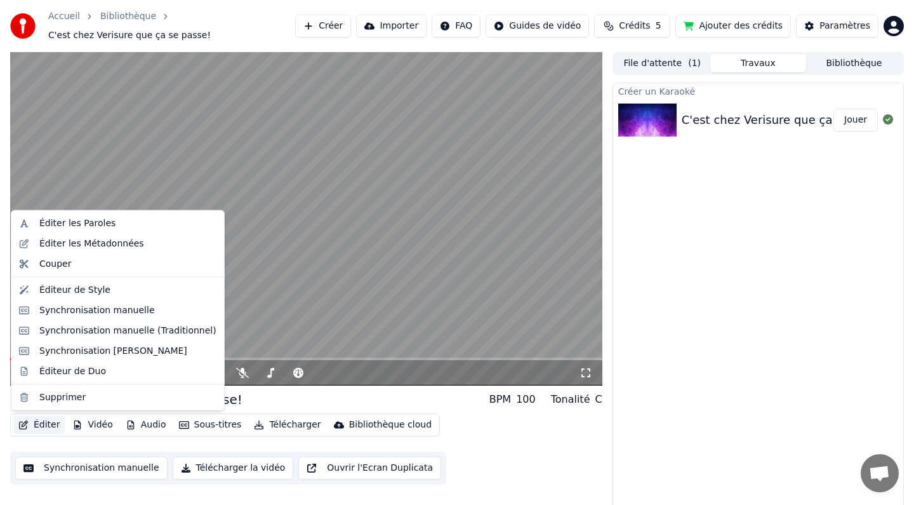
click at [41, 425] on button "Éditer" at bounding box center [38, 425] width 51 height 18
click at [103, 225] on div "Éditer les Paroles" at bounding box center [77, 223] width 76 height 13
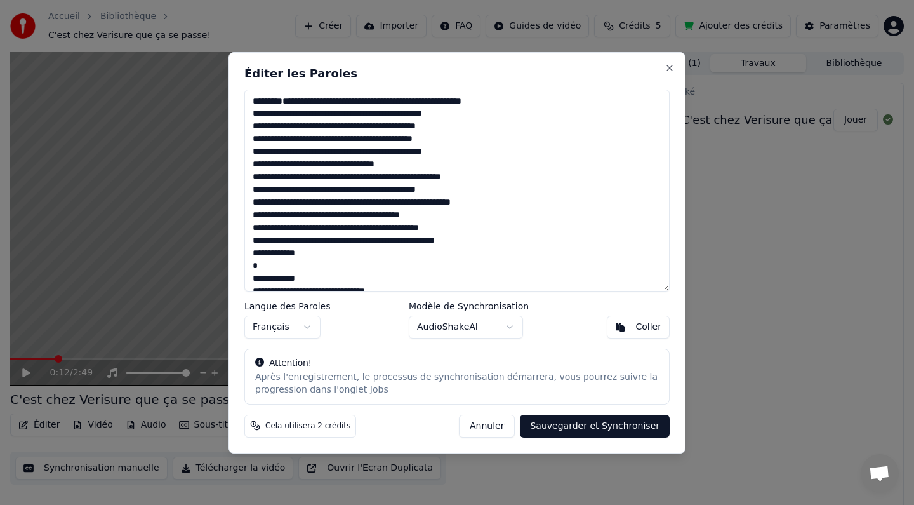
click at [514, 324] on body "Accueil Bibliothèque C'est chez Verisure que ça se passe! Créer Importer FAQ G…" at bounding box center [457, 252] width 914 height 505
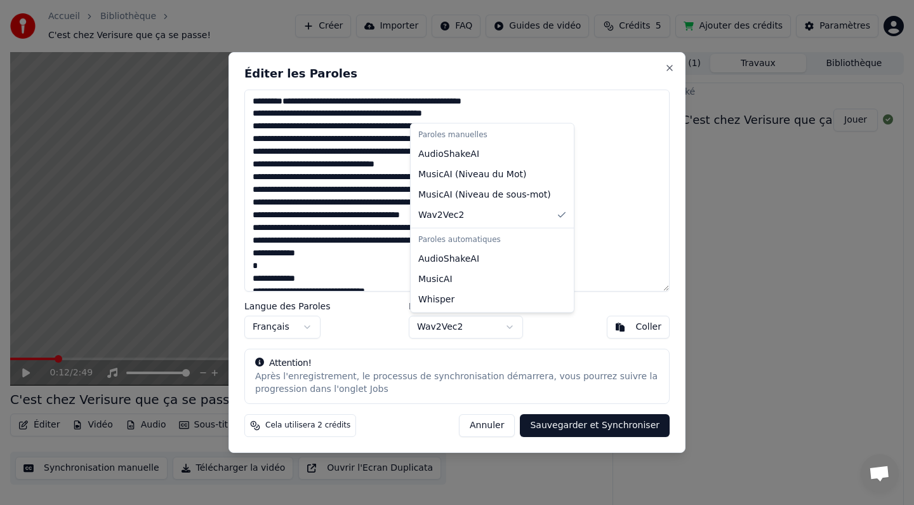
click at [509, 323] on body "Accueil Bibliothèque C'est chez Verisure que ça se passe! Créer Importer FAQ G…" at bounding box center [457, 252] width 914 height 505
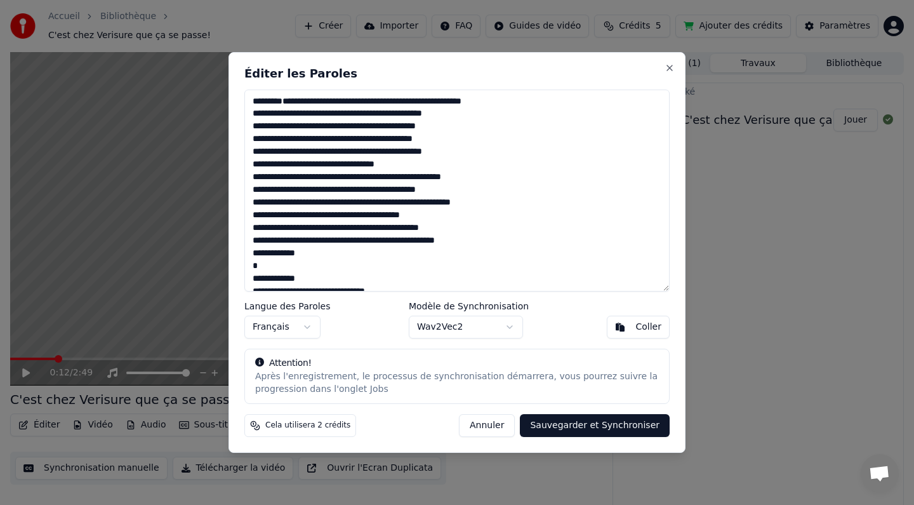
click at [664, 66] on body "Accueil Bibliothèque C'est chez Verisure que ça se passe! Créer Importer FAQ G…" at bounding box center [457, 252] width 914 height 505
click at [665, 67] on button "Close" at bounding box center [670, 68] width 10 height 10
type textarea "**********"
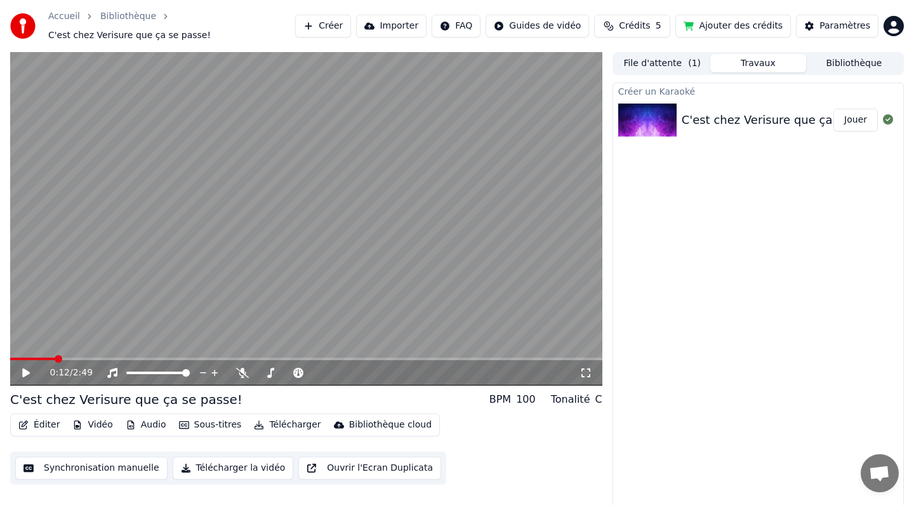
click at [87, 471] on button "Synchronisation manuelle" at bounding box center [91, 468] width 152 height 23
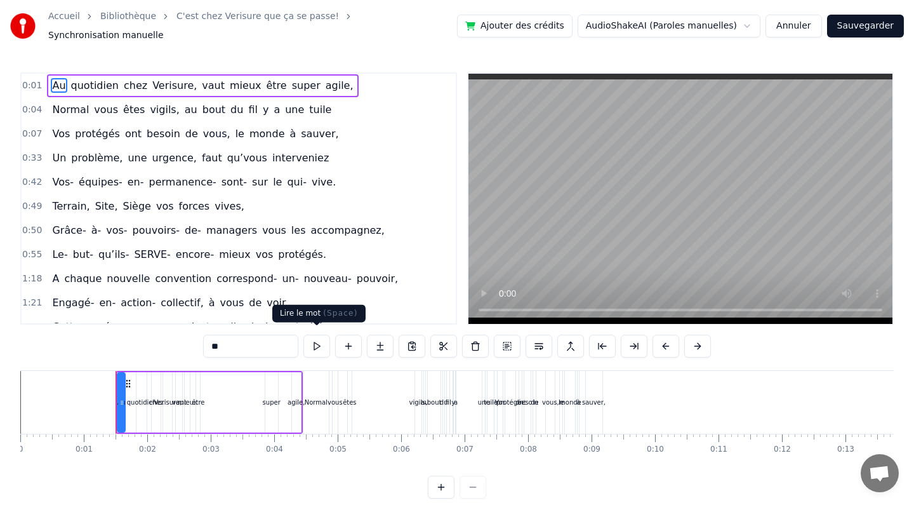
click at [320, 345] on button at bounding box center [317, 346] width 27 height 23
click at [317, 340] on button at bounding box center [317, 346] width 27 height 23
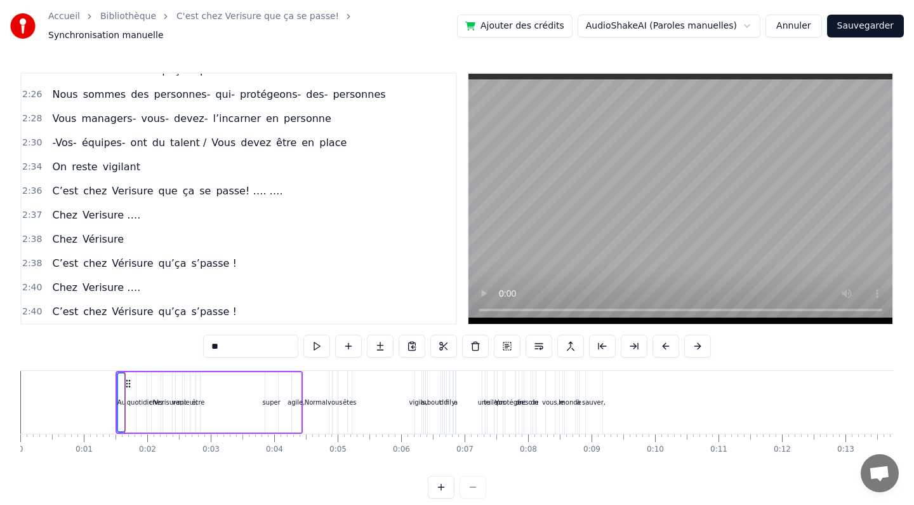
click at [127, 304] on span "Vérisure" at bounding box center [132, 311] width 44 height 15
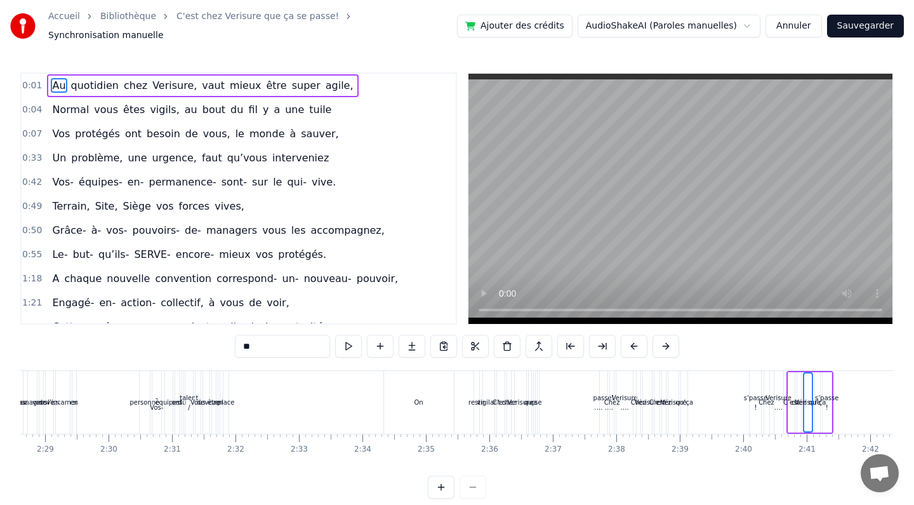
scroll to position [0, 9902]
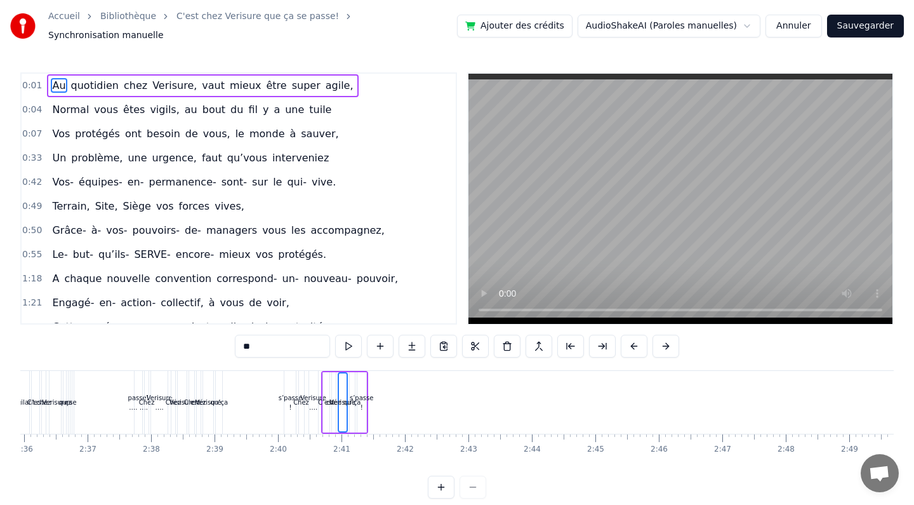
click at [269, 393] on div "C’est chez Vérisure qu’ça s’passe !" at bounding box center [244, 402] width 110 height 63
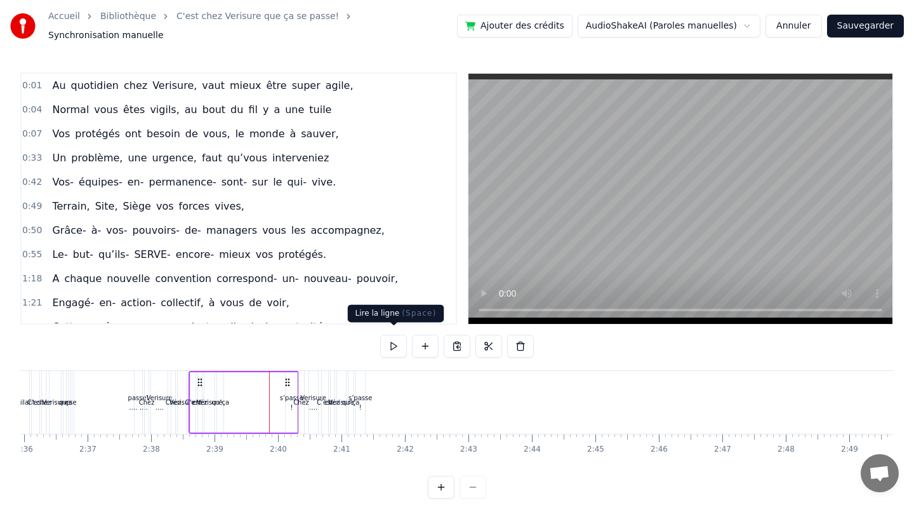
click at [389, 337] on button at bounding box center [393, 346] width 27 height 23
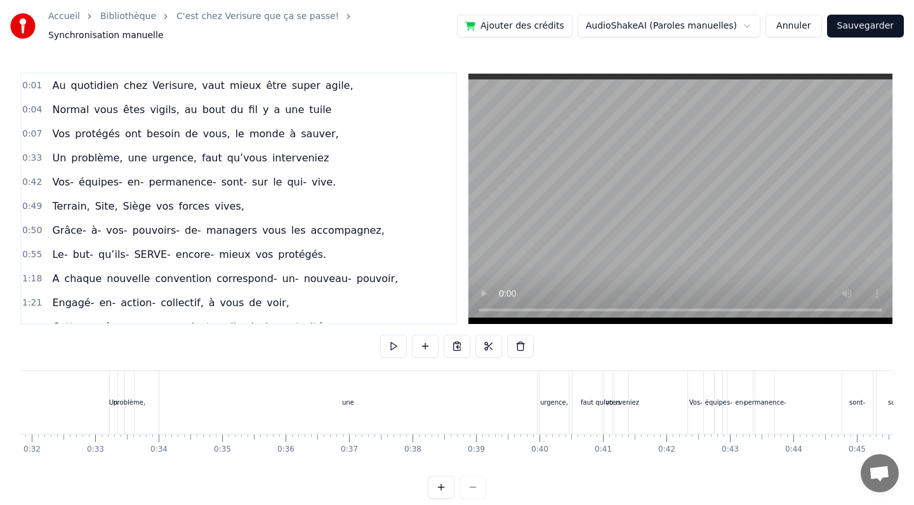
scroll to position [0, 0]
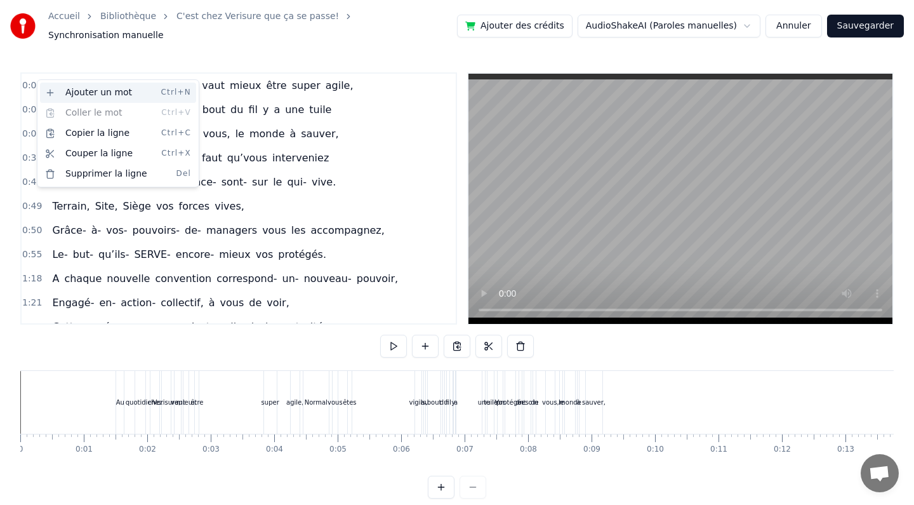
click at [85, 94] on div "Ajouter un mot Ctrl+N" at bounding box center [118, 93] width 156 height 20
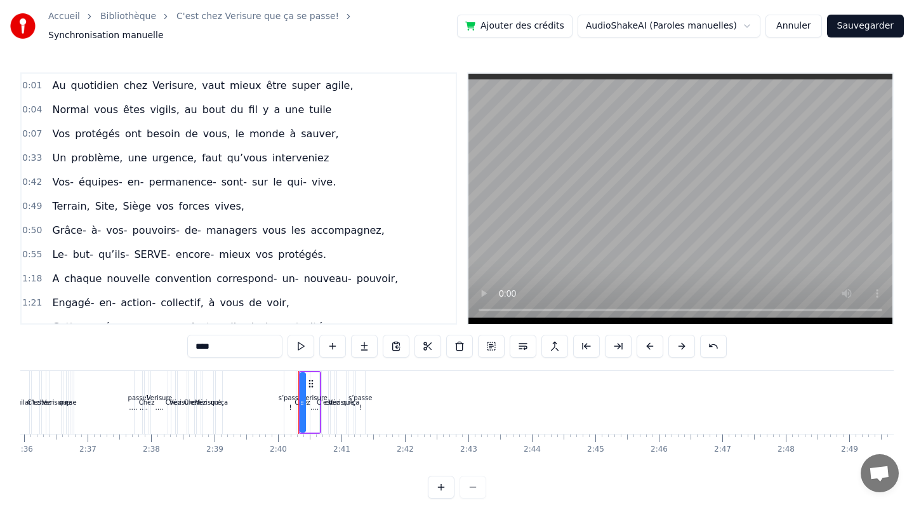
click at [97, 78] on span "quotidien" at bounding box center [95, 85] width 50 height 15
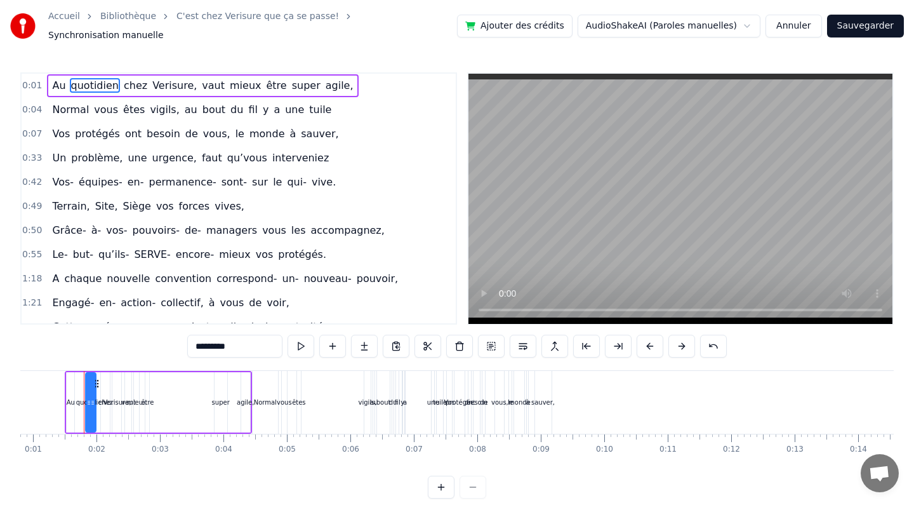
click at [58, 79] on span "Au" at bounding box center [59, 85] width 16 height 15
type input "**"
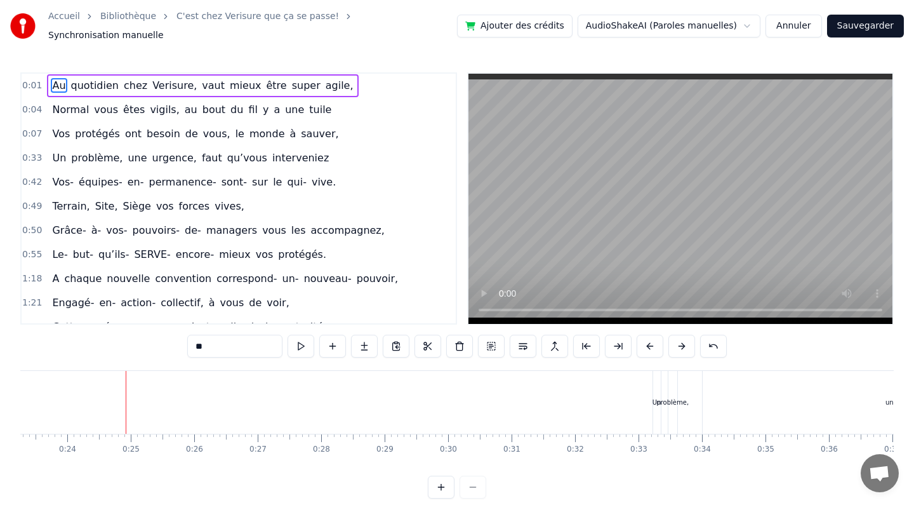
scroll to position [0, 1519]
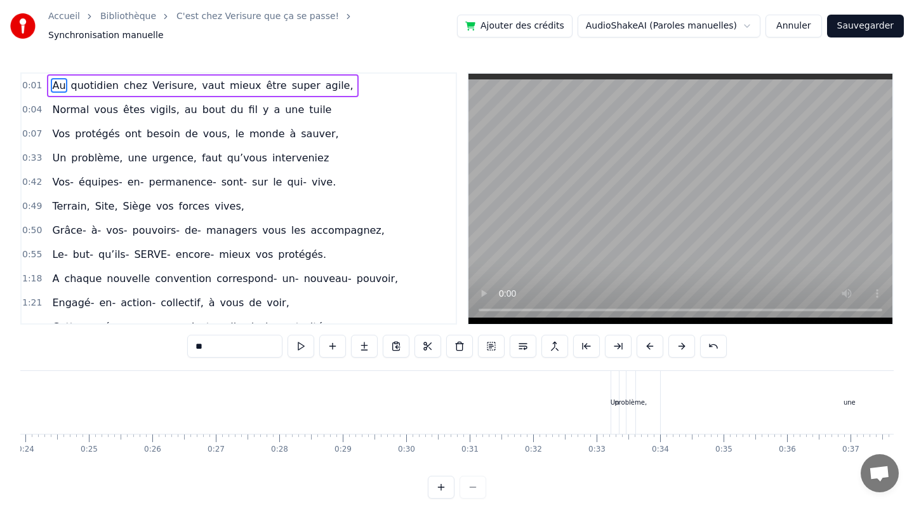
click at [441, 304] on div "0:01 Au quotidien chez Verisure, vaut mieux être super agile, 0:04 Normal vous …" at bounding box center [457, 198] width 874 height 253
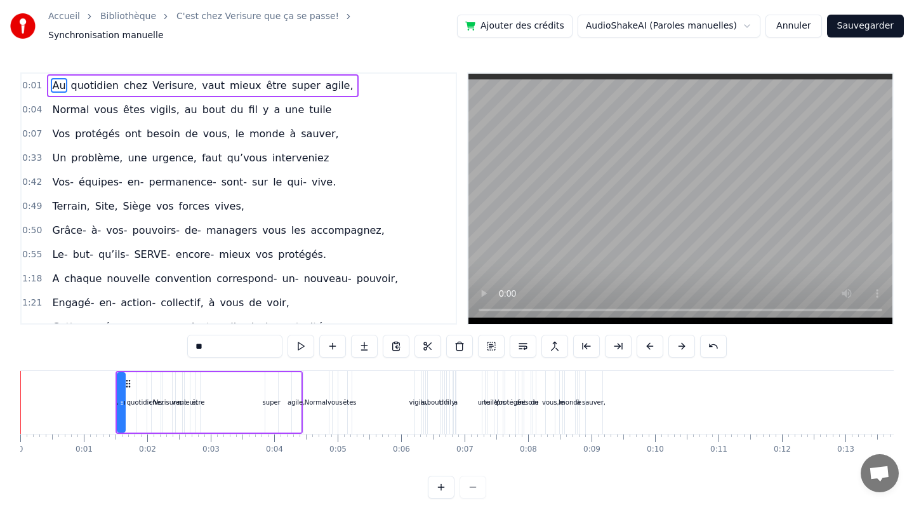
click at [594, 401] on div "sauver," at bounding box center [594, 402] width 17 height 63
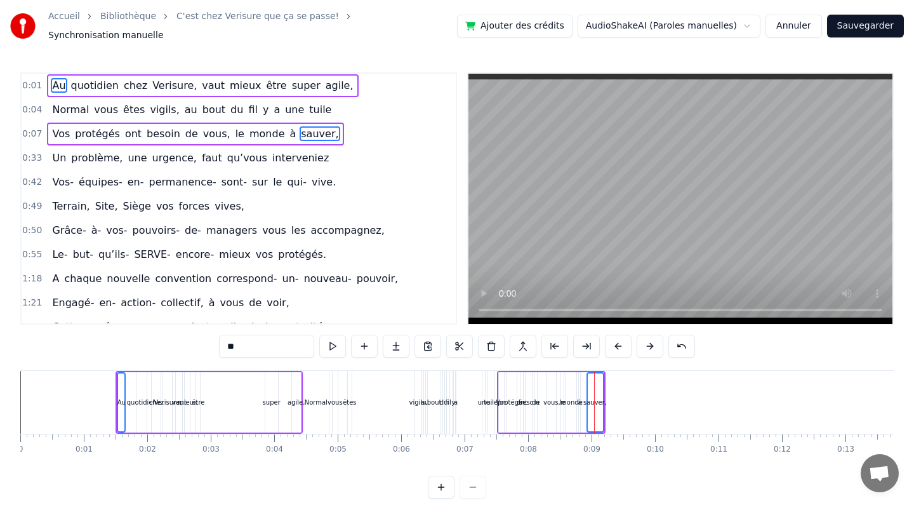
click at [163, 397] on div "Verisure," at bounding box center [168, 402] width 28 height 10
click at [84, 78] on span "quotidien" at bounding box center [95, 85] width 50 height 15
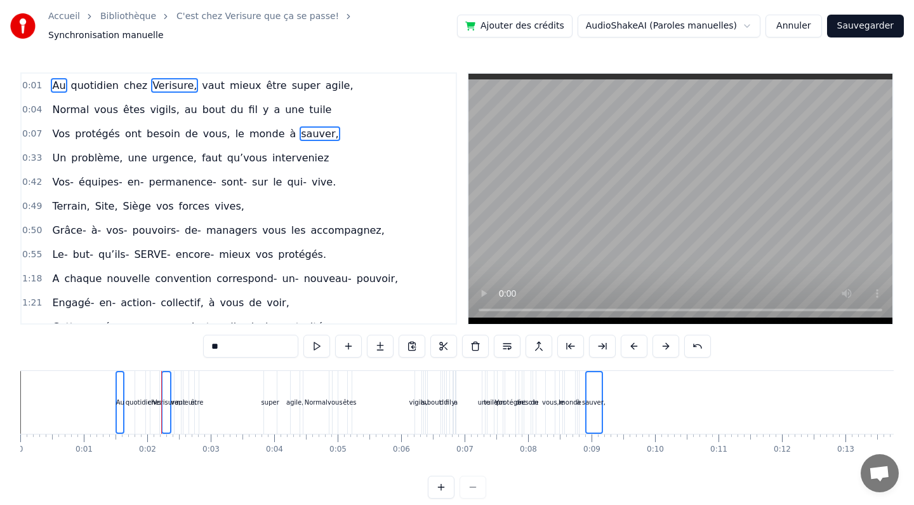
click at [95, 135] on span "protégés" at bounding box center [98, 133] width 48 height 15
click at [55, 79] on span "Au" at bounding box center [59, 85] width 16 height 15
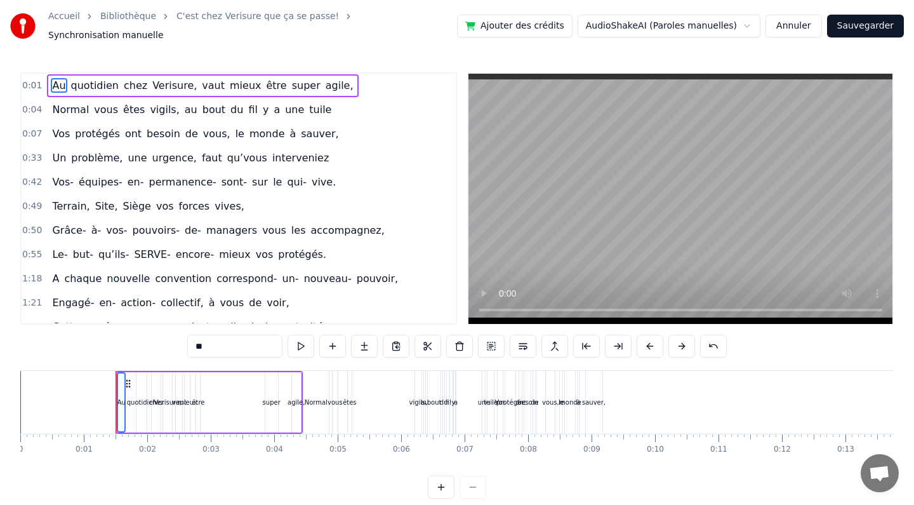
click at [69, 102] on span "Normal" at bounding box center [70, 109] width 39 height 15
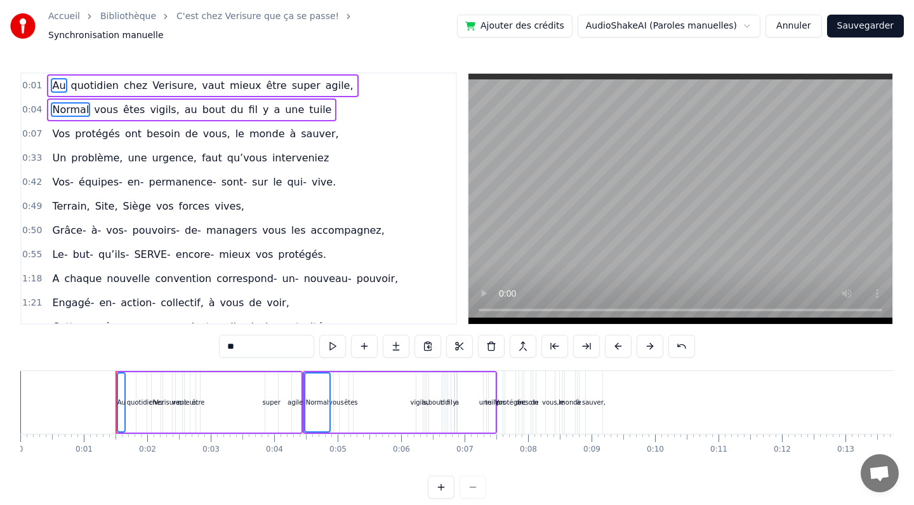
click at [64, 126] on span "Vos" at bounding box center [61, 133] width 20 height 15
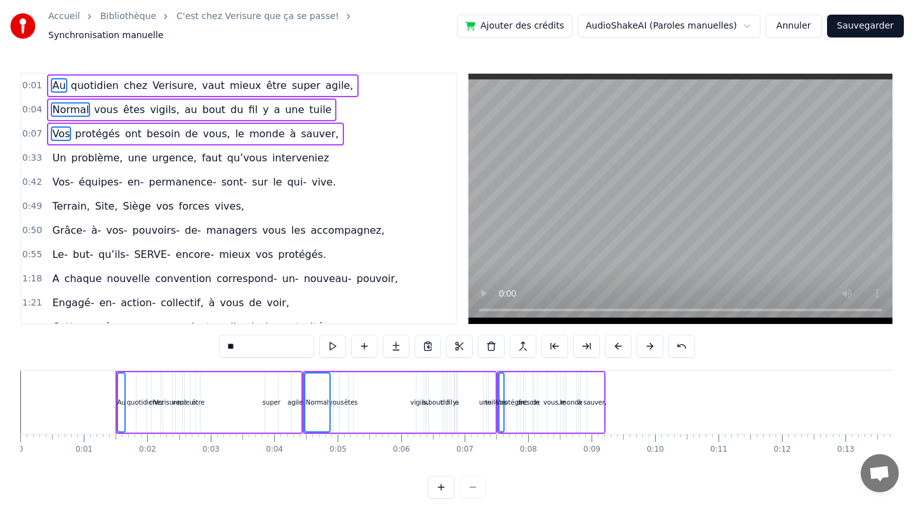
click at [62, 151] on span "Un" at bounding box center [59, 157] width 17 height 15
click at [63, 178] on span "Vos-" at bounding box center [63, 182] width 24 height 15
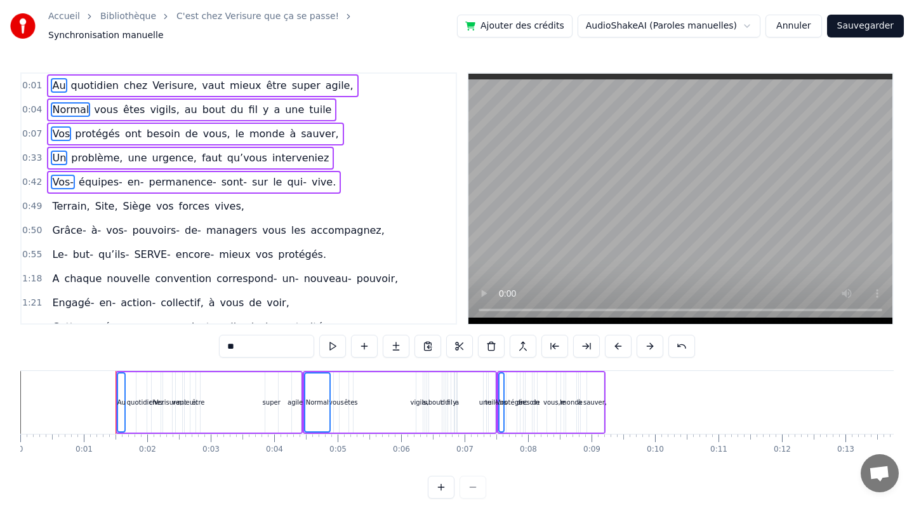
click at [65, 199] on span "Terrain," at bounding box center [71, 206] width 40 height 15
click at [65, 224] on span "Grâce-" at bounding box center [69, 230] width 36 height 15
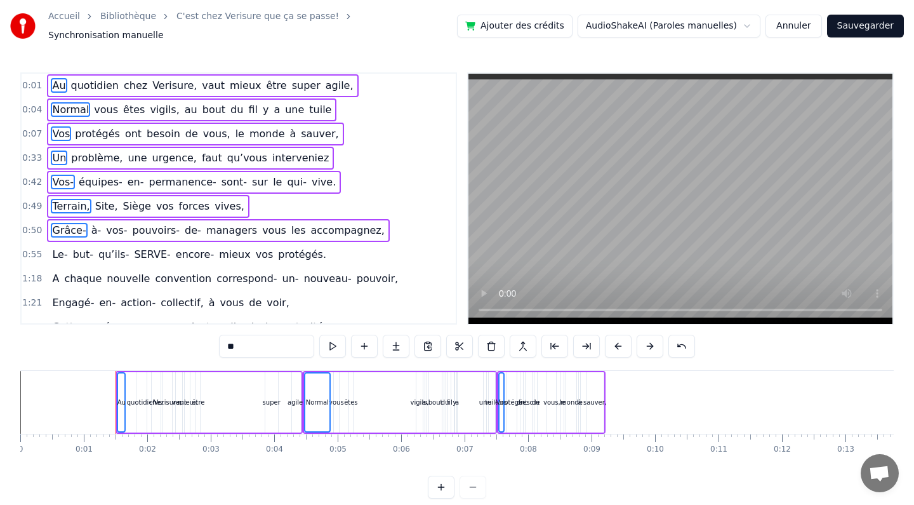
click at [68, 247] on div "Le- but- qu’ils- SERVE- encore- mieux vos protégés." at bounding box center [189, 254] width 284 height 23
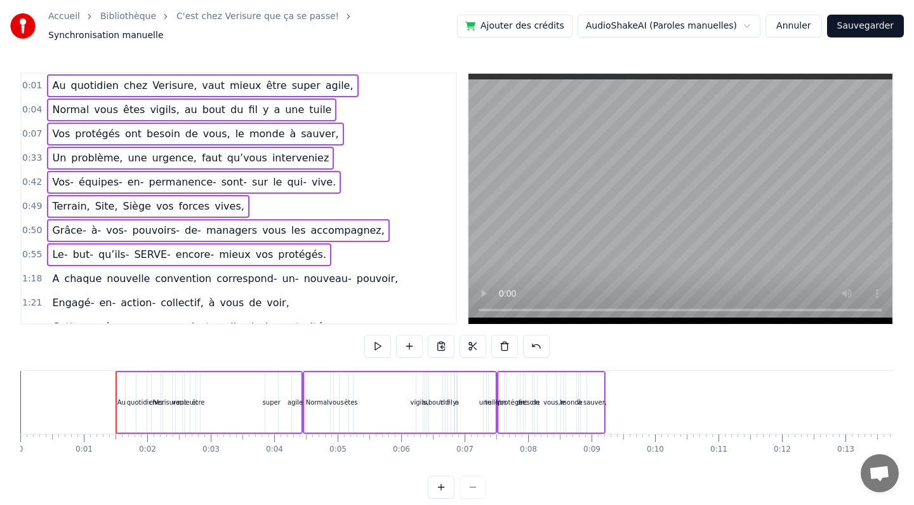
click at [69, 271] on span "chaque" at bounding box center [83, 278] width 40 height 15
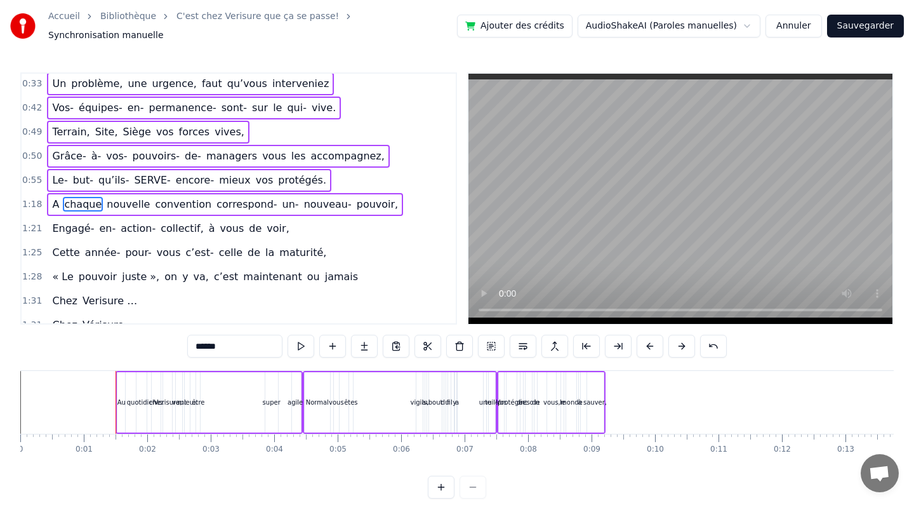
scroll to position [80, 0]
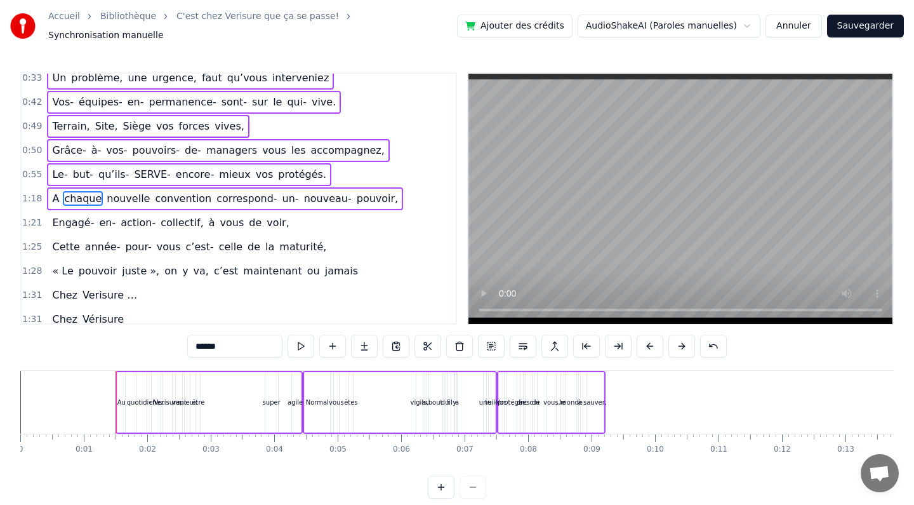
click at [65, 220] on span "Engagé-" at bounding box center [73, 222] width 44 height 15
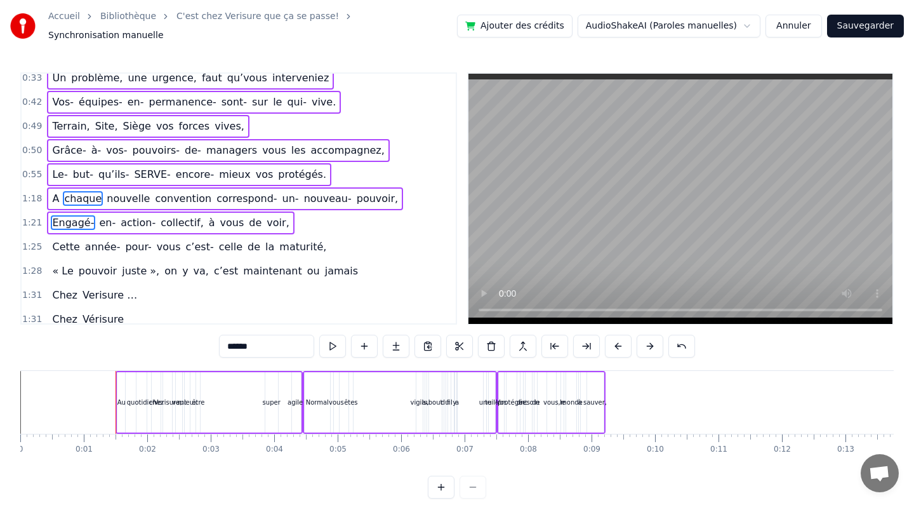
click at [63, 243] on span "Cette" at bounding box center [66, 246] width 30 height 15
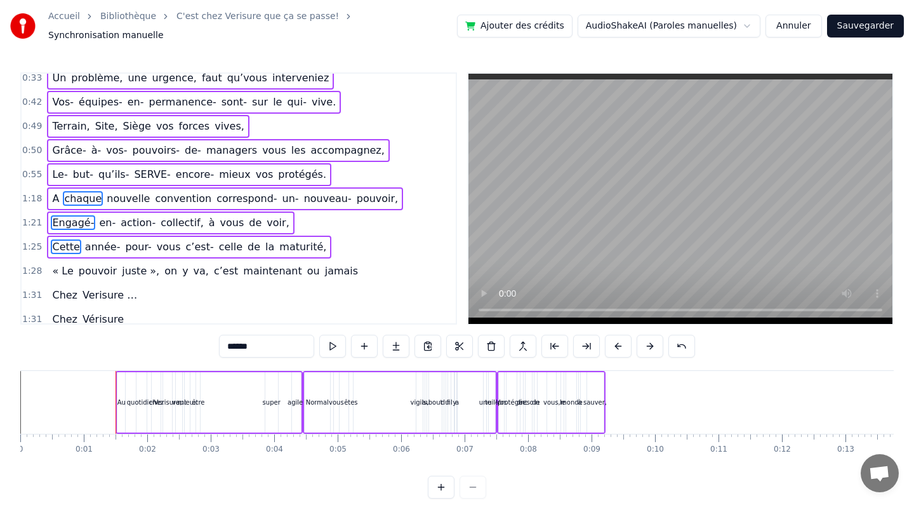
click at [63, 264] on span "« Le" at bounding box center [62, 271] width 23 height 15
click at [62, 288] on span "Chez" at bounding box center [65, 295] width 28 height 15
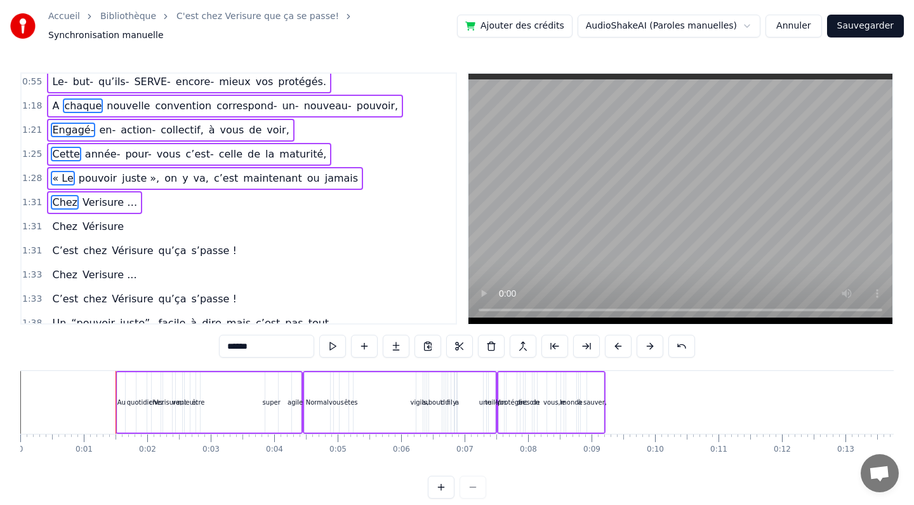
scroll to position [199, 0]
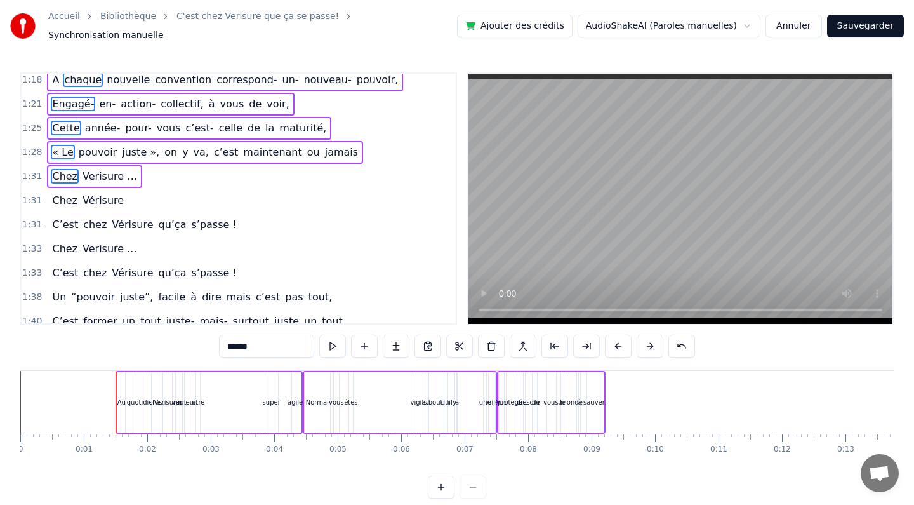
click at [57, 193] on span "Chez" at bounding box center [65, 200] width 28 height 15
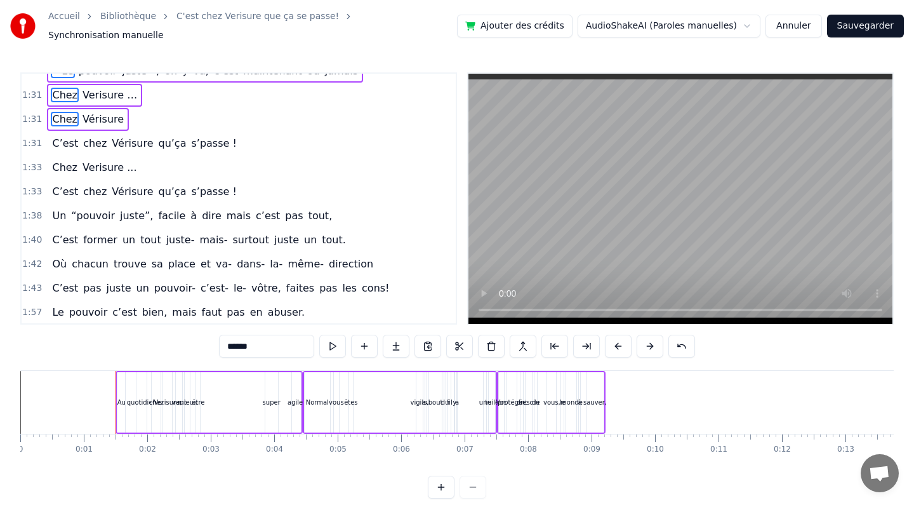
scroll to position [285, 0]
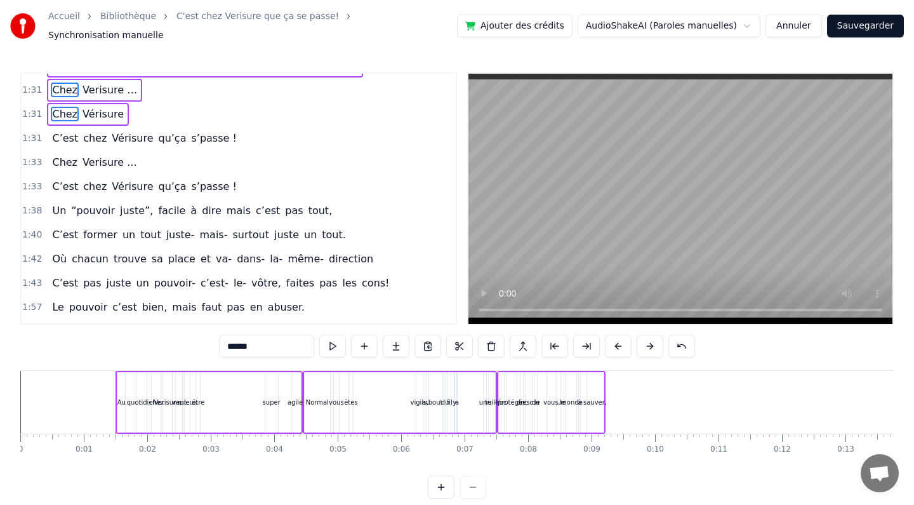
click at [63, 140] on div "C’est chez Vérisure qu’ça s’passe !" at bounding box center [144, 138] width 194 height 23
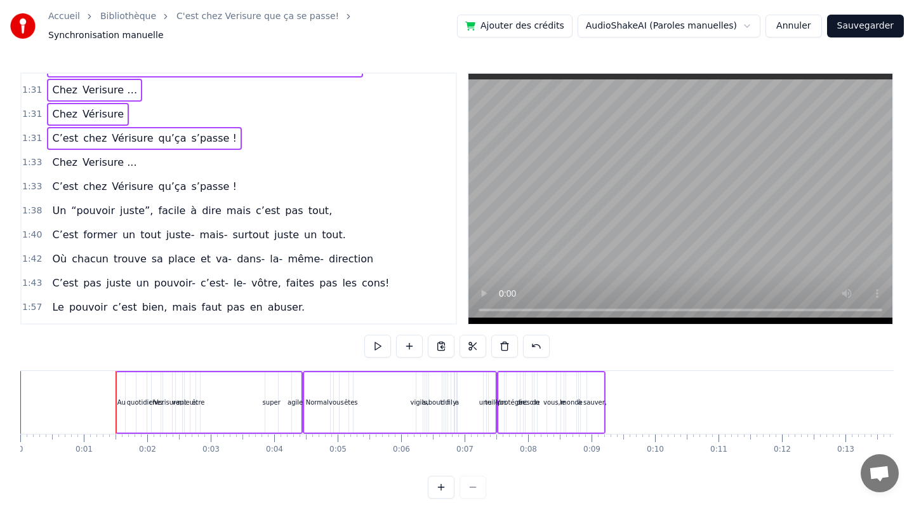
click at [63, 160] on span "Chez" at bounding box center [65, 162] width 28 height 15
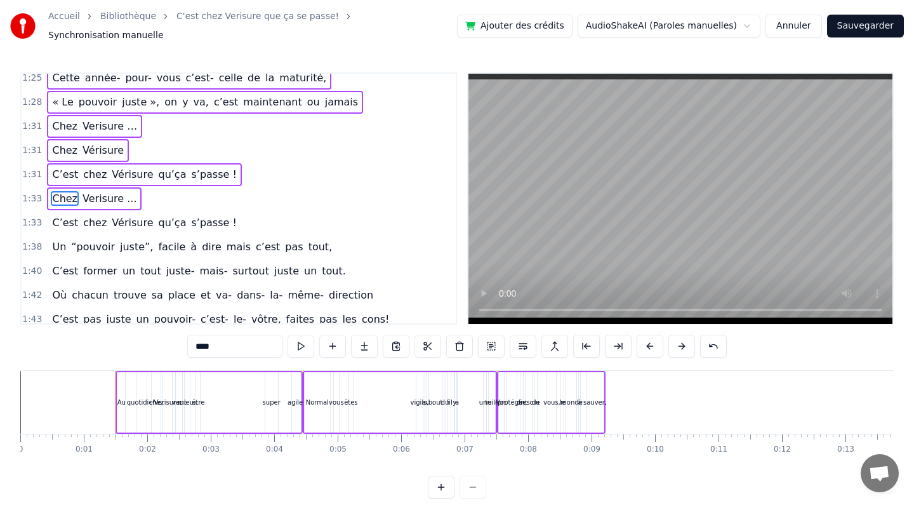
click at [61, 215] on span "C’est" at bounding box center [65, 222] width 29 height 15
click at [63, 246] on span "Un" at bounding box center [59, 246] width 17 height 15
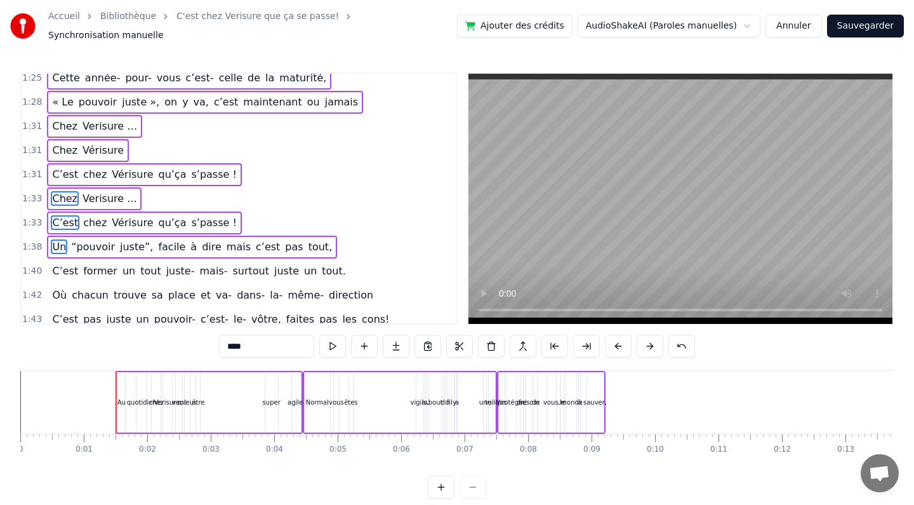
click at [63, 269] on span "C’est" at bounding box center [65, 271] width 29 height 15
click at [65, 293] on div "Où chacun trouve sa place et va- dans- la- même- direction" at bounding box center [212, 295] width 331 height 23
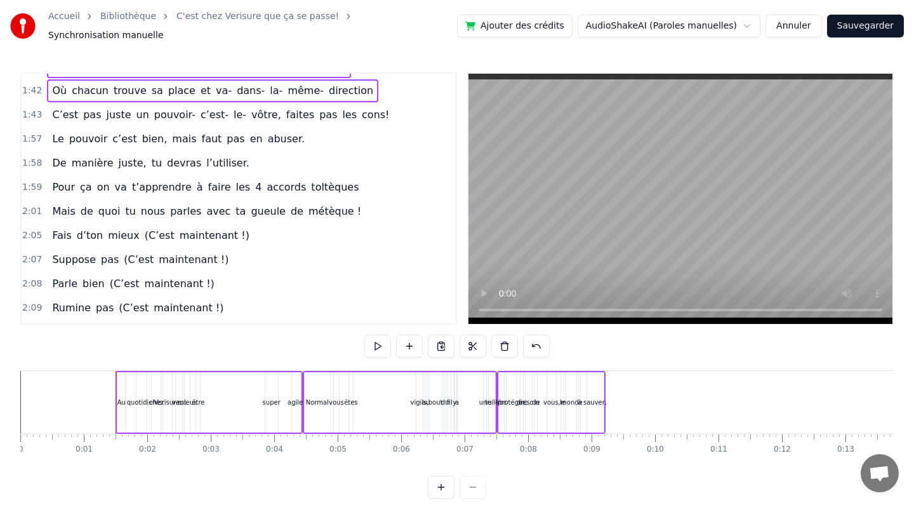
scroll to position [470, 0]
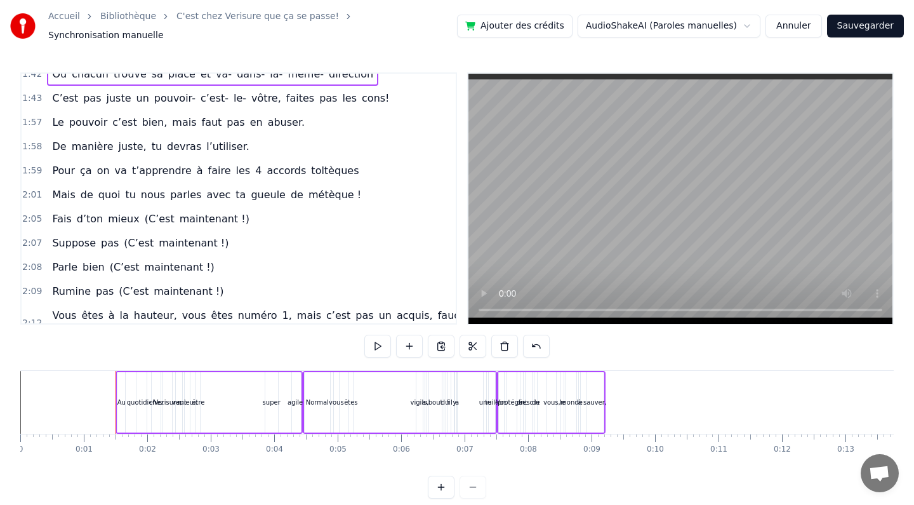
click at [62, 93] on span "C’est" at bounding box center [65, 98] width 29 height 15
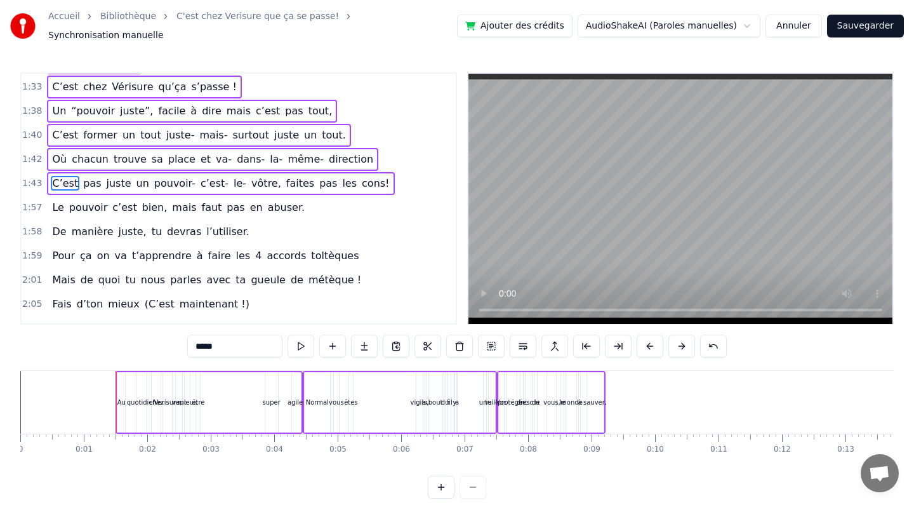
scroll to position [370, 0]
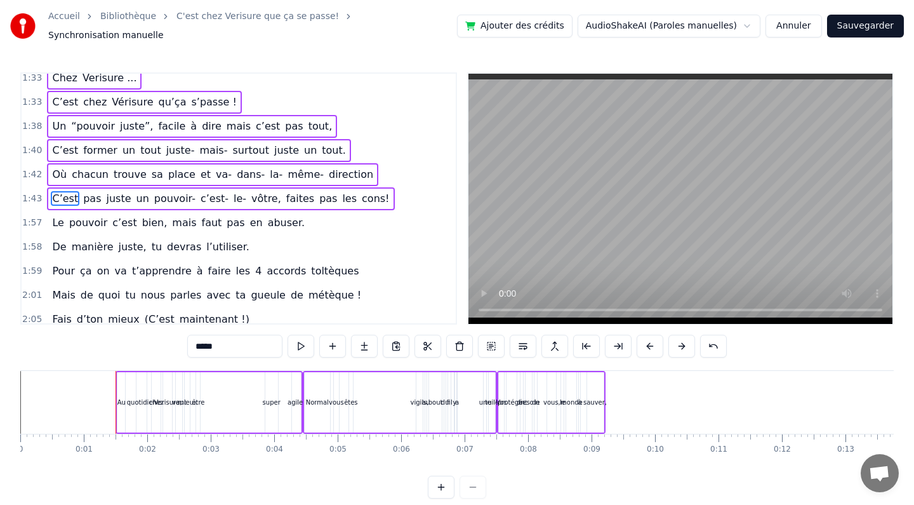
click at [58, 216] on span "Le" at bounding box center [58, 222] width 14 height 15
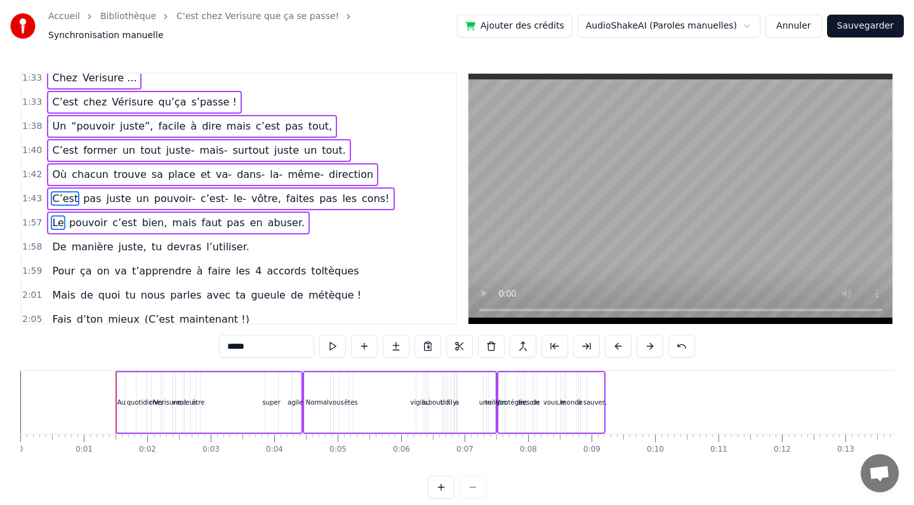
click at [60, 243] on span "De" at bounding box center [59, 246] width 17 height 15
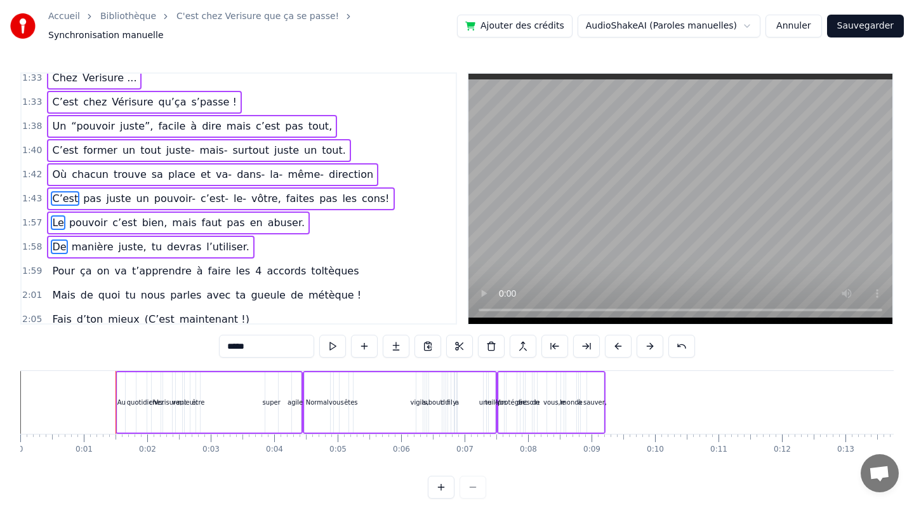
click at [60, 267] on span "Pour" at bounding box center [63, 271] width 25 height 15
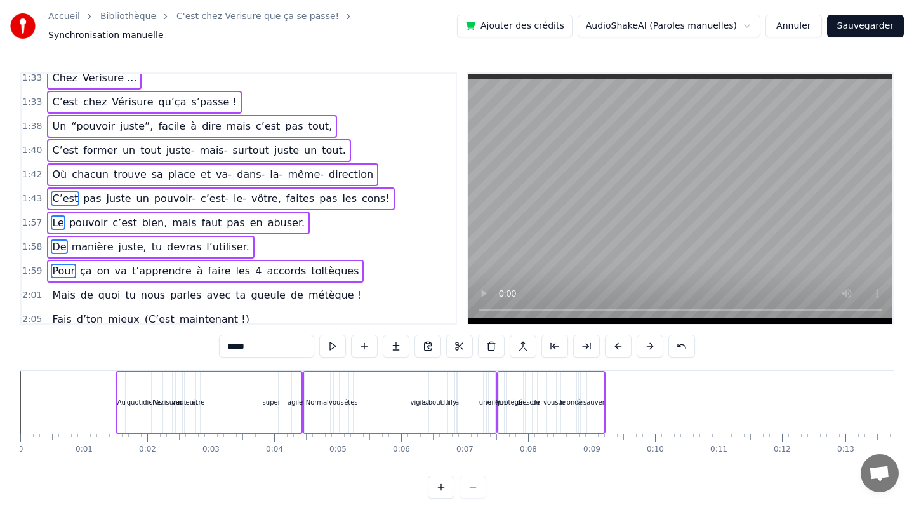
click at [65, 295] on span "Mais" at bounding box center [63, 295] width 25 height 15
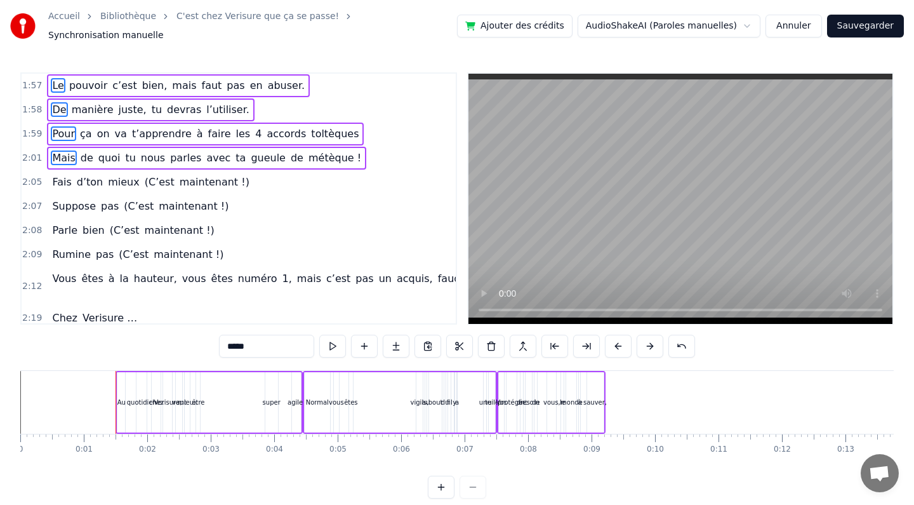
scroll to position [521, 0]
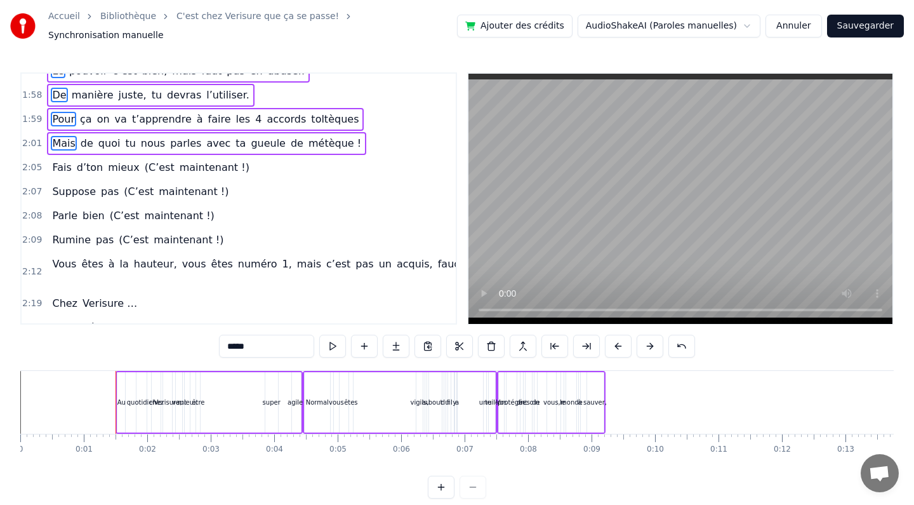
click at [57, 160] on span "Fais" at bounding box center [62, 167] width 22 height 15
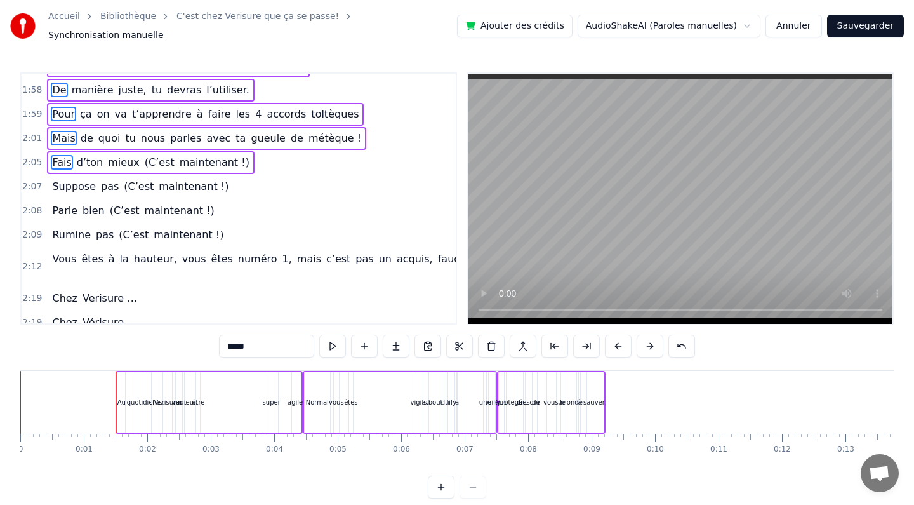
click at [60, 181] on span "Suppose" at bounding box center [74, 186] width 46 height 15
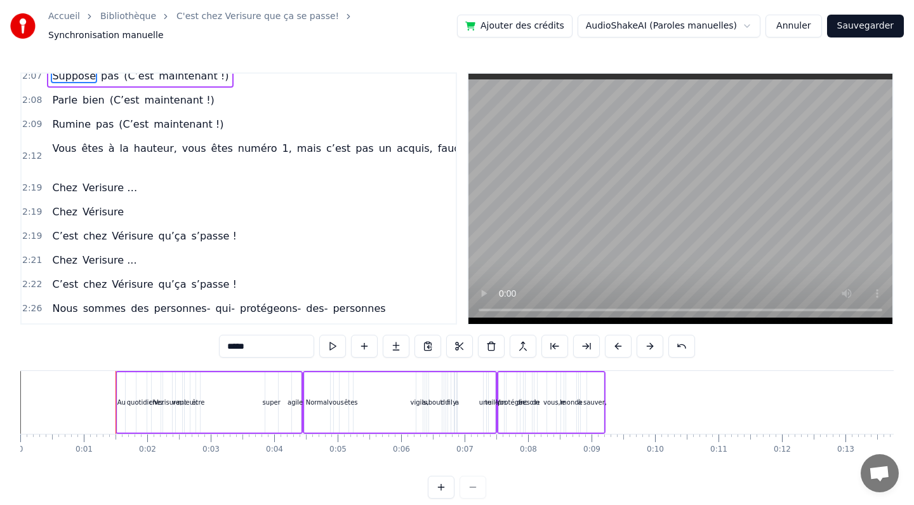
scroll to position [647, 0]
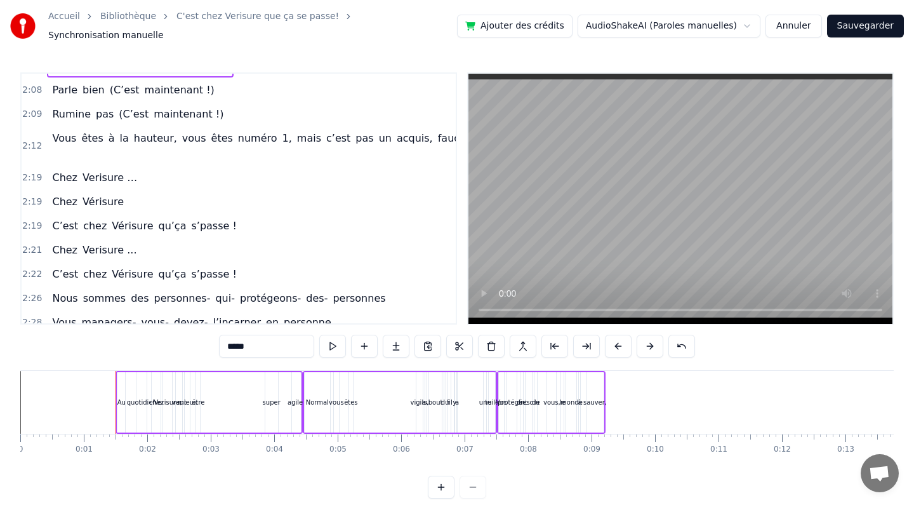
click at [61, 89] on span "Parle" at bounding box center [65, 90] width 28 height 15
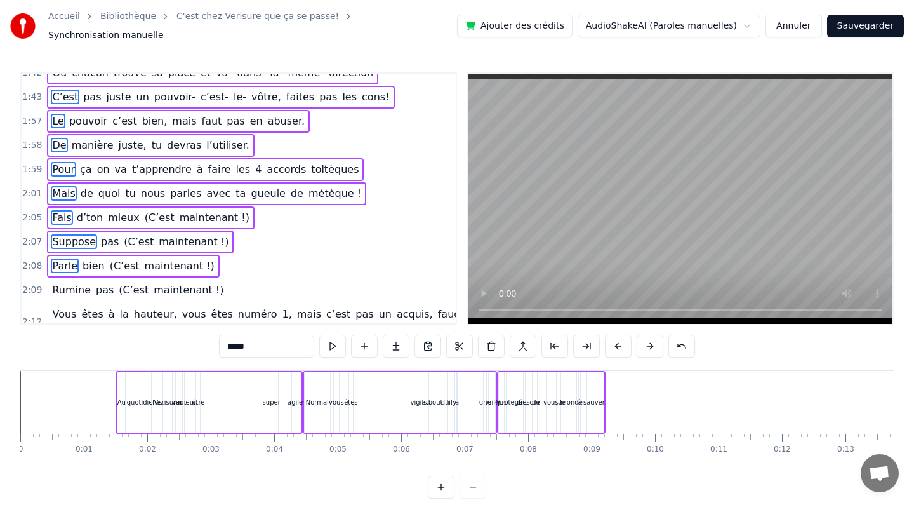
scroll to position [524, 0]
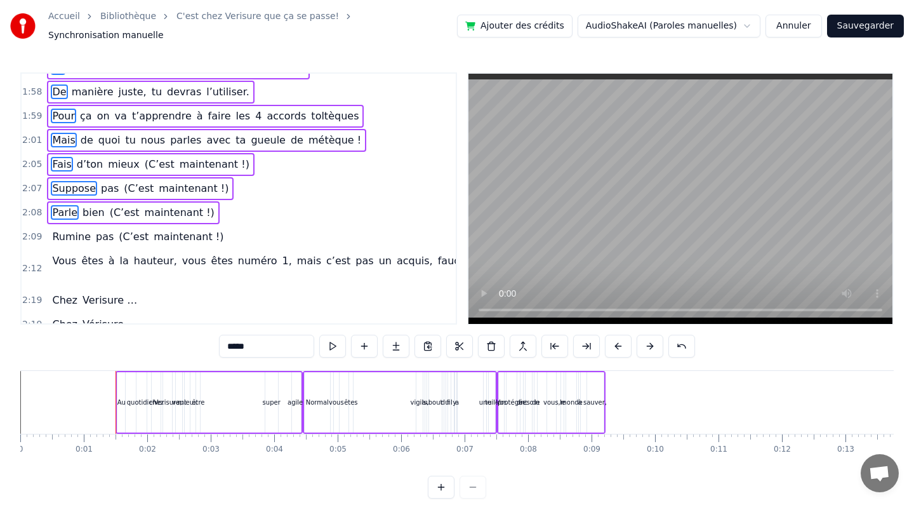
click at [63, 231] on span "Rumine" at bounding box center [71, 236] width 41 height 15
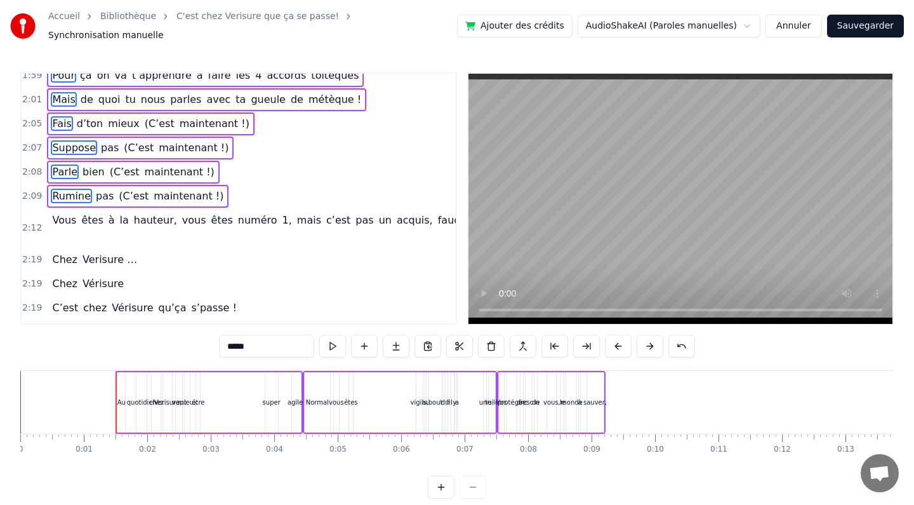
click at [65, 216] on span "Vous" at bounding box center [64, 220] width 27 height 15
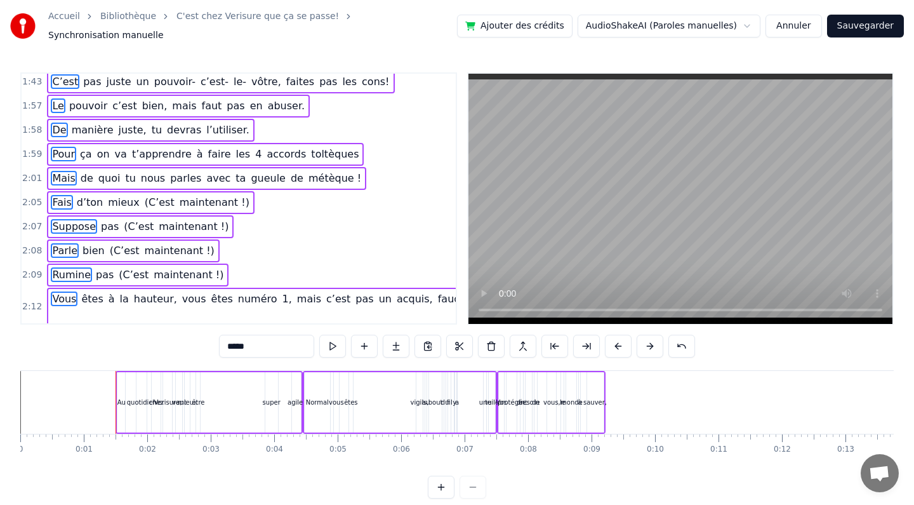
scroll to position [370, 0]
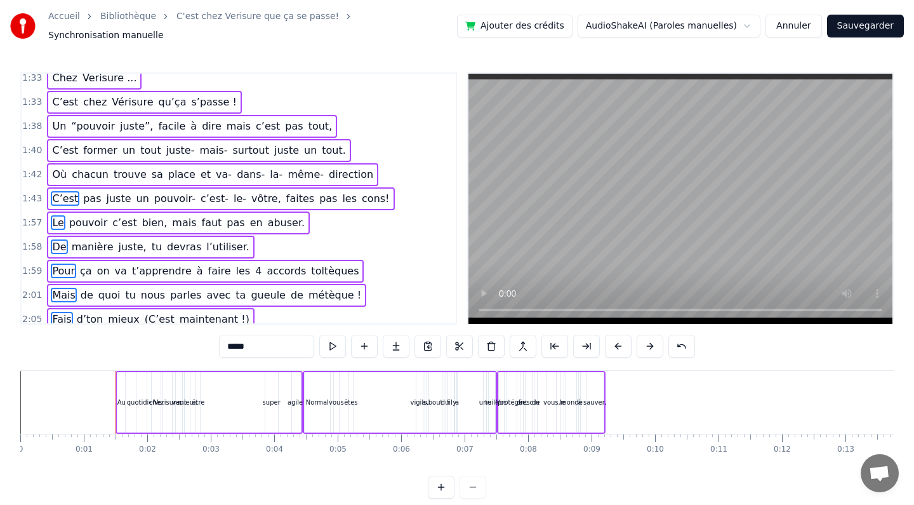
drag, startPoint x: 117, startPoint y: 384, endPoint x: 220, endPoint y: 384, distance: 102.9
click at [220, 384] on div "Au quotidien chez Verisure, vaut mieux être super agile," at bounding box center [209, 402] width 187 height 63
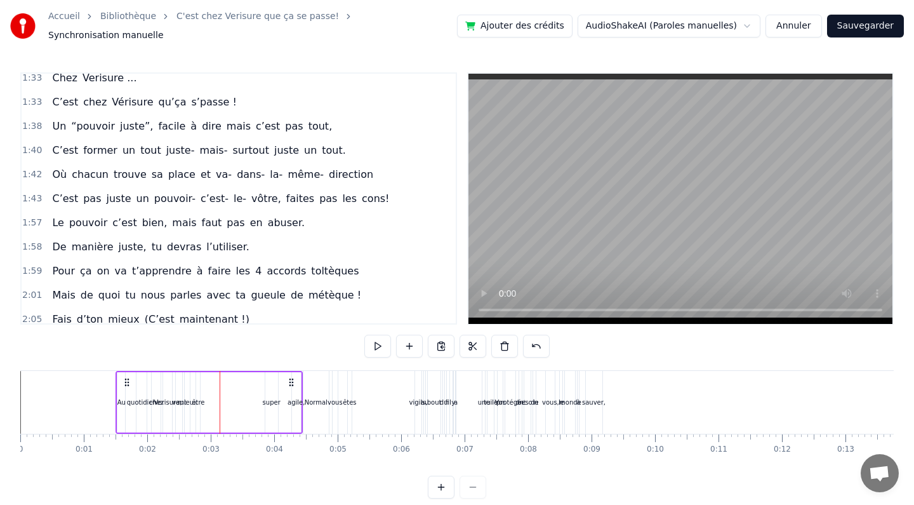
click at [116, 191] on span "juste" at bounding box center [118, 198] width 27 height 15
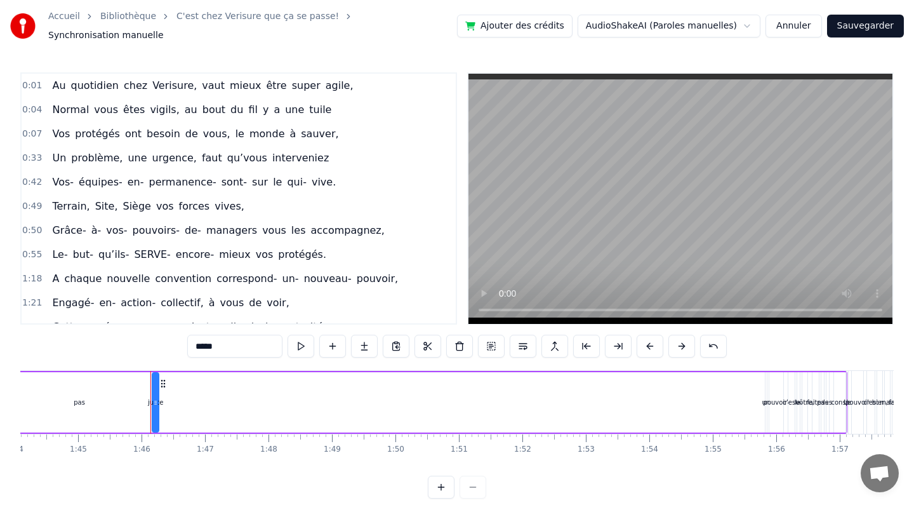
scroll to position [0, 6676]
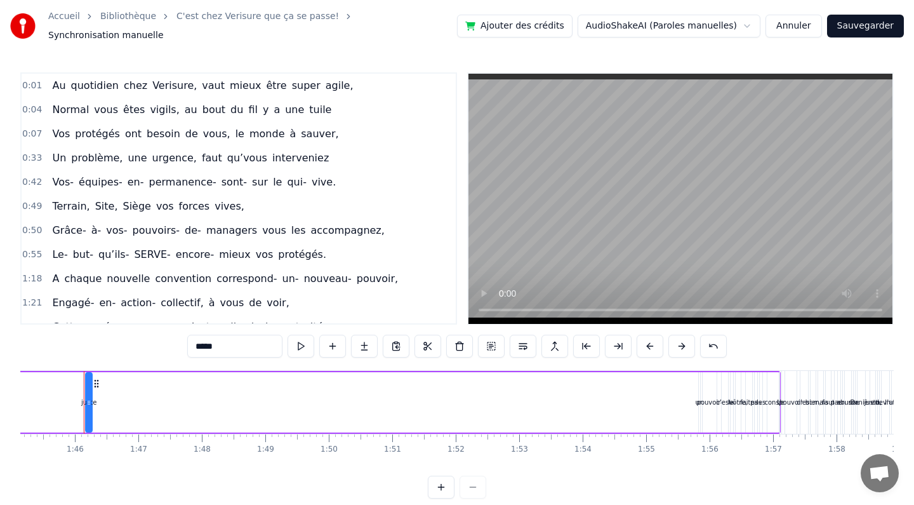
click at [51, 81] on span "Au" at bounding box center [59, 85] width 16 height 15
type input "**"
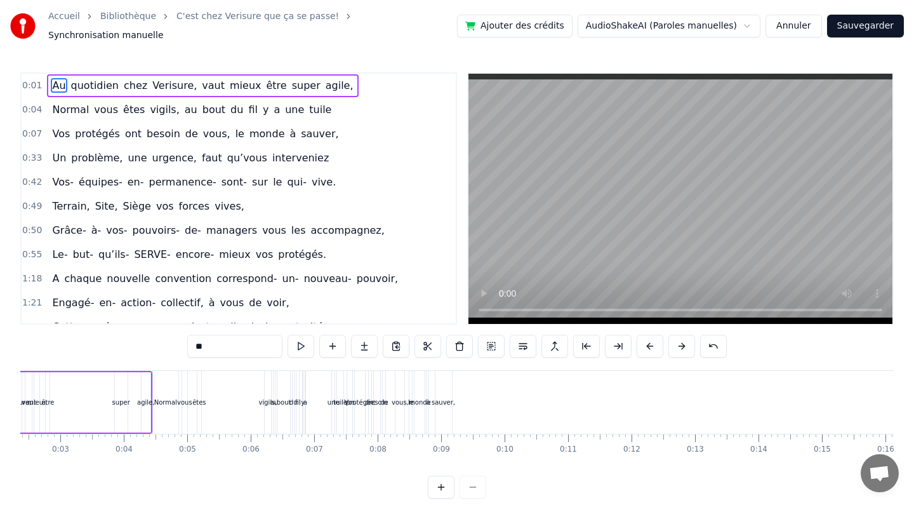
scroll to position [0, 32]
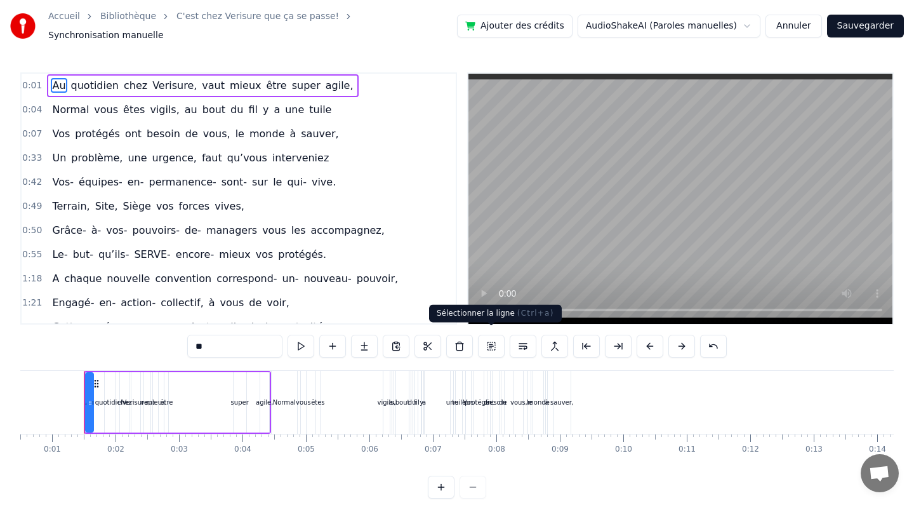
click at [492, 339] on button at bounding box center [491, 346] width 27 height 23
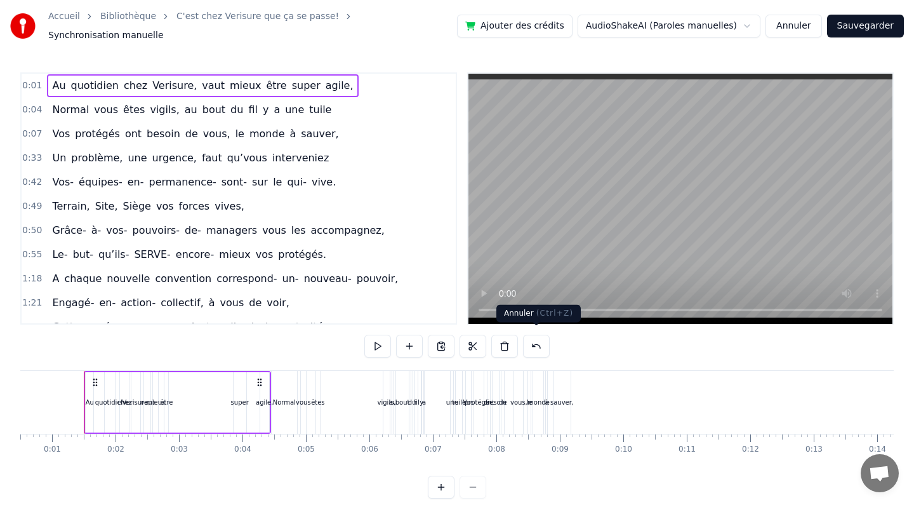
click at [537, 340] on button at bounding box center [536, 346] width 27 height 23
click at [98, 102] on span "vous" at bounding box center [106, 109] width 27 height 15
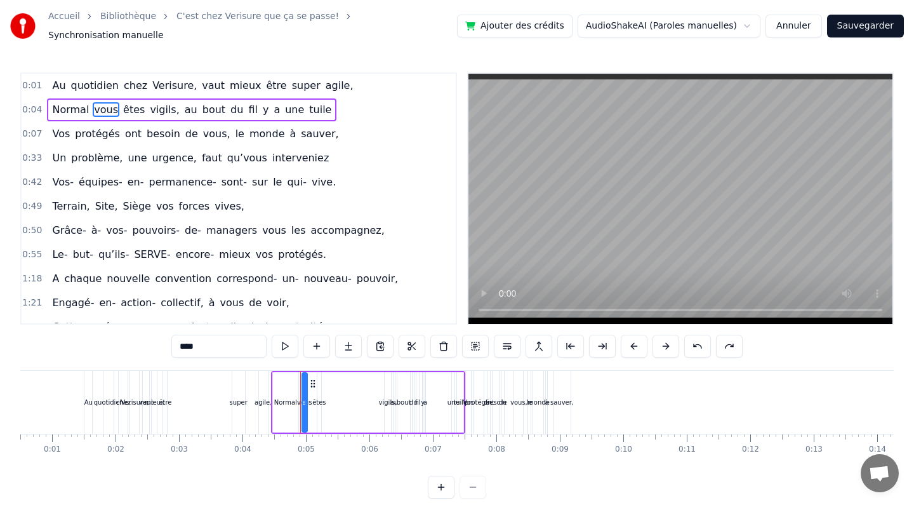
click at [51, 79] on span "Au" at bounding box center [59, 85] width 16 height 15
type input "**"
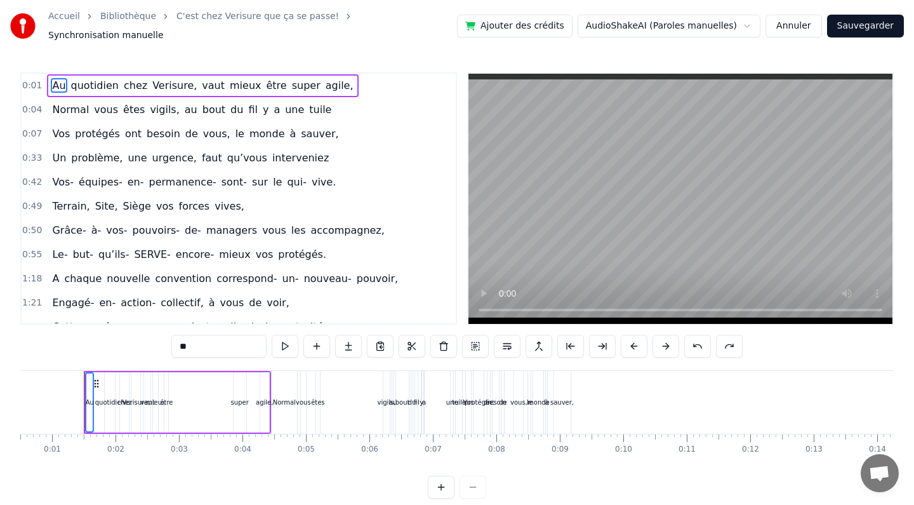
click at [565, 391] on div "sauver," at bounding box center [562, 402] width 17 height 63
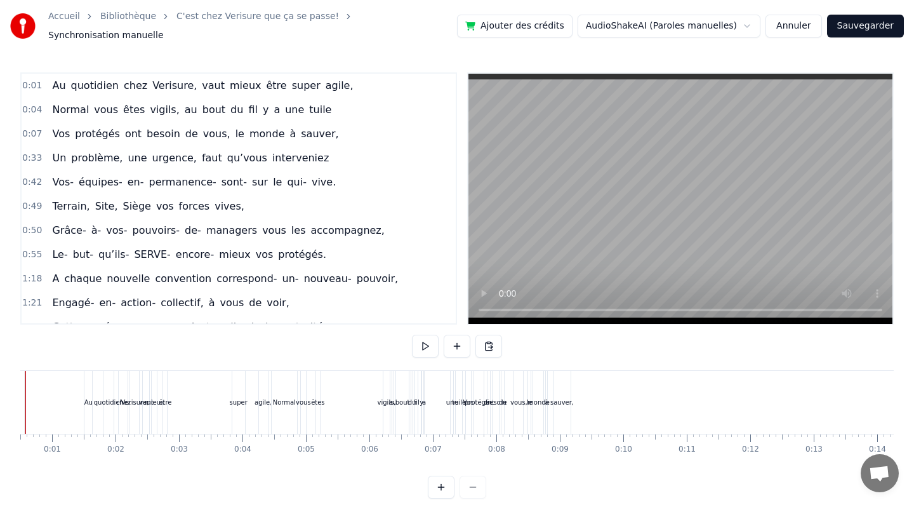
scroll to position [0, 0]
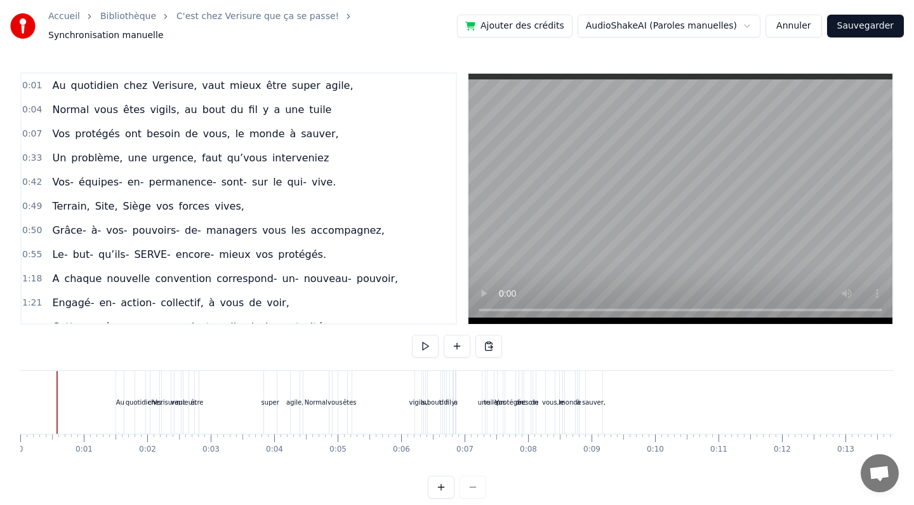
click at [56, 79] on span "Au" at bounding box center [59, 85] width 16 height 15
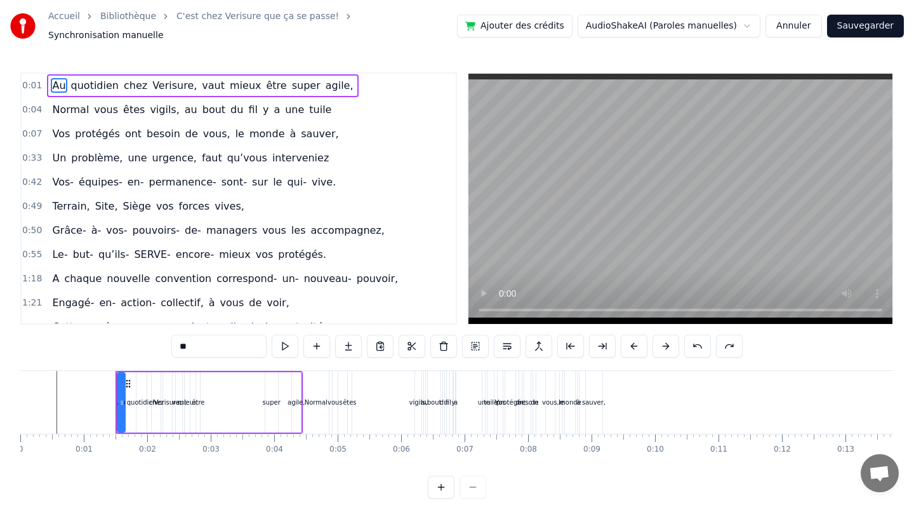
click at [721, 22] on html "Accueil Bibliothèque C'est chez Verisure que ça se passe! Synchronisation manu…" at bounding box center [457, 259] width 914 height 519
click at [441, 483] on button at bounding box center [441, 487] width 27 height 23
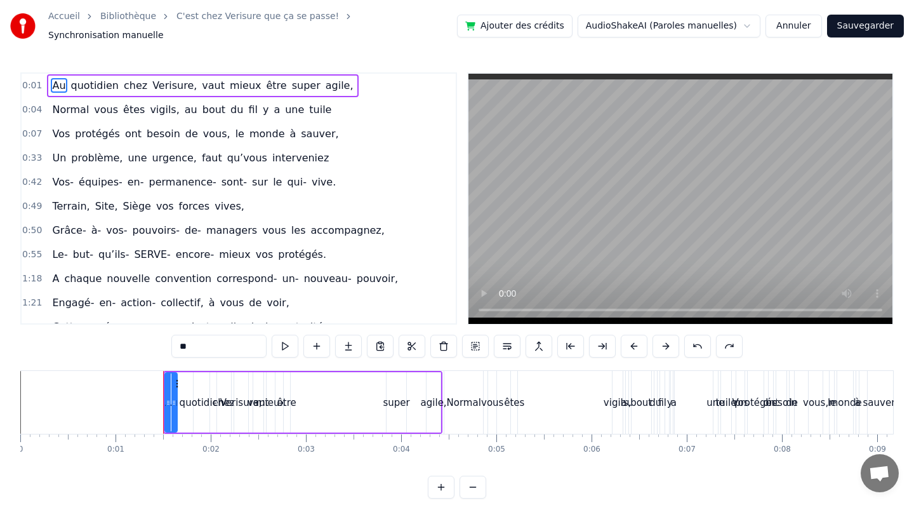
click at [441, 483] on button at bounding box center [441, 487] width 27 height 23
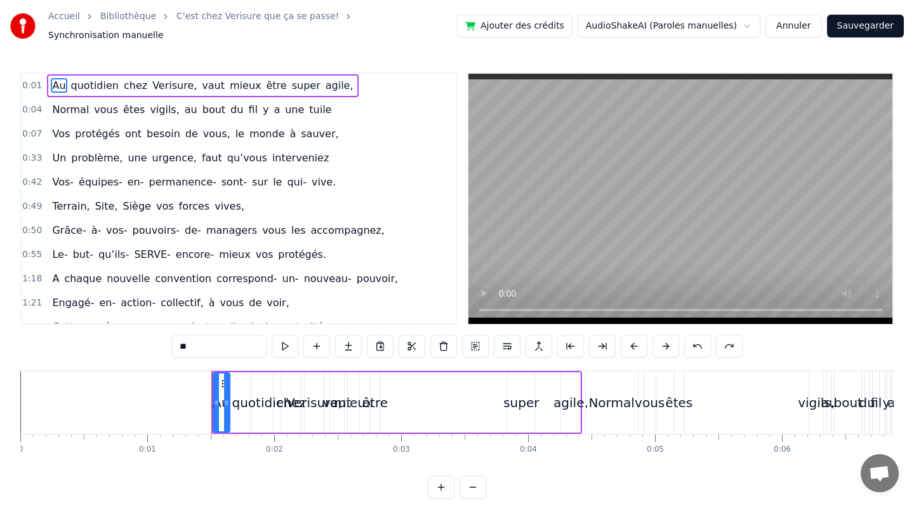
click at [441, 483] on button at bounding box center [441, 487] width 27 height 23
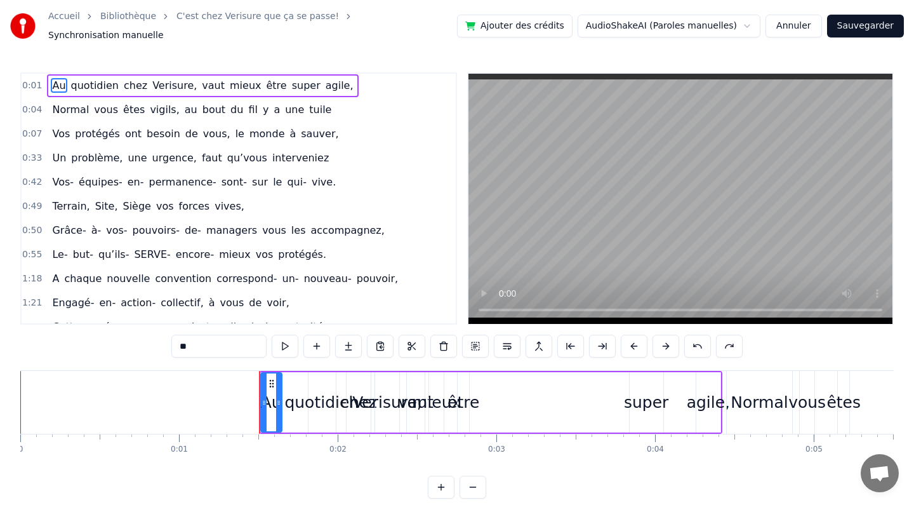
click at [376, 472] on div "0:01 Au quotidien chez Verisure, vaut mieux être super agile, 0:04 Normal vous …" at bounding box center [457, 285] width 874 height 427
click at [481, 479] on button at bounding box center [473, 487] width 27 height 23
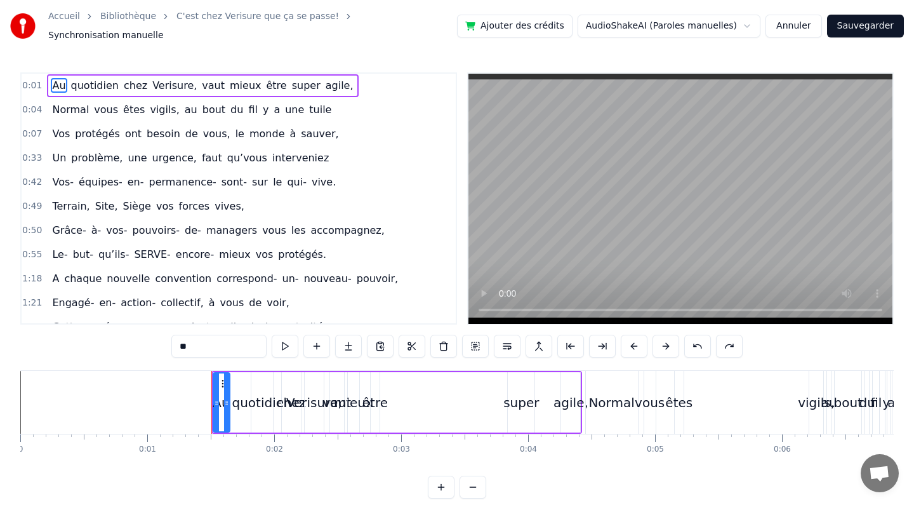
click at [481, 479] on button at bounding box center [473, 487] width 27 height 23
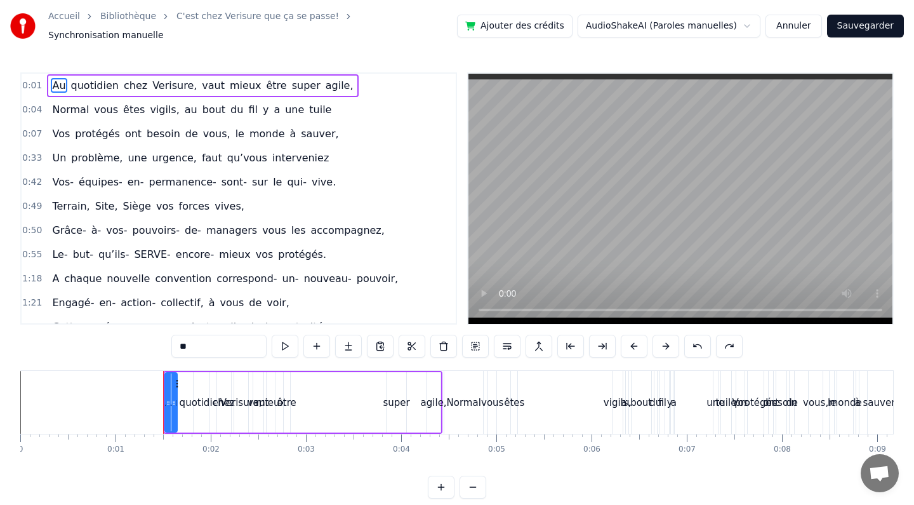
click at [481, 479] on button at bounding box center [473, 487] width 27 height 23
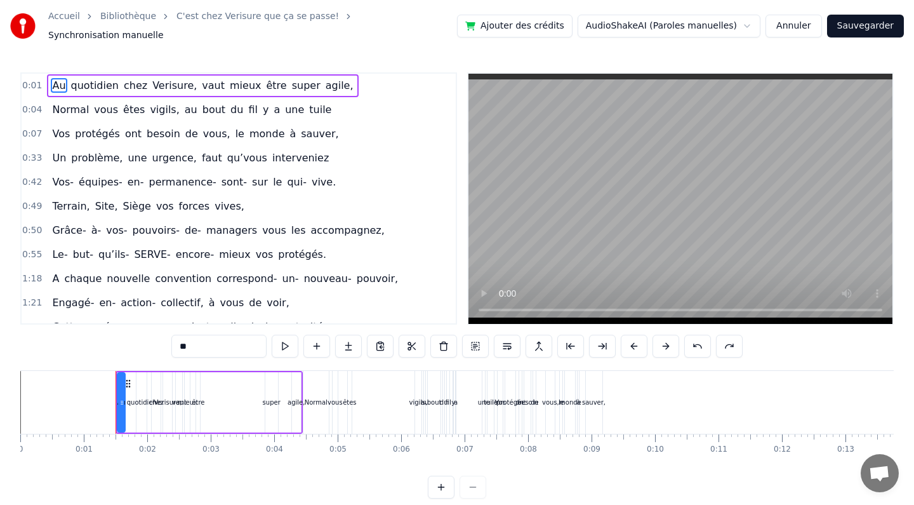
click at [481, 479] on div at bounding box center [457, 487] width 58 height 23
click at [471, 482] on div at bounding box center [457, 487] width 58 height 23
click at [435, 482] on button at bounding box center [441, 487] width 27 height 23
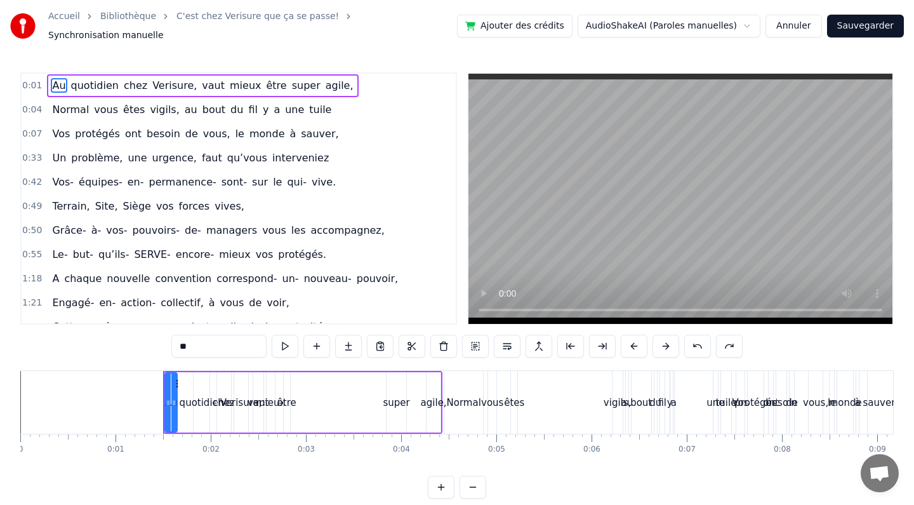
click at [435, 482] on button at bounding box center [441, 487] width 27 height 23
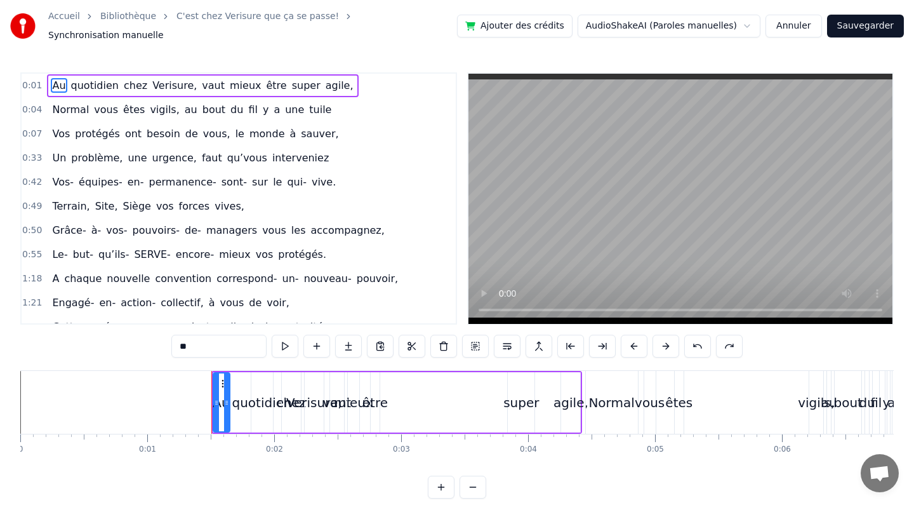
click at [435, 482] on button at bounding box center [441, 487] width 27 height 23
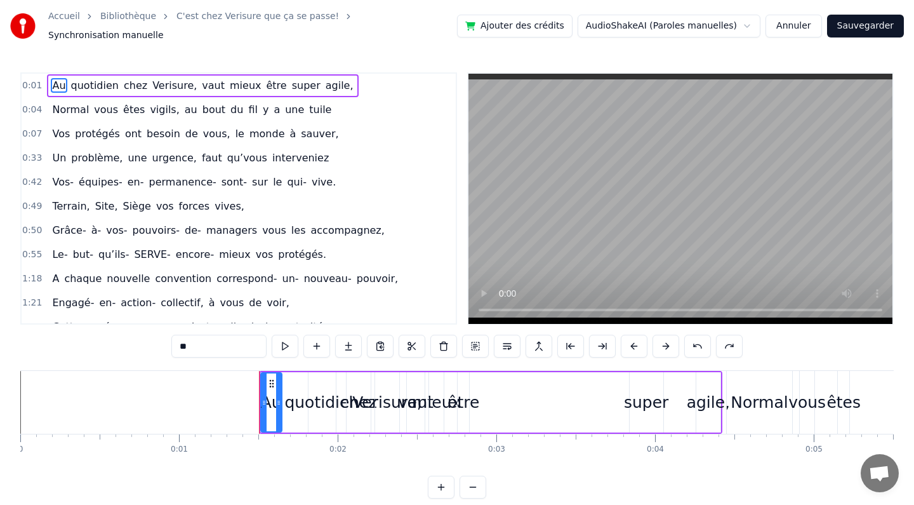
click at [435, 482] on button at bounding box center [441, 487] width 27 height 23
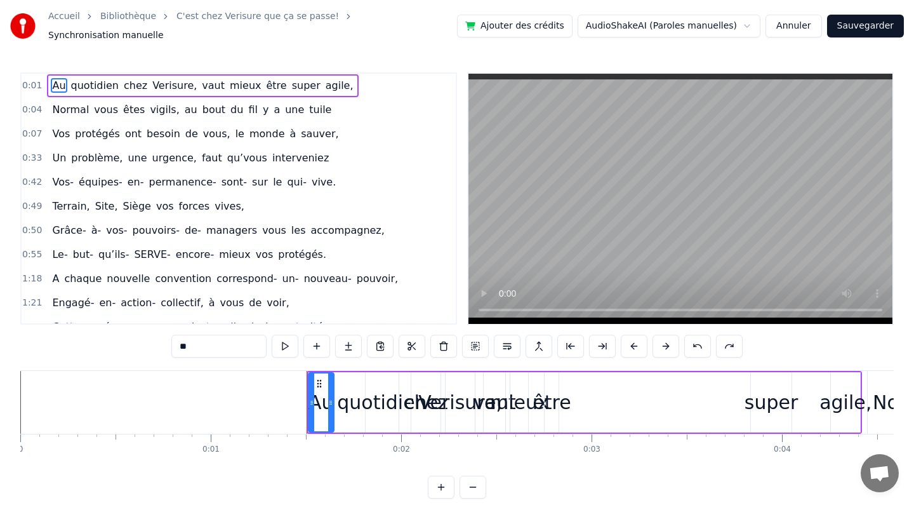
click at [435, 482] on button at bounding box center [441, 487] width 27 height 23
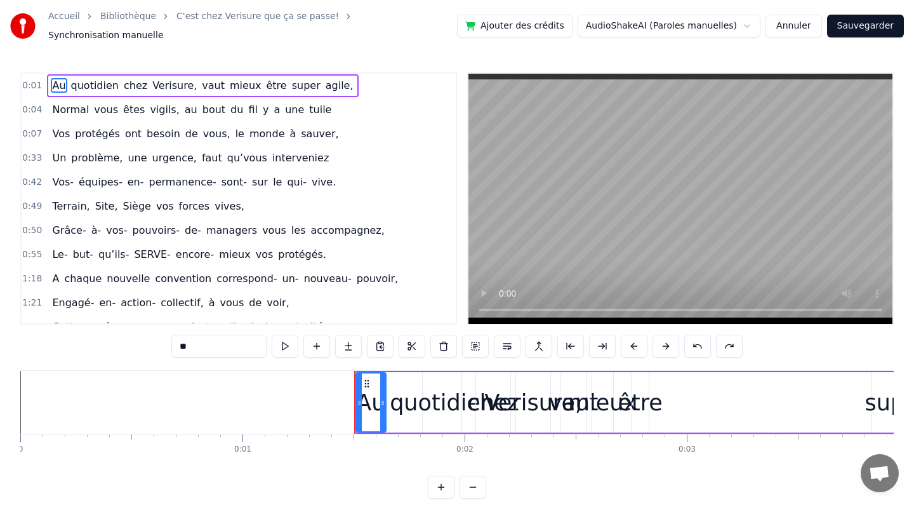
click at [435, 482] on button at bounding box center [441, 487] width 27 height 23
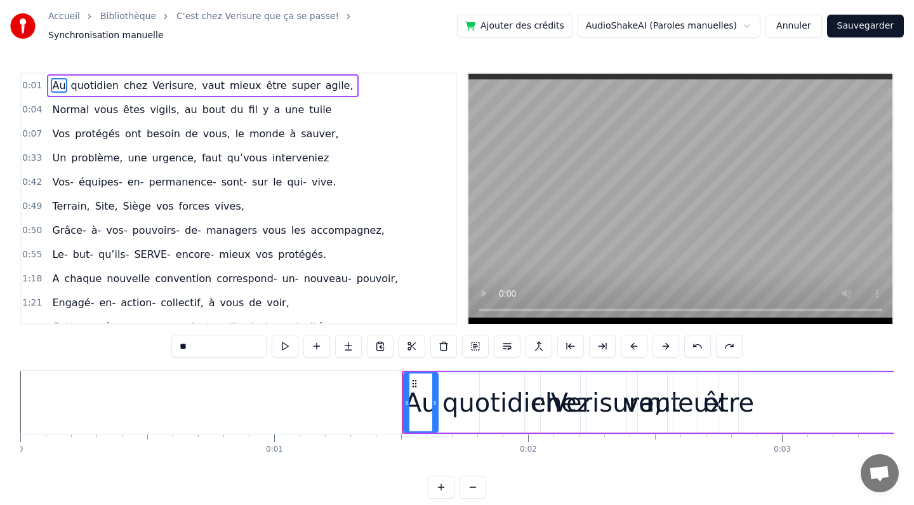
click at [435, 482] on button at bounding box center [441, 487] width 27 height 23
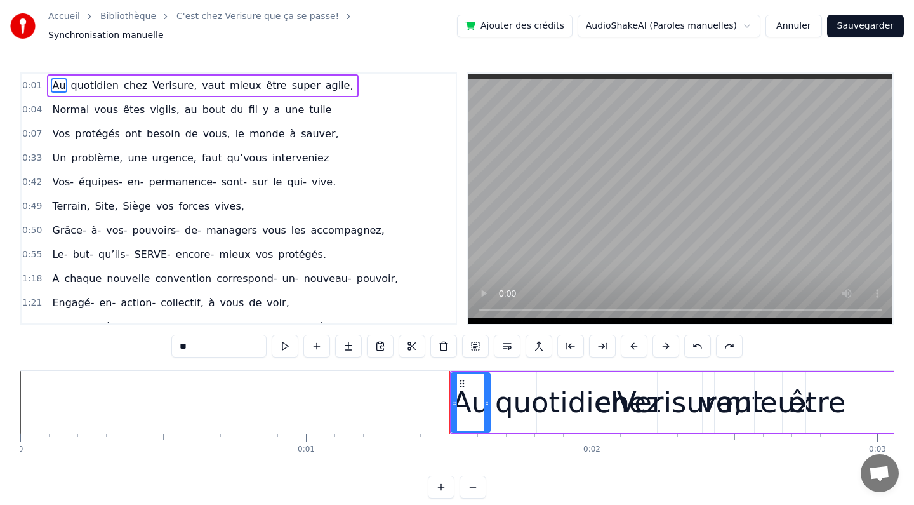
click at [478, 483] on button at bounding box center [473, 487] width 27 height 23
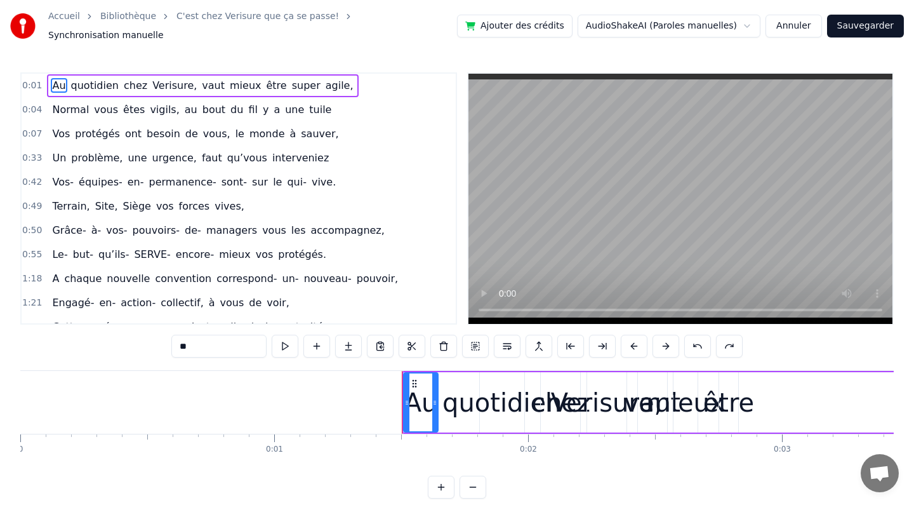
click at [478, 483] on button at bounding box center [473, 487] width 27 height 23
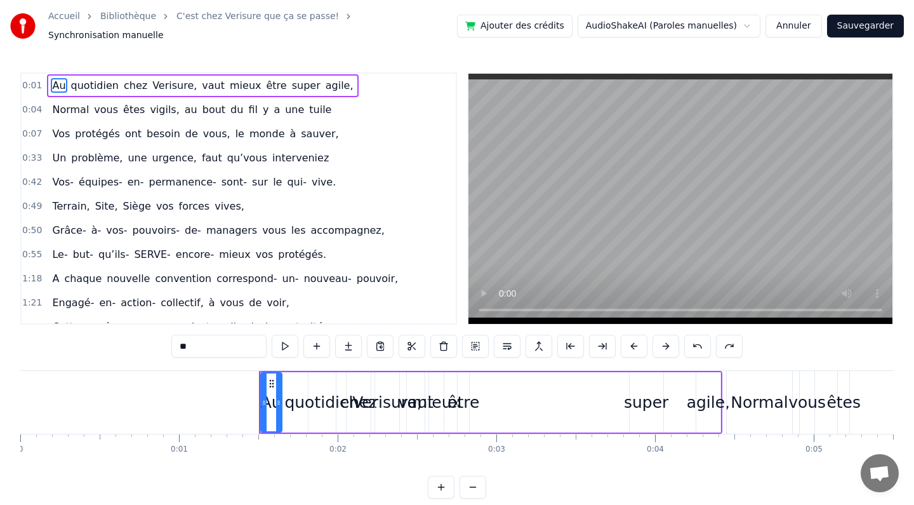
click at [478, 483] on button at bounding box center [473, 487] width 27 height 23
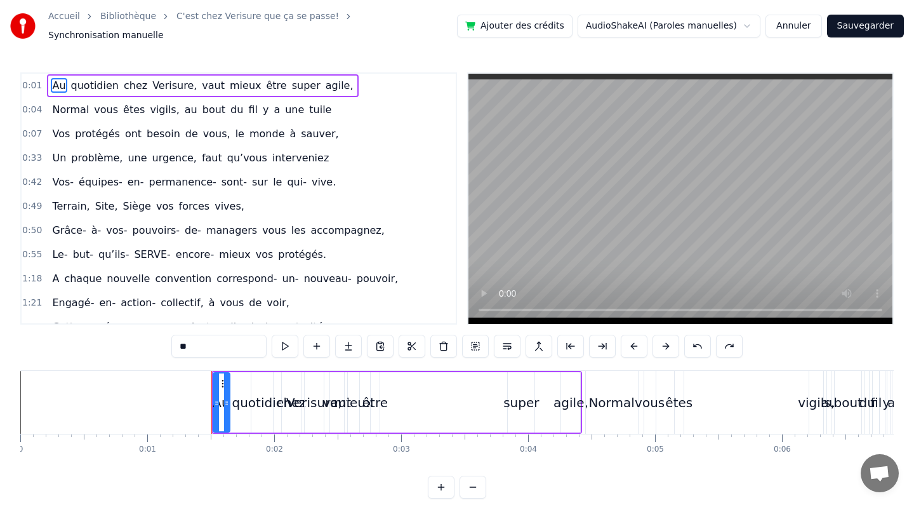
click at [478, 483] on button at bounding box center [473, 487] width 27 height 23
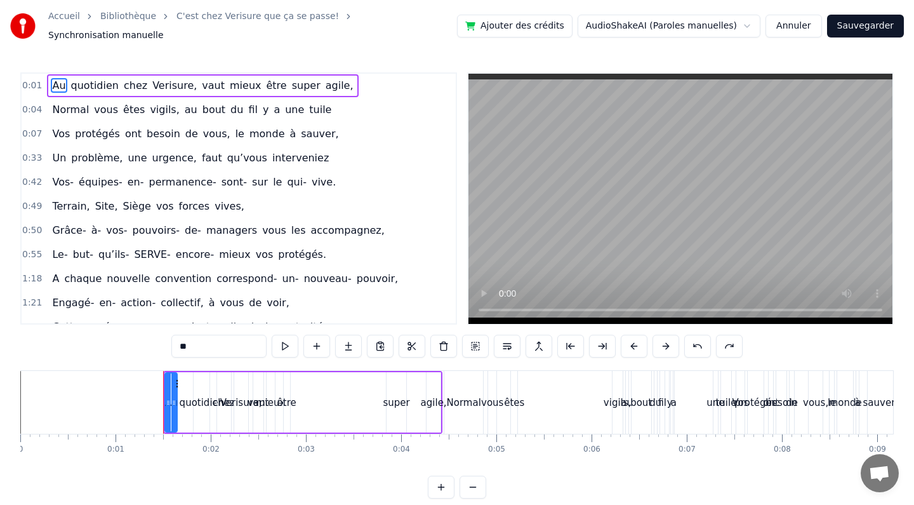
click at [478, 483] on button at bounding box center [473, 487] width 27 height 23
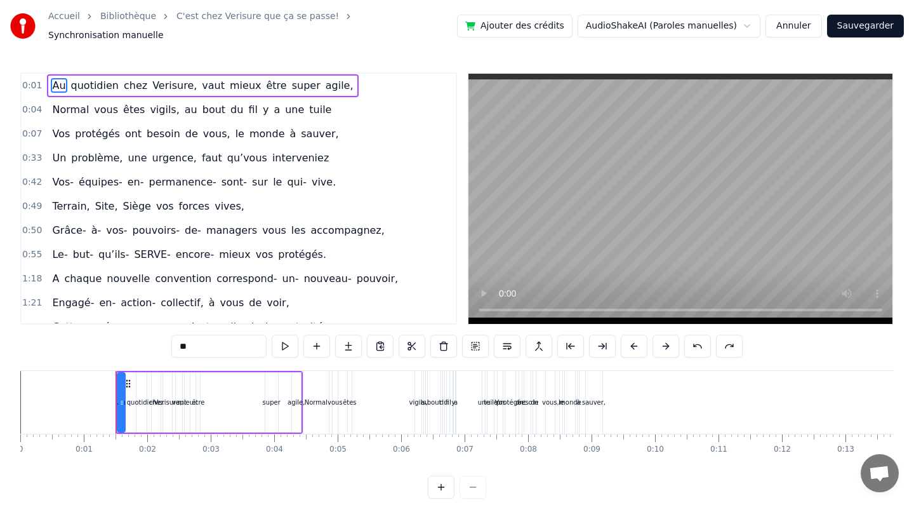
click at [365, 41] on div "Accueil Bibliothèque C'est chez Verisure que ça se passe! Synchronisation manu…" at bounding box center [457, 26] width 914 height 52
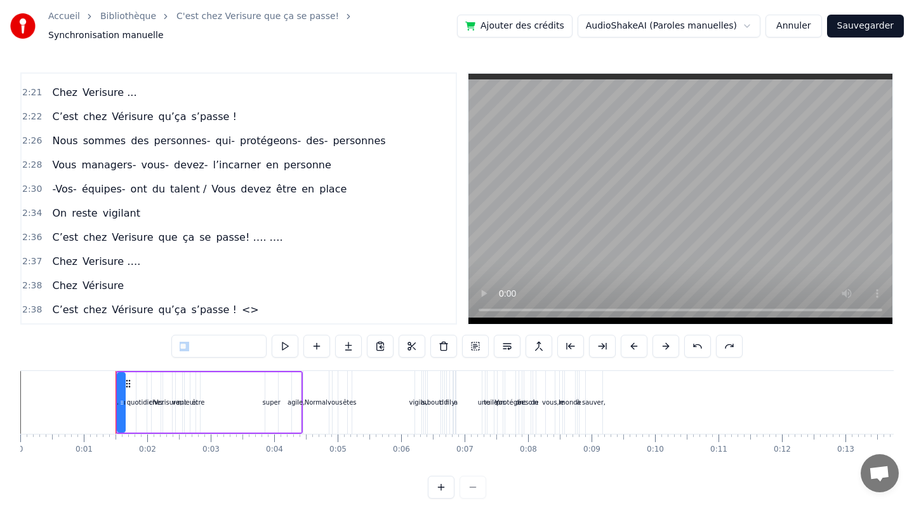
scroll to position [851, 0]
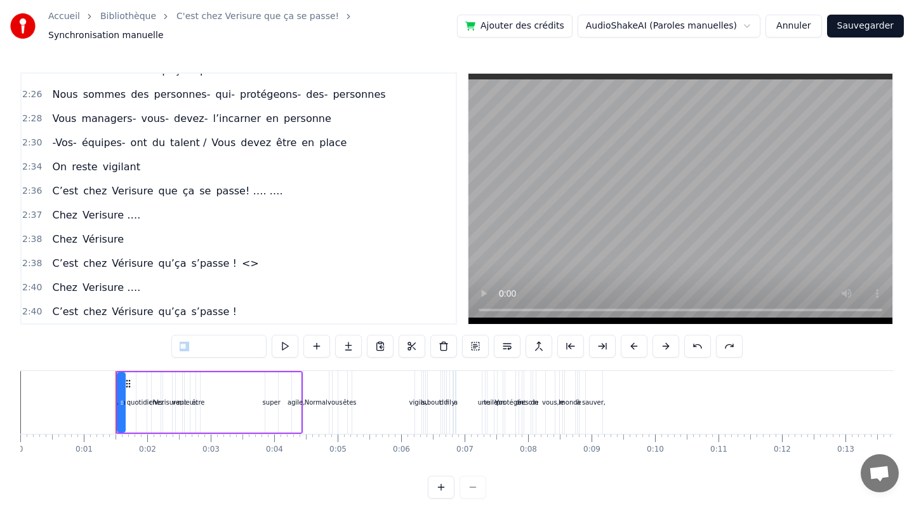
click at [241, 256] on span "<>" at bounding box center [251, 263] width 20 height 15
type input "**"
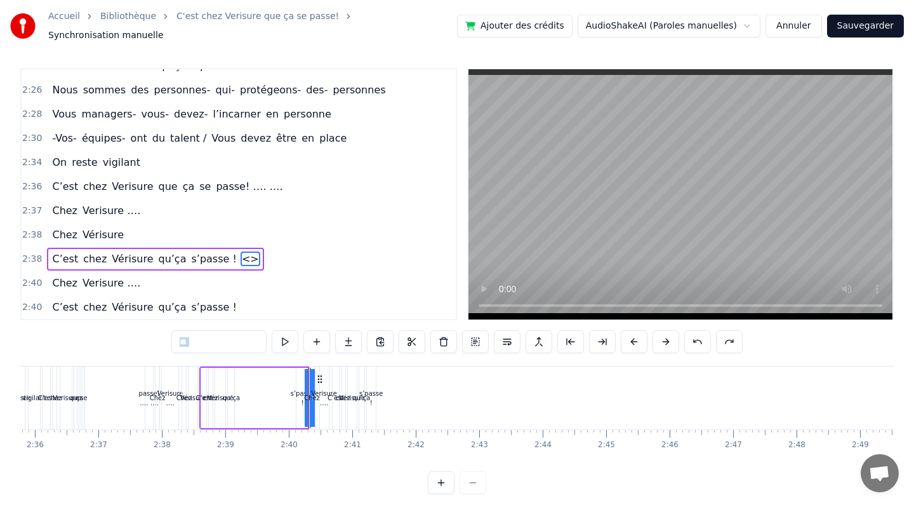
scroll to position [0, 9902]
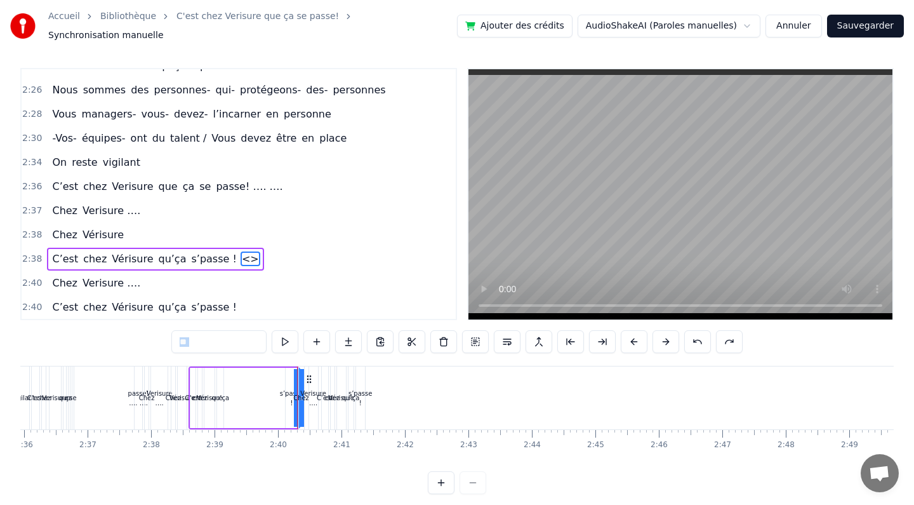
click at [241, 255] on span "<>" at bounding box center [251, 258] width 20 height 15
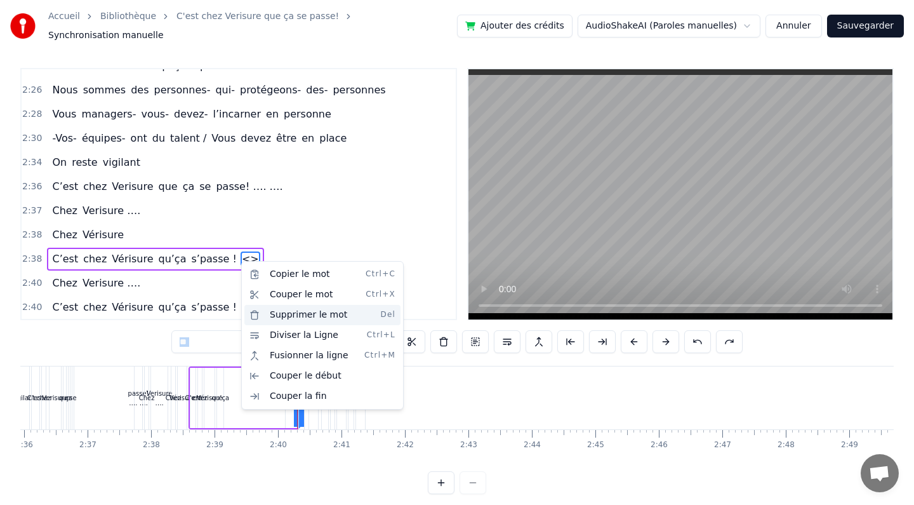
click at [280, 313] on div "Supprimer le mot Del" at bounding box center [322, 315] width 156 height 20
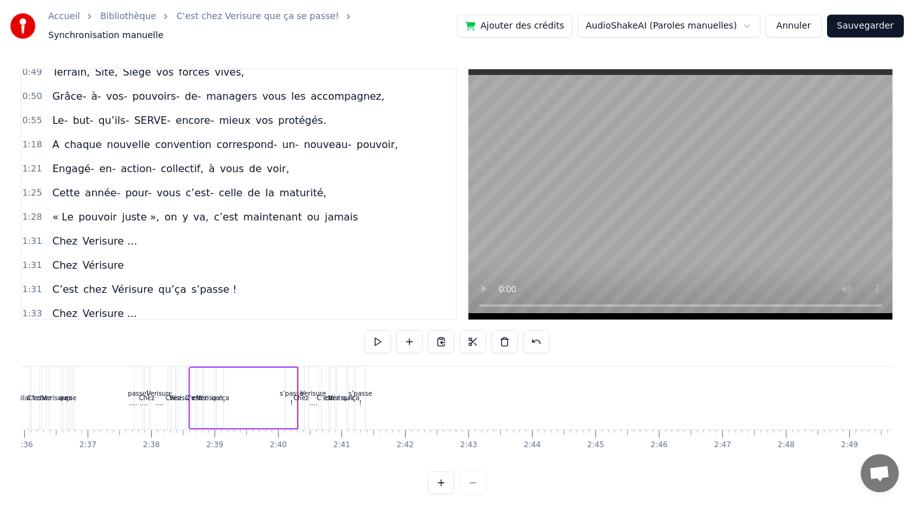
scroll to position [0, 0]
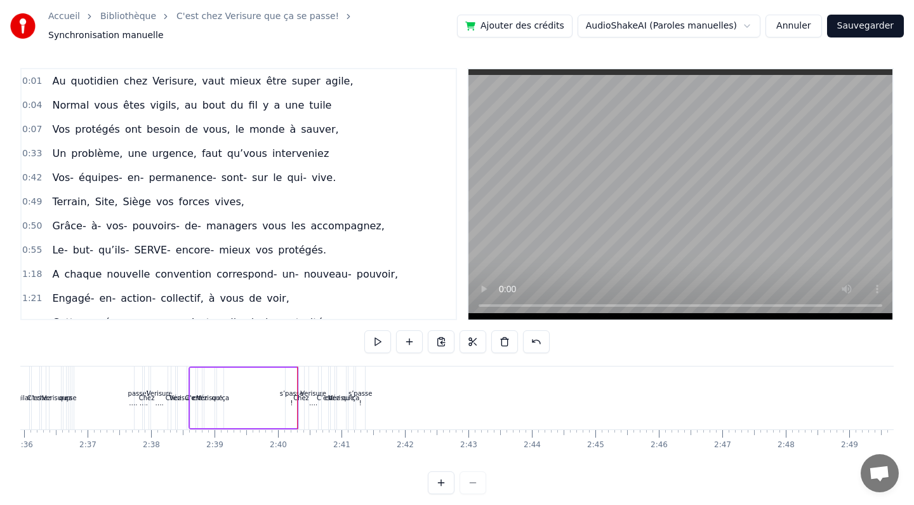
click at [81, 74] on span "quotidien" at bounding box center [95, 81] width 50 height 15
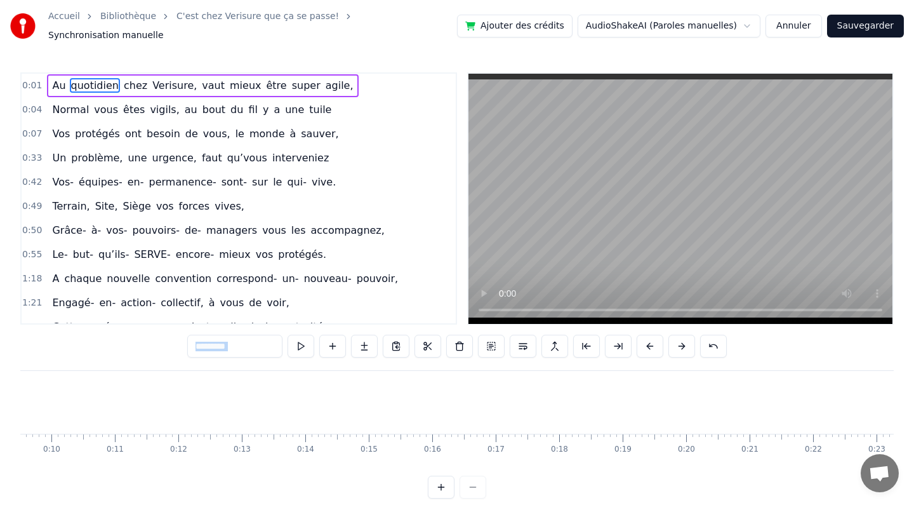
click at [57, 79] on span "Au" at bounding box center [59, 85] width 16 height 15
type input "**"
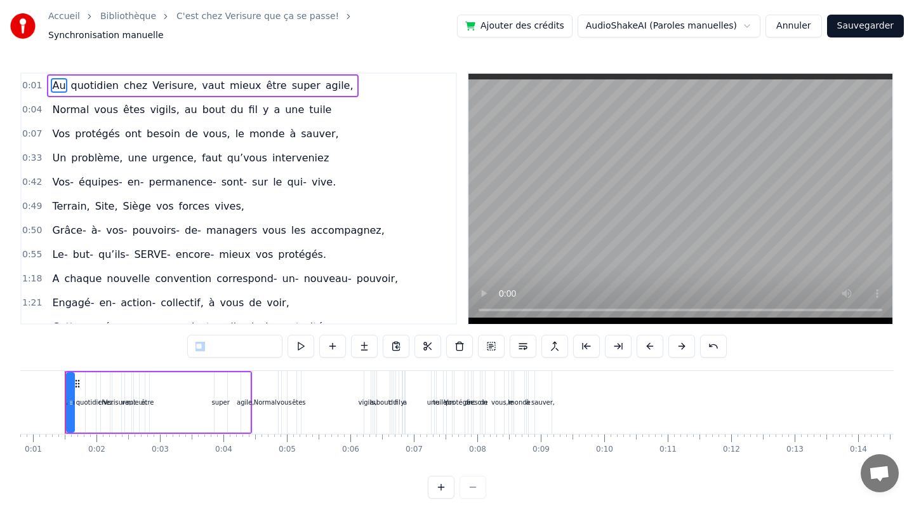
scroll to position [0, 32]
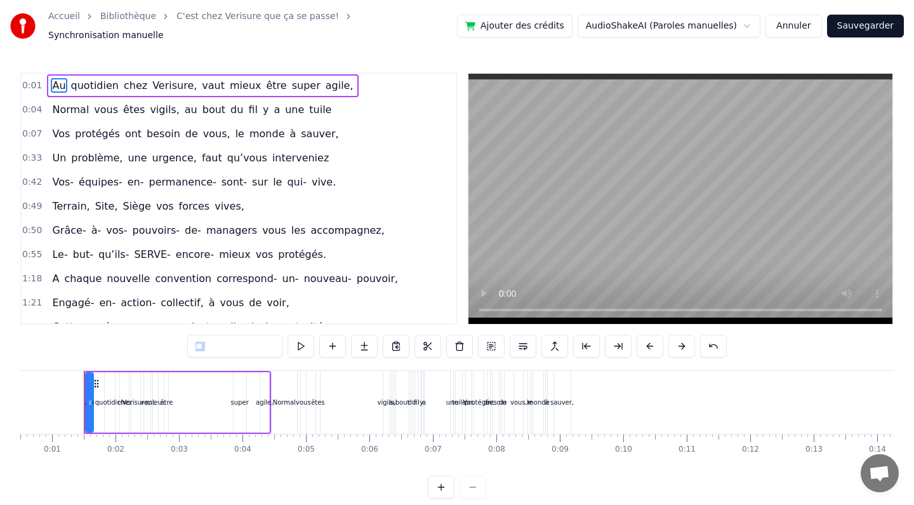
click at [673, 338] on button at bounding box center [682, 346] width 27 height 23
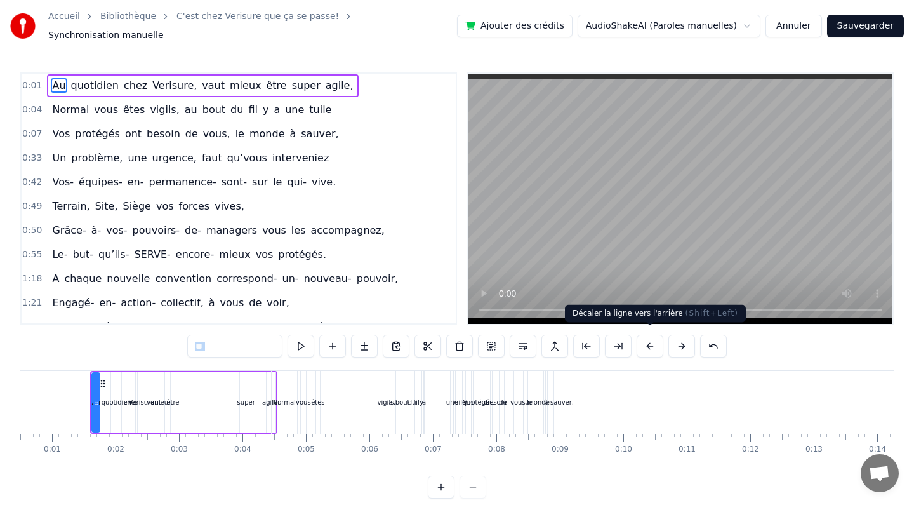
click at [654, 335] on button at bounding box center [650, 346] width 27 height 23
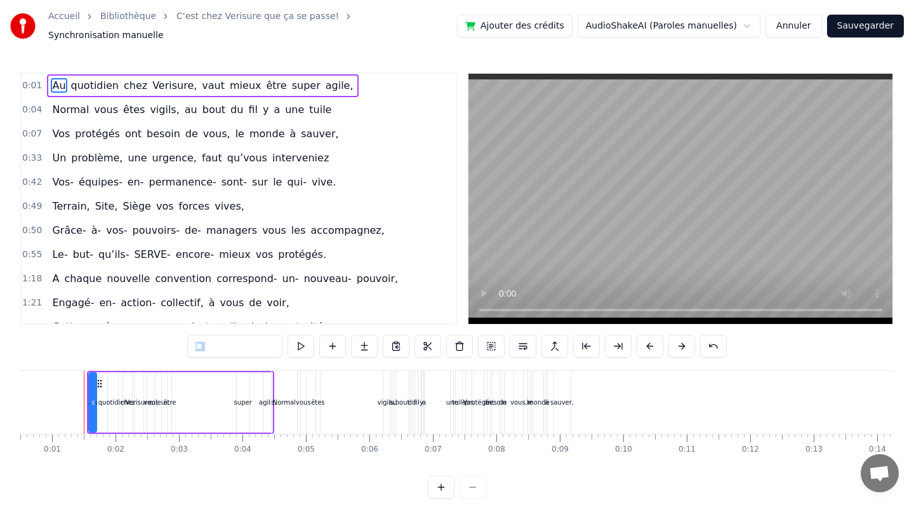
click at [654, 335] on button at bounding box center [650, 346] width 27 height 23
